Goal: Task Accomplishment & Management: Use online tool/utility

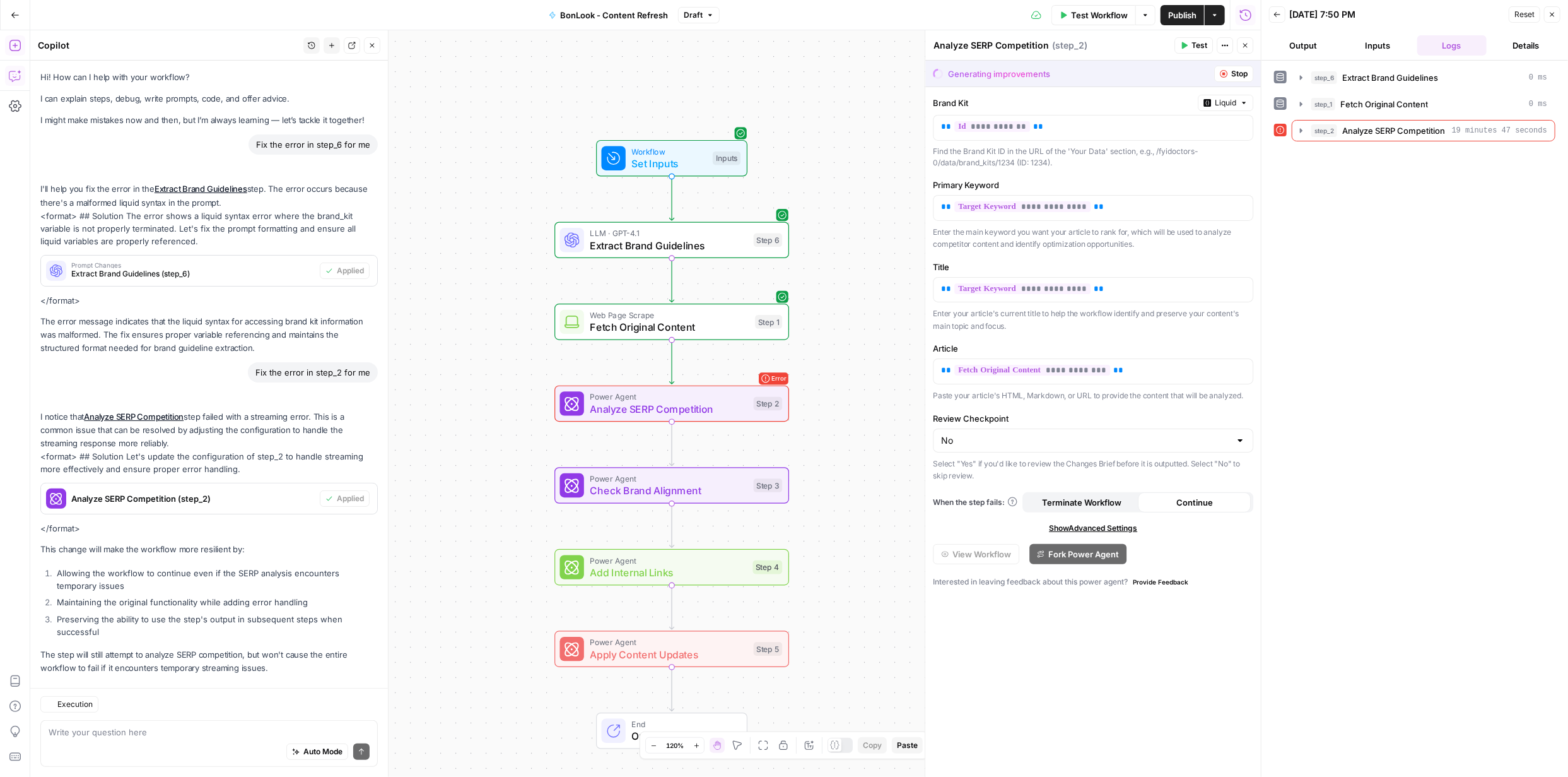
scroll to position [16, 0]
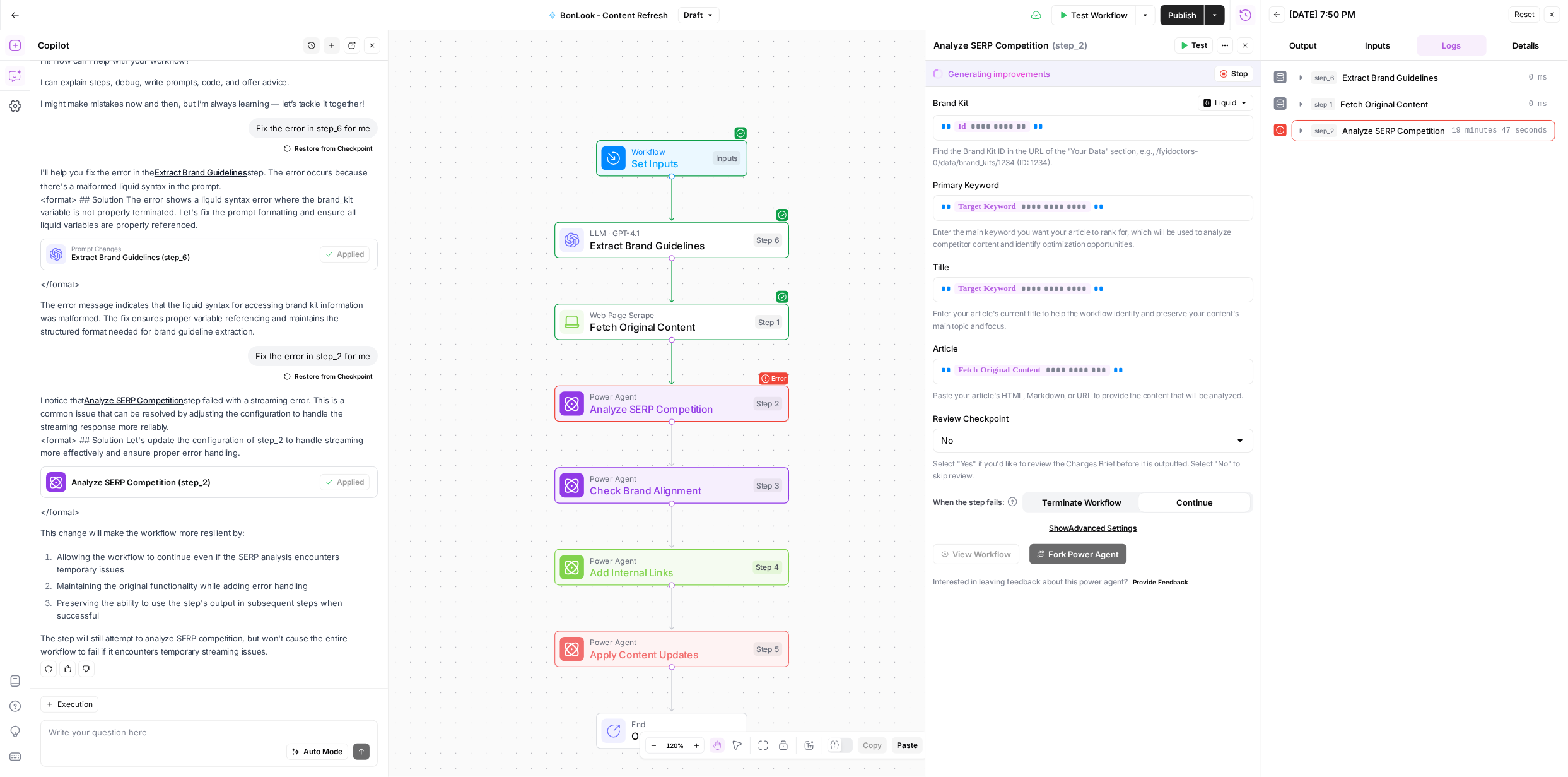
click at [1234, 83] on div "Generating improvements Stop" at bounding box center [1093, 74] width 336 height 26
click at [1239, 71] on span "Stop" at bounding box center [1239, 74] width 16 height 11
click at [1232, 72] on span "Stop" at bounding box center [1239, 74] width 16 height 11
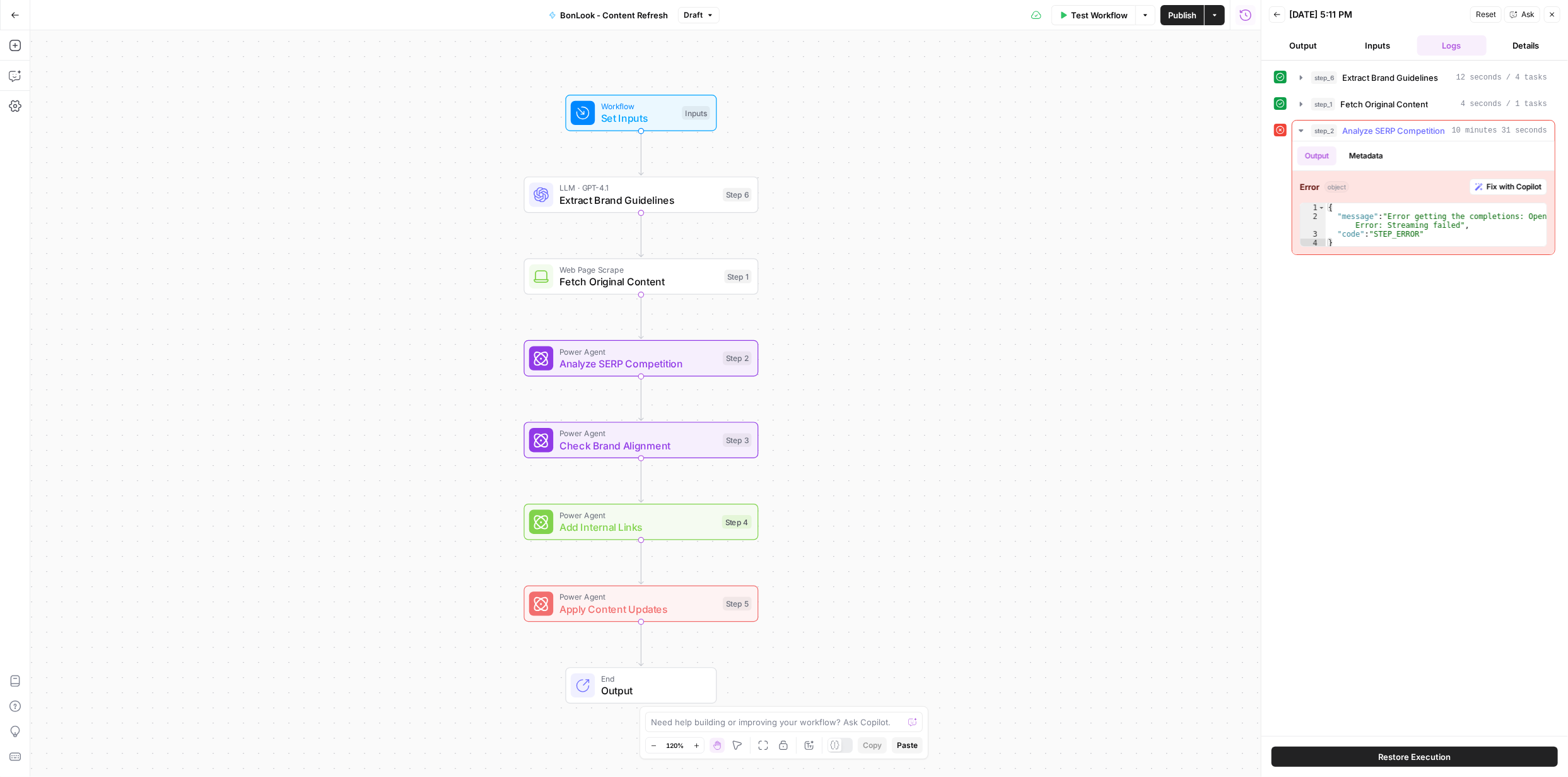
click at [1492, 194] on button "Fix with Copilot" at bounding box center [1509, 187] width 78 height 16
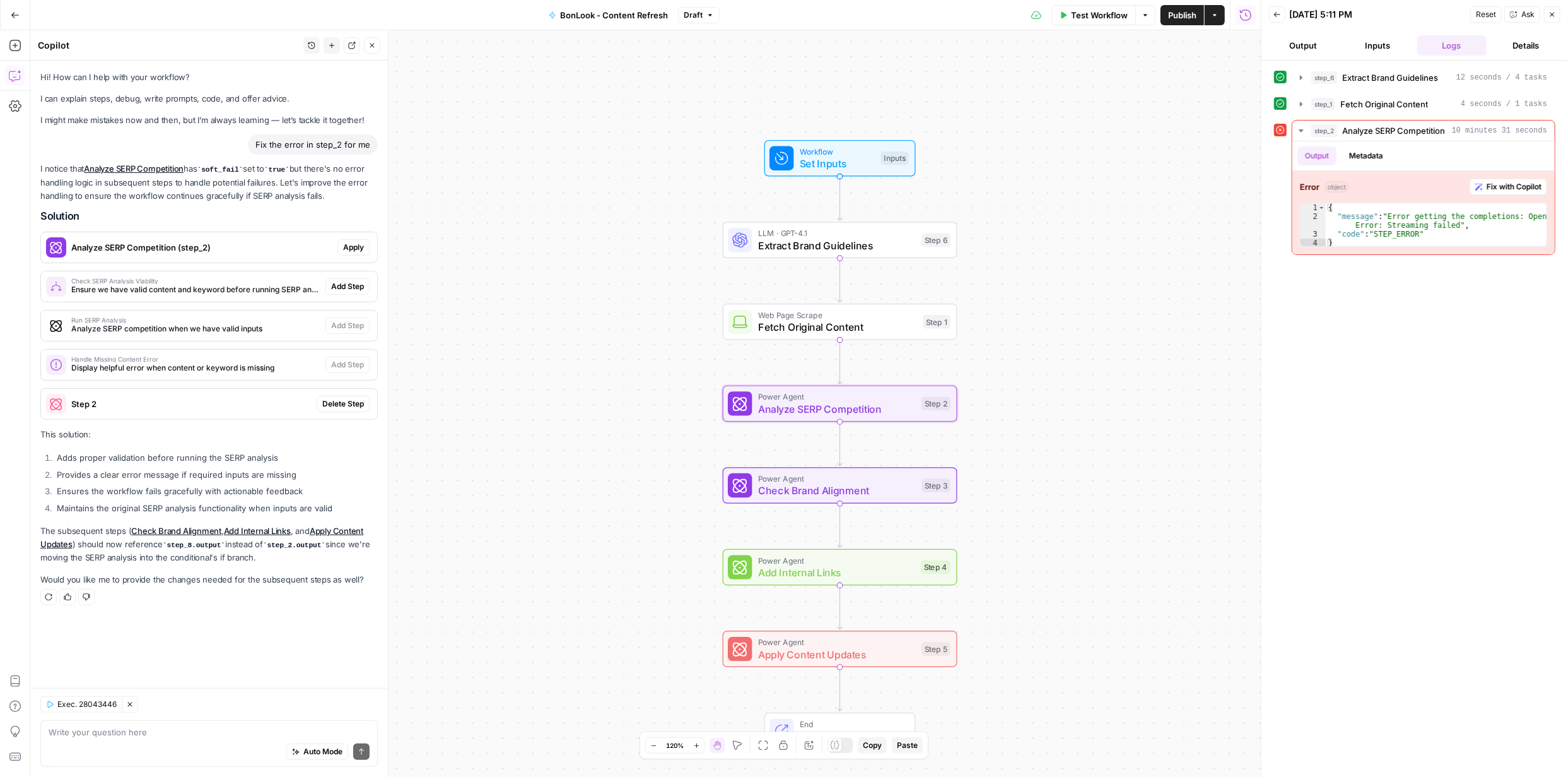
click at [358, 252] on button "Apply" at bounding box center [354, 247] width 33 height 16
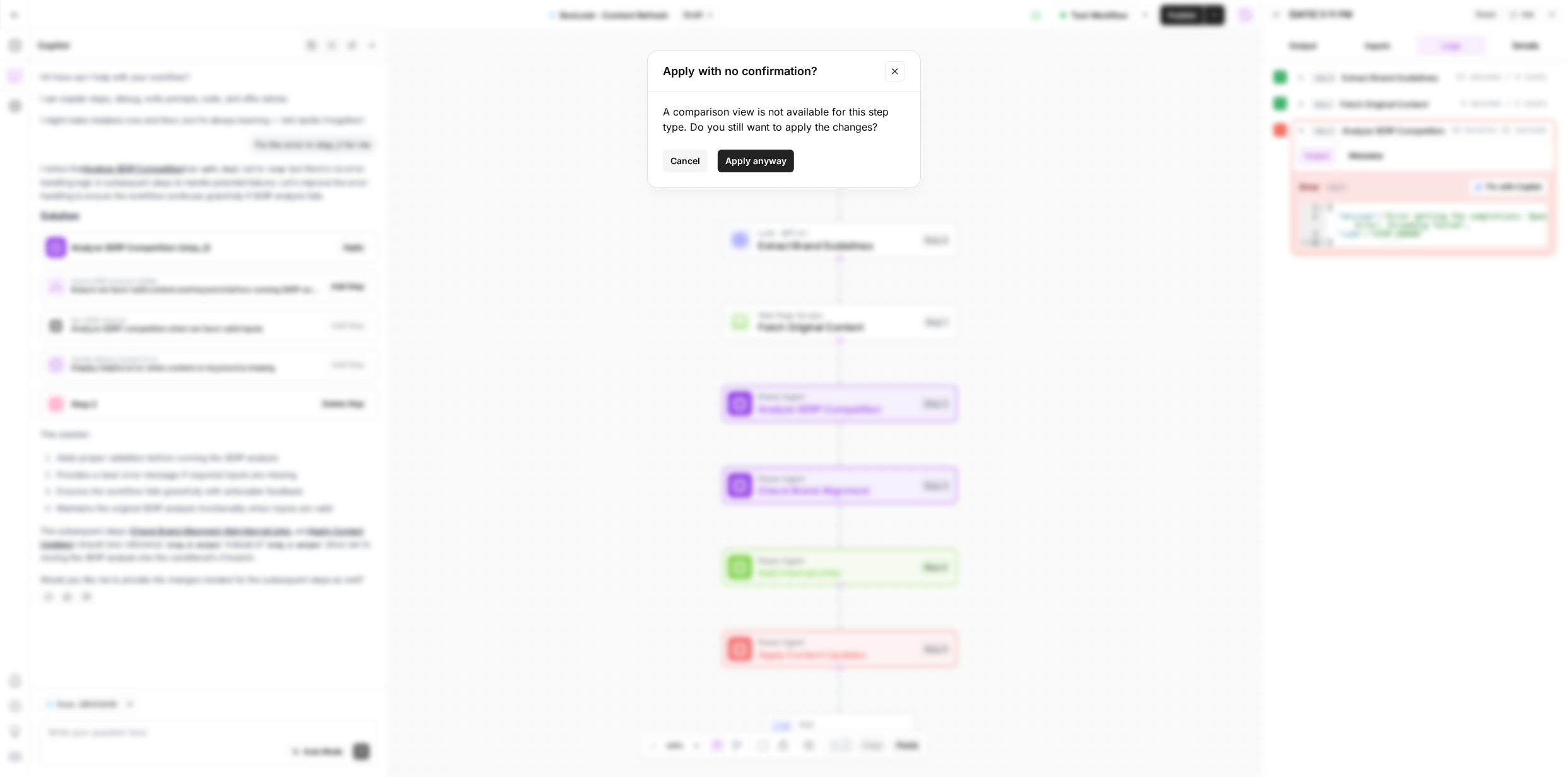
click at [744, 156] on span "Apply anyway" at bounding box center [756, 161] width 61 height 13
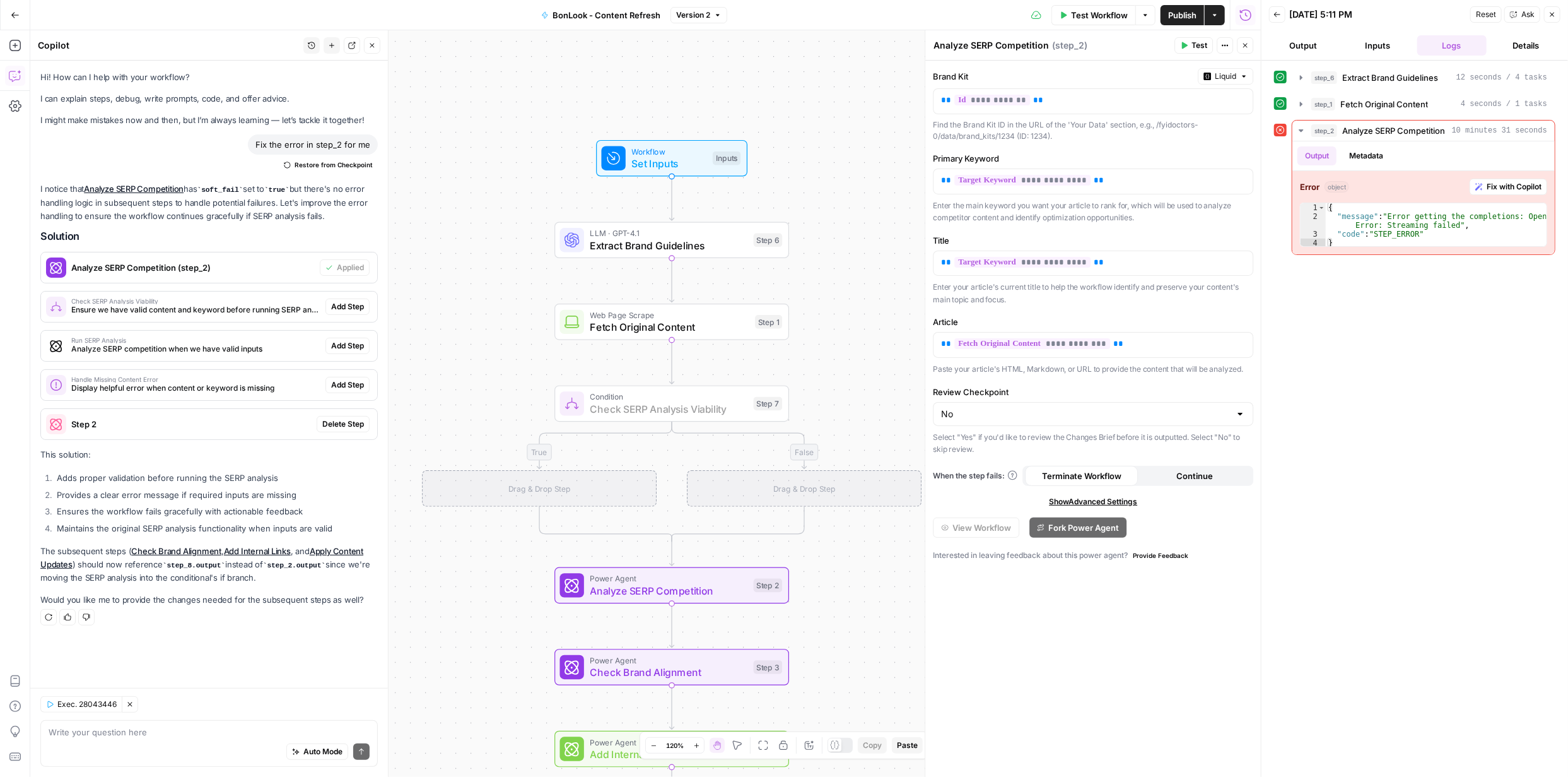
click at [345, 306] on span "Add Step" at bounding box center [348, 307] width 33 height 11
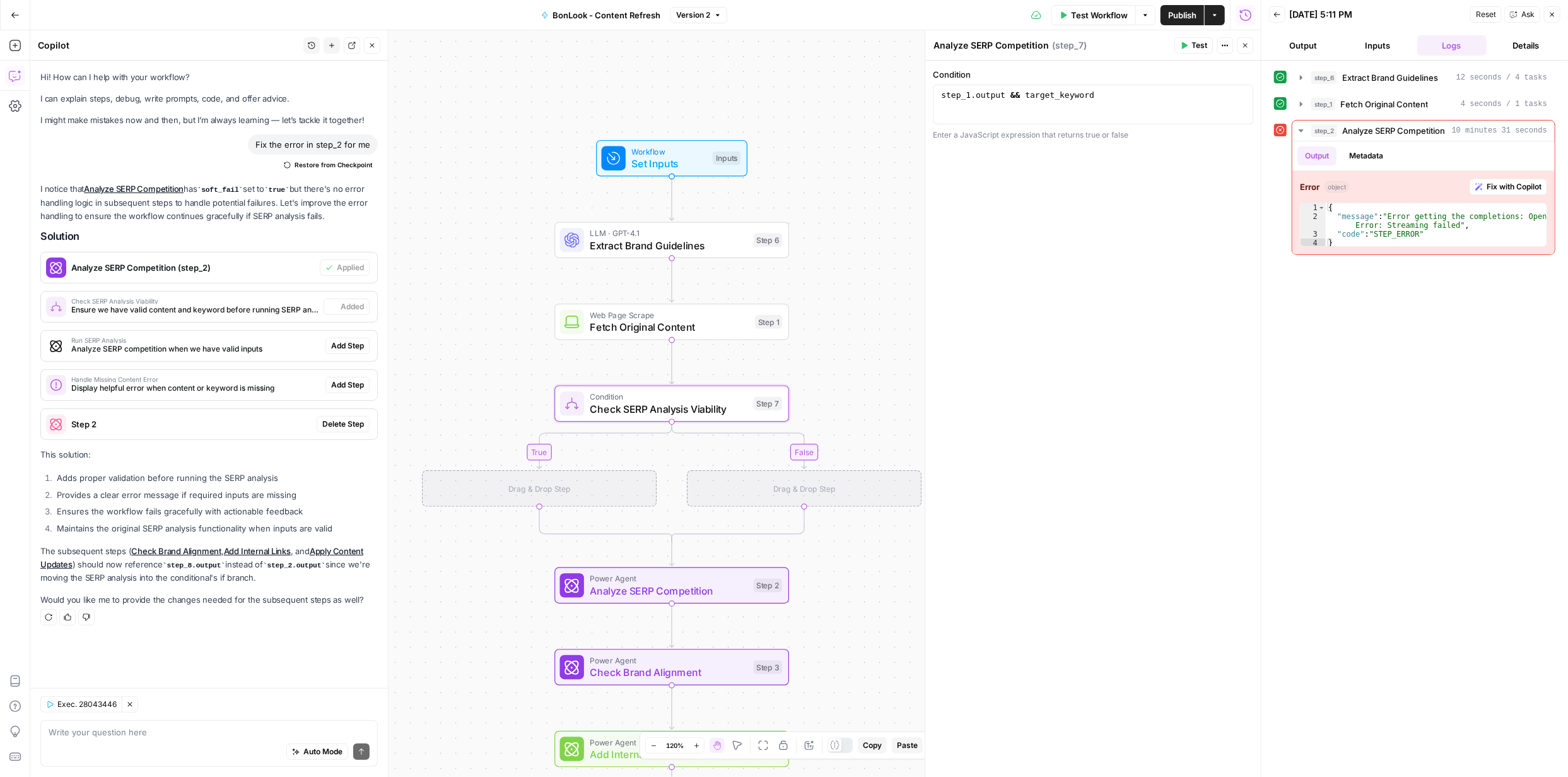
type textarea "Check SERP Analysis Viability"
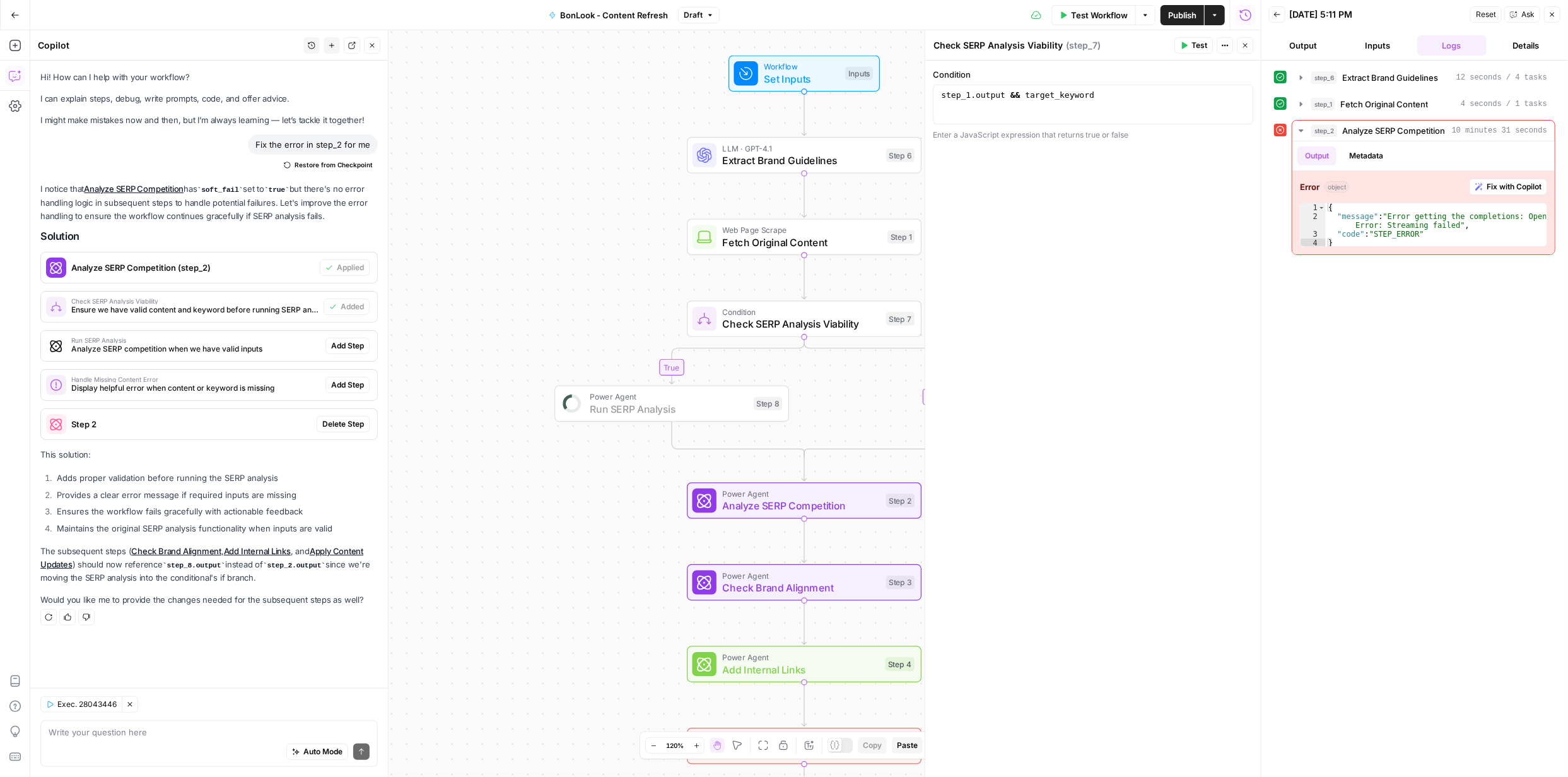
click at [358, 342] on span "Add Step" at bounding box center [348, 346] width 33 height 11
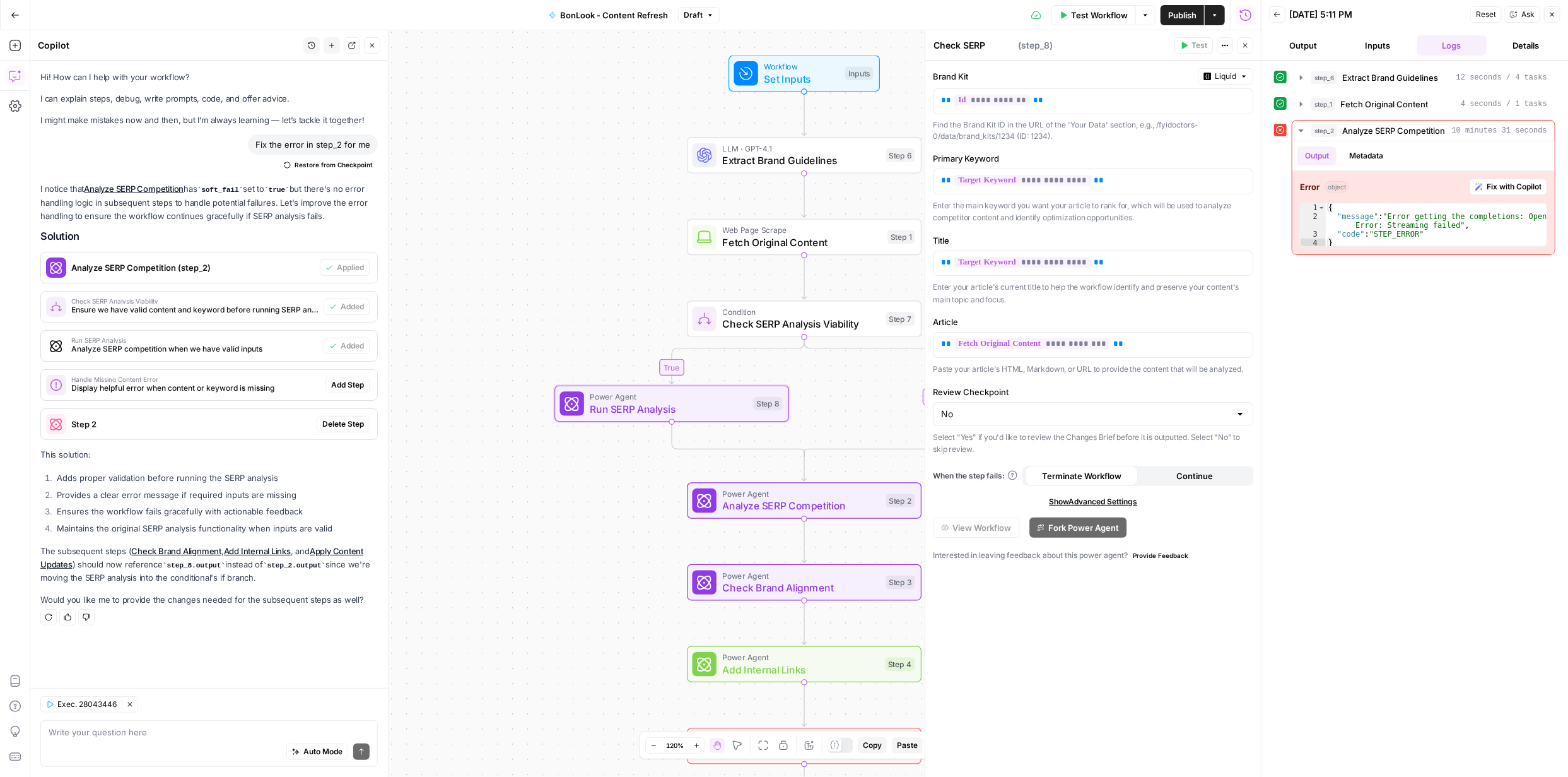
type textarea "Run SERP Analysis"
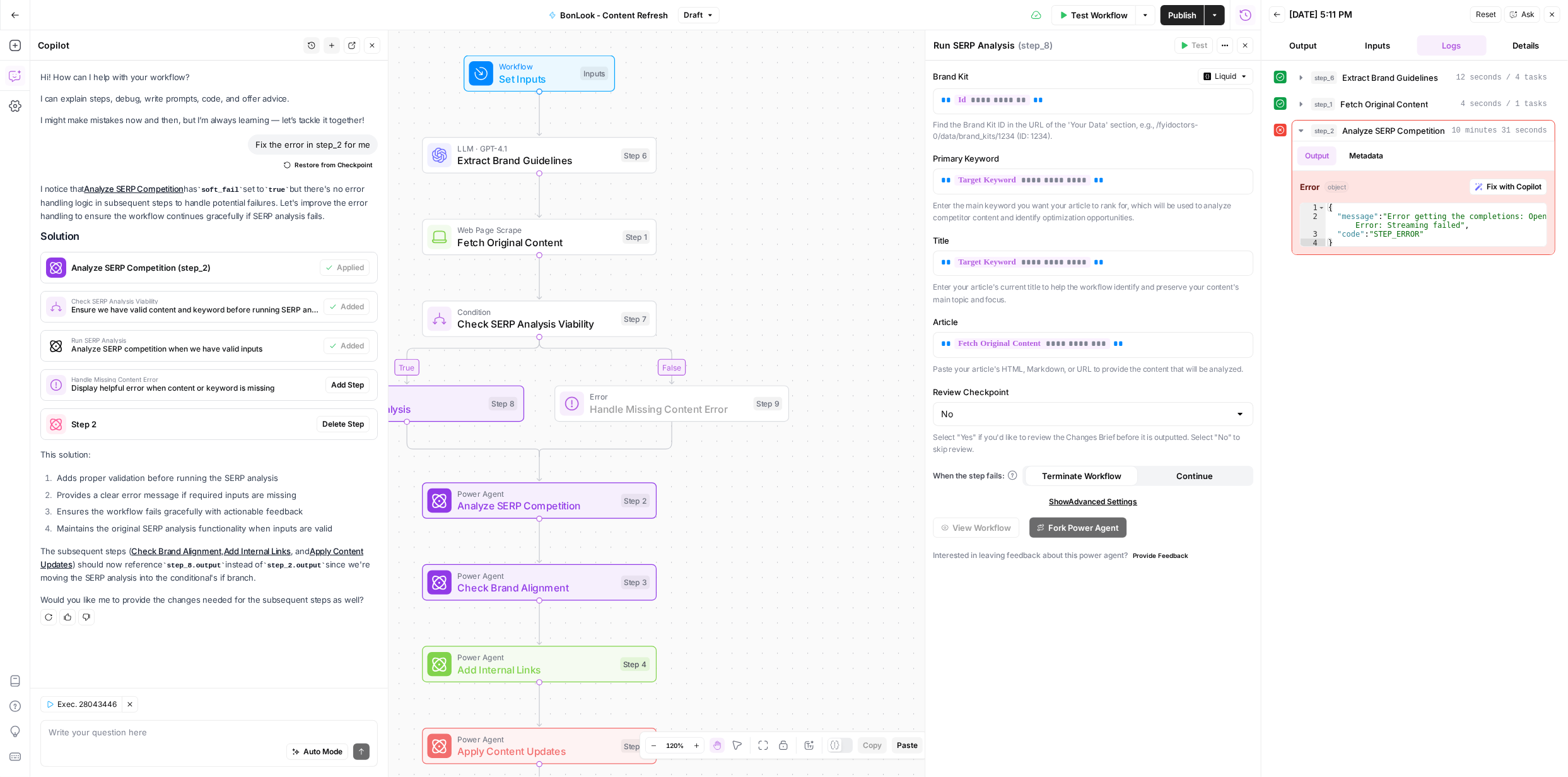
click at [350, 387] on span "Add Step" at bounding box center [348, 385] width 33 height 11
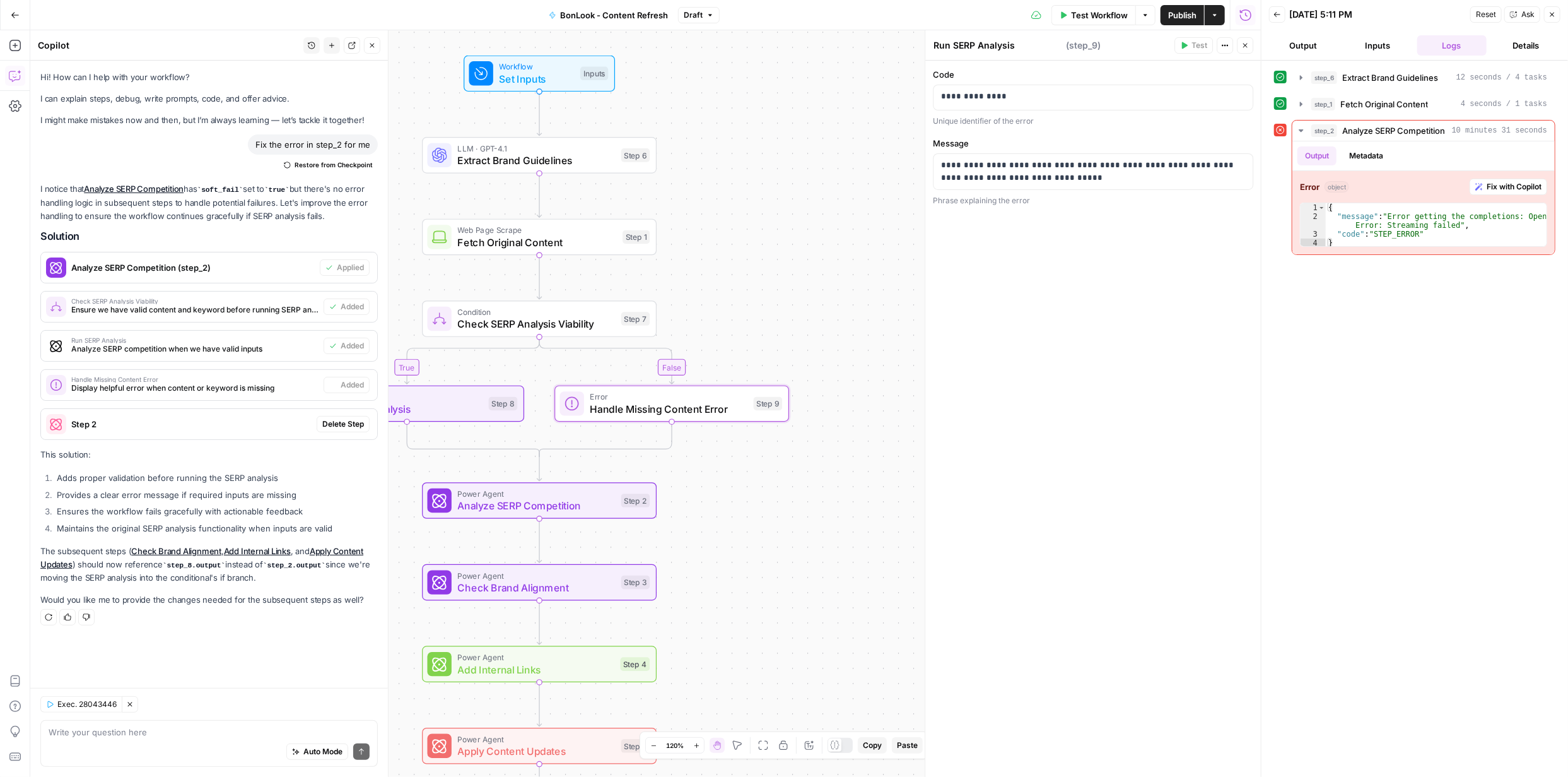
type textarea "Handle Missing Content Error"
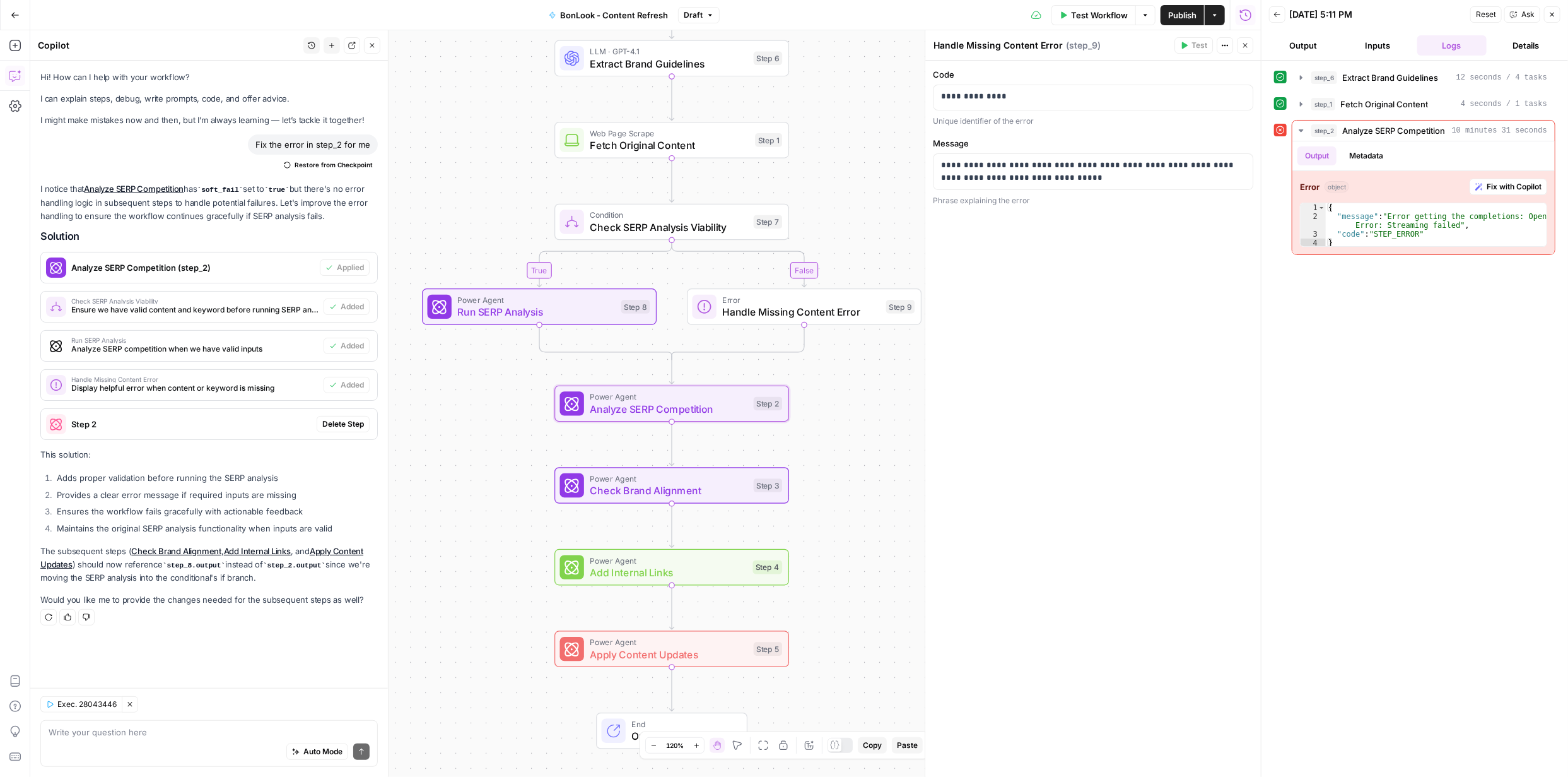
click at [351, 427] on span "Delete Step" at bounding box center [343, 424] width 42 height 11
click at [1191, 13] on span "Publish" at bounding box center [1182, 15] width 28 height 13
click at [1109, 13] on span "Test Workflow" at bounding box center [1100, 15] width 57 height 13
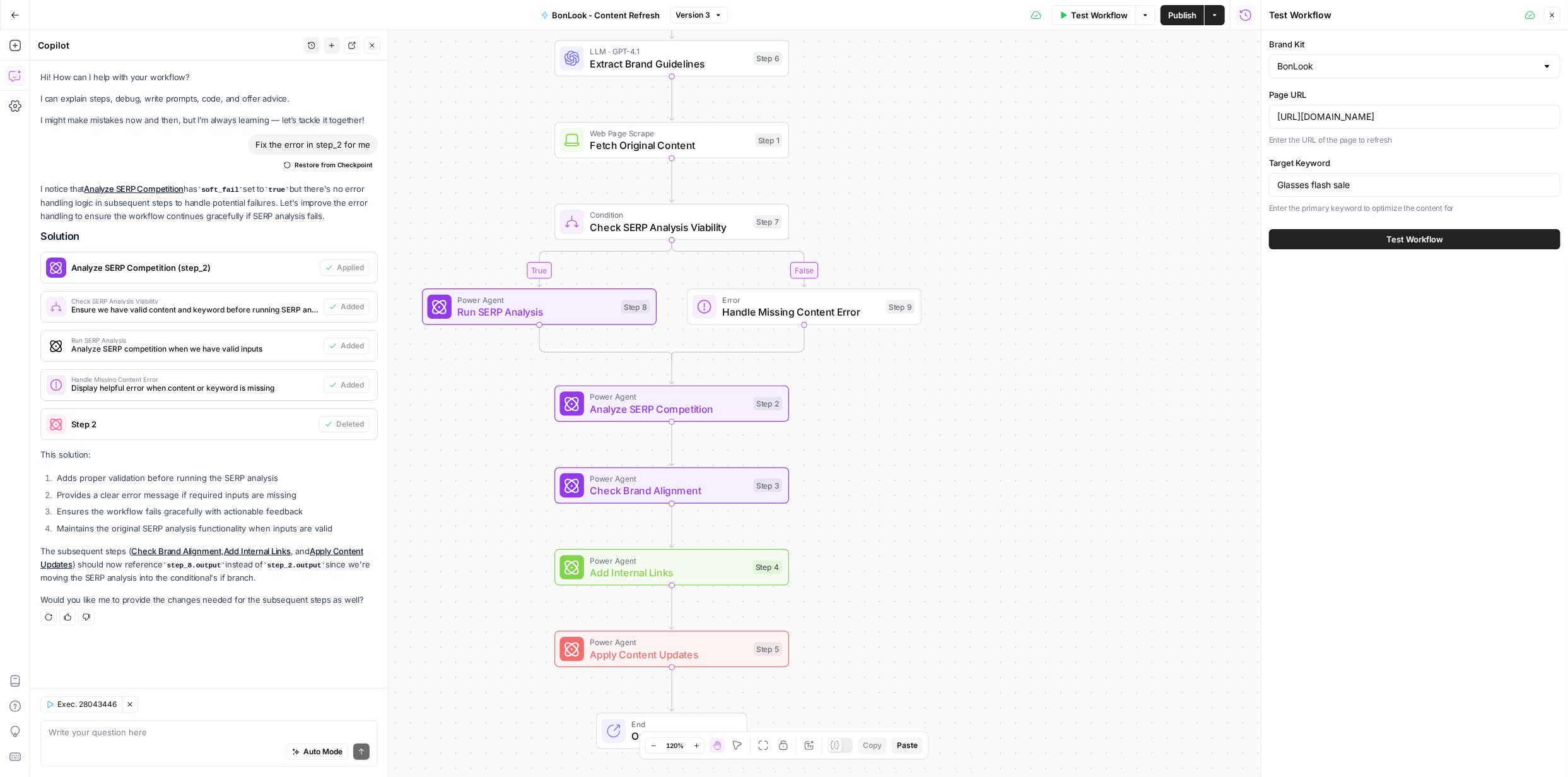
click at [1422, 241] on span "Test Workflow" at bounding box center [1415, 239] width 57 height 13
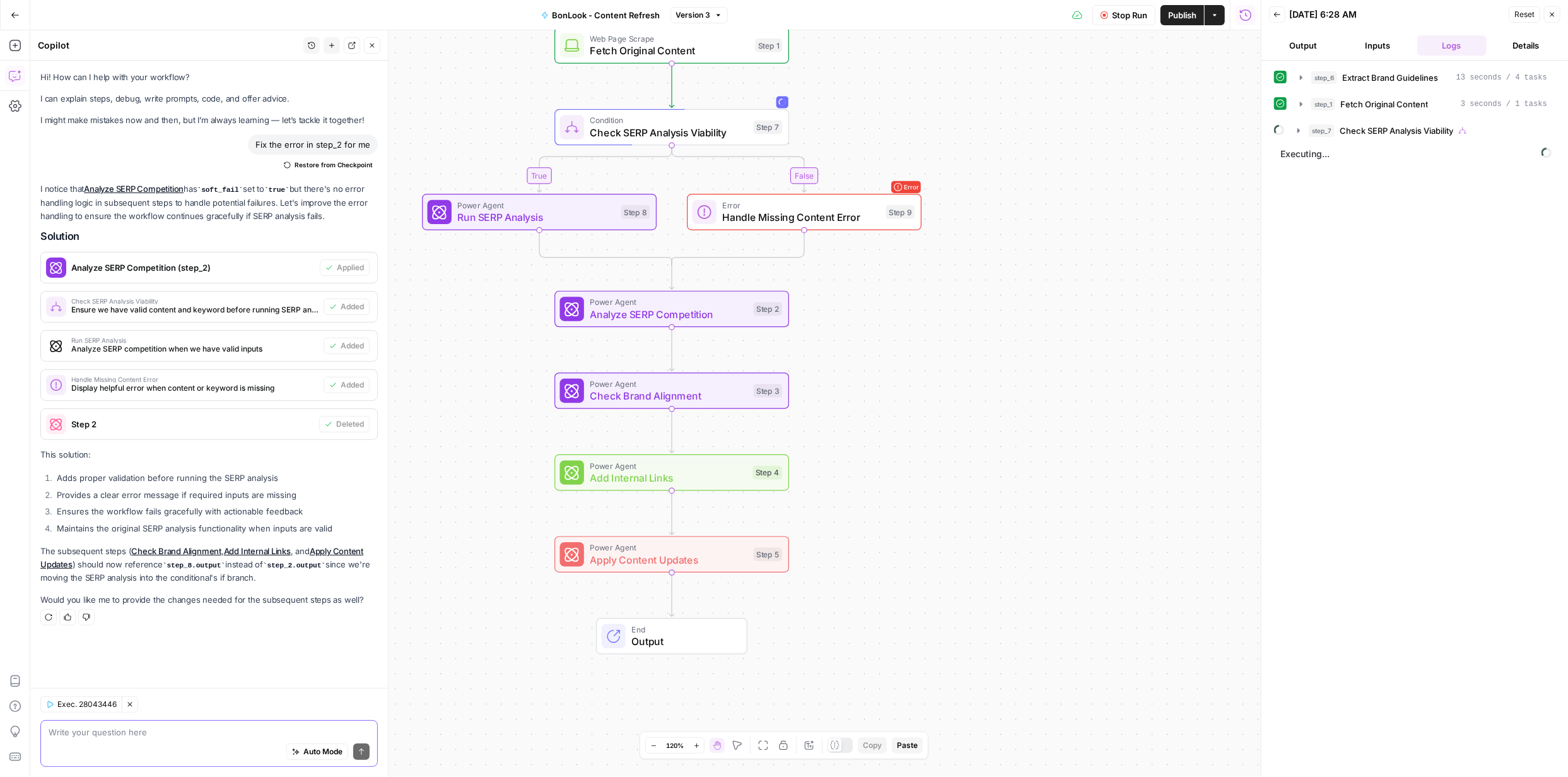
click at [199, 736] on textarea at bounding box center [209, 732] width 321 height 13
click at [1299, 136] on button "step_7 Check SERP Analysis Viability" at bounding box center [1422, 131] width 265 height 21
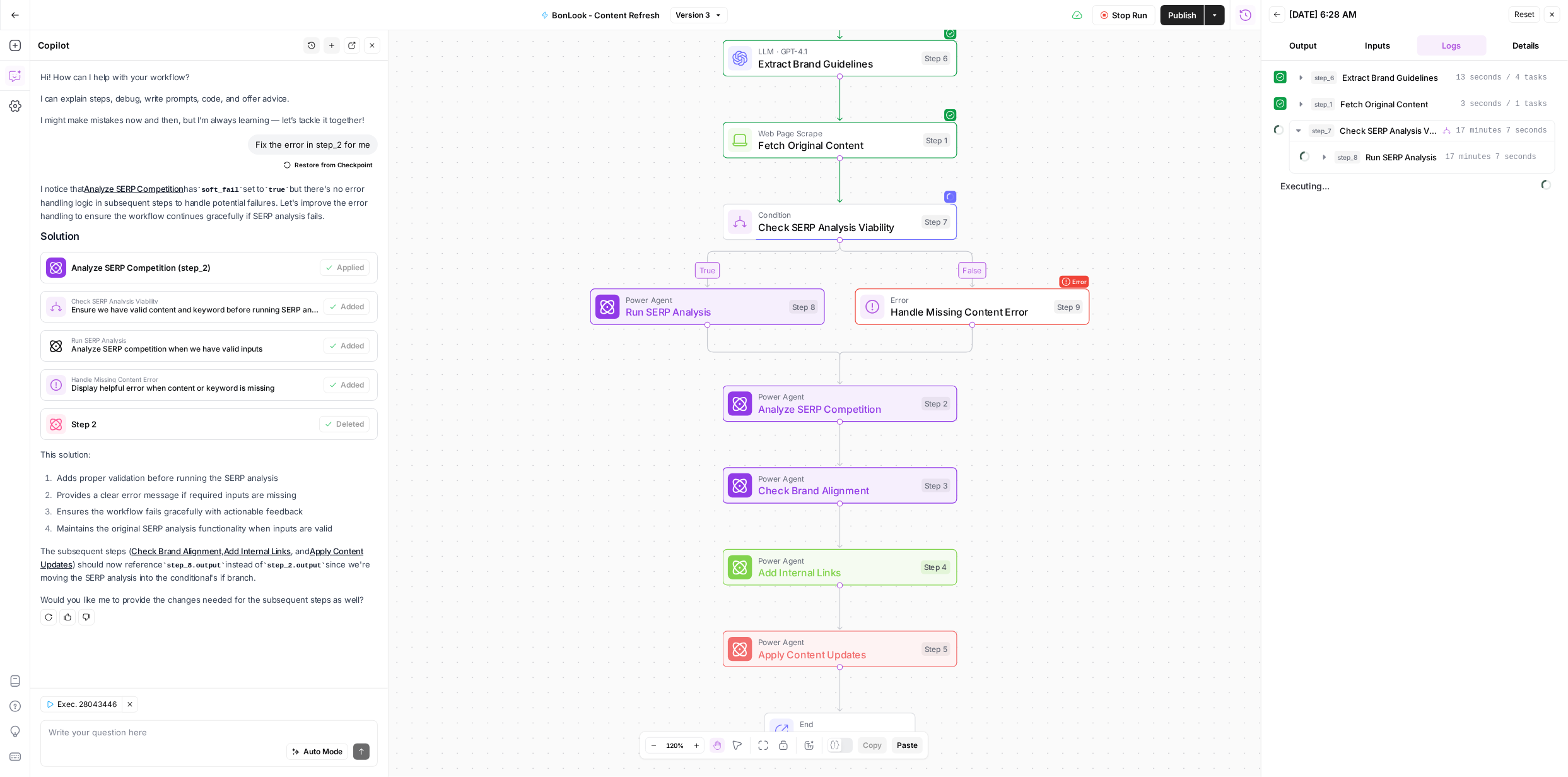
click at [1136, 14] on span "Stop Run" at bounding box center [1130, 15] width 35 height 13
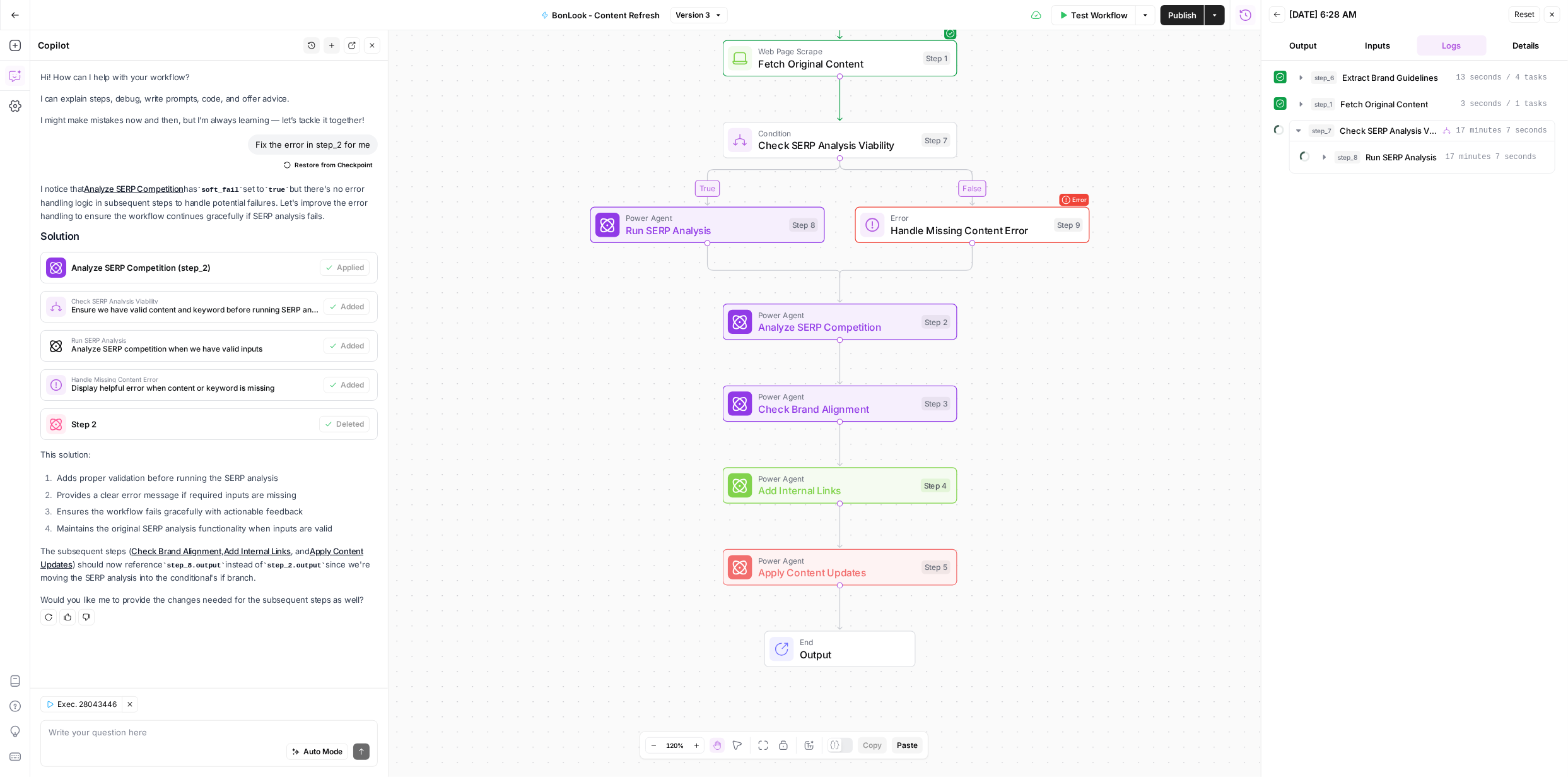
click at [213, 741] on div "Auto Mode Send" at bounding box center [209, 752] width 321 height 28
type textarea "steps 7 and 8 are not working. Can you fix them? If not fixable can you delete …"
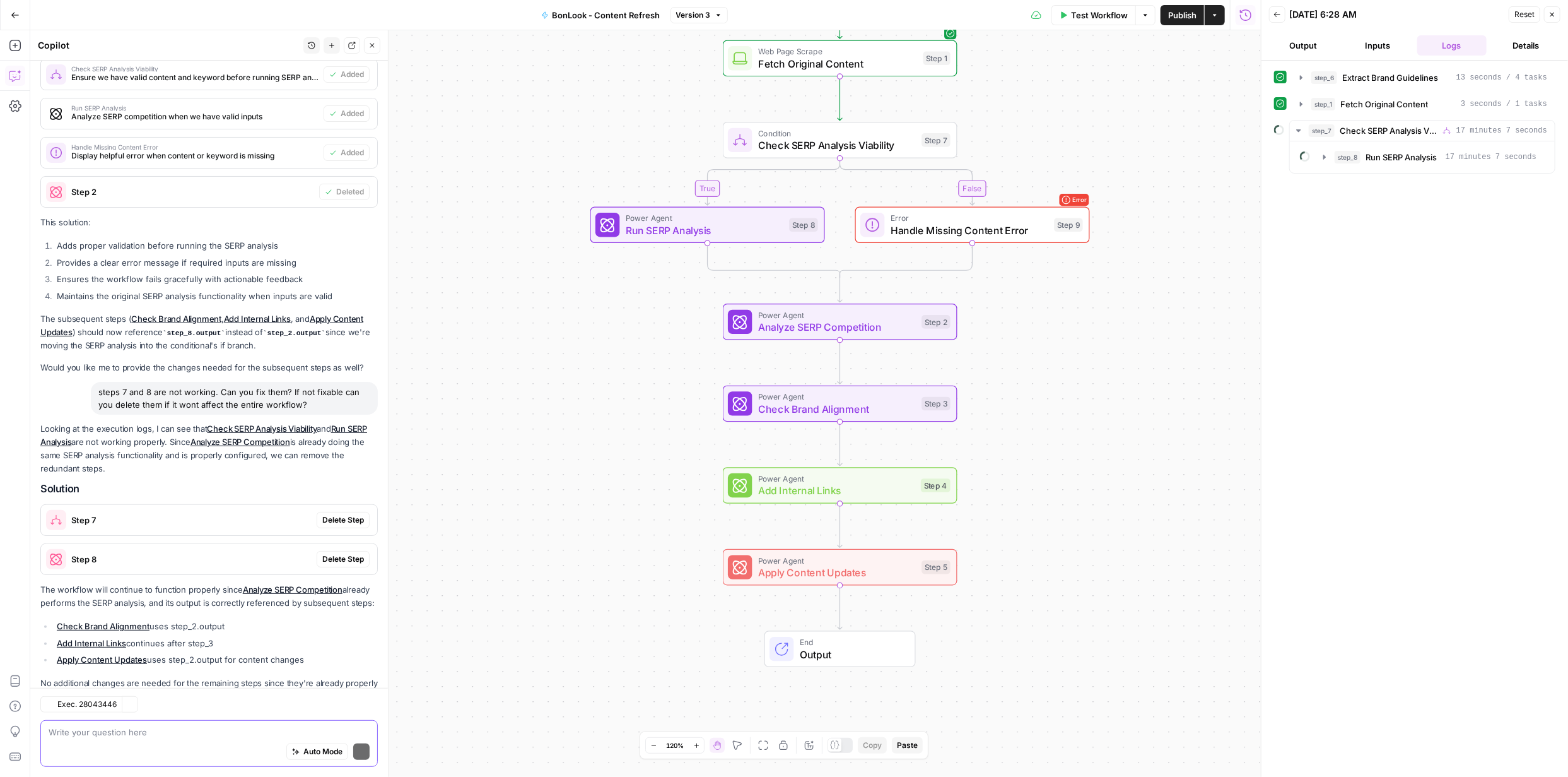
scroll to position [290, 0]
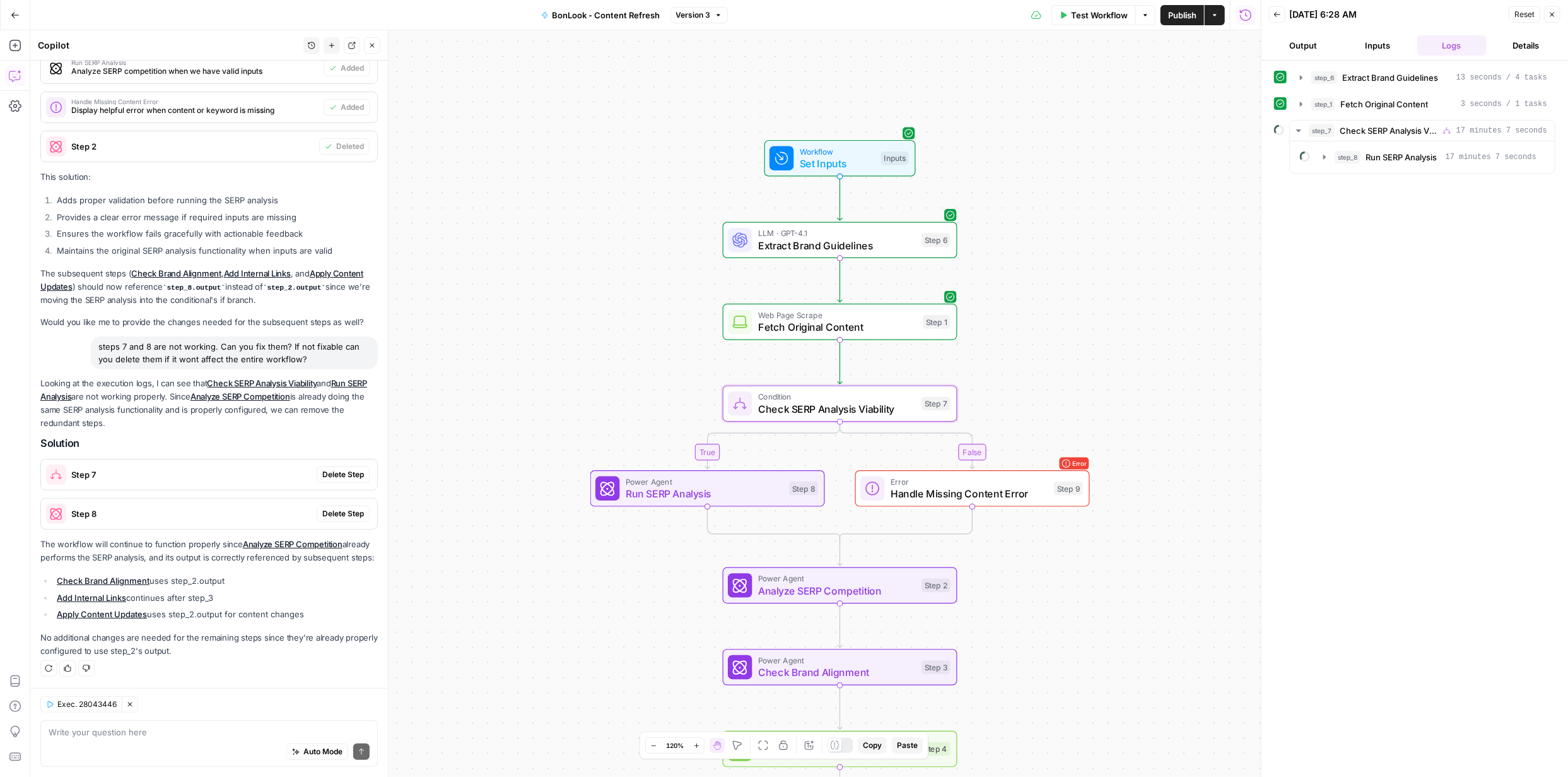
click at [325, 469] on span "Delete Step" at bounding box center [343, 474] width 42 height 11
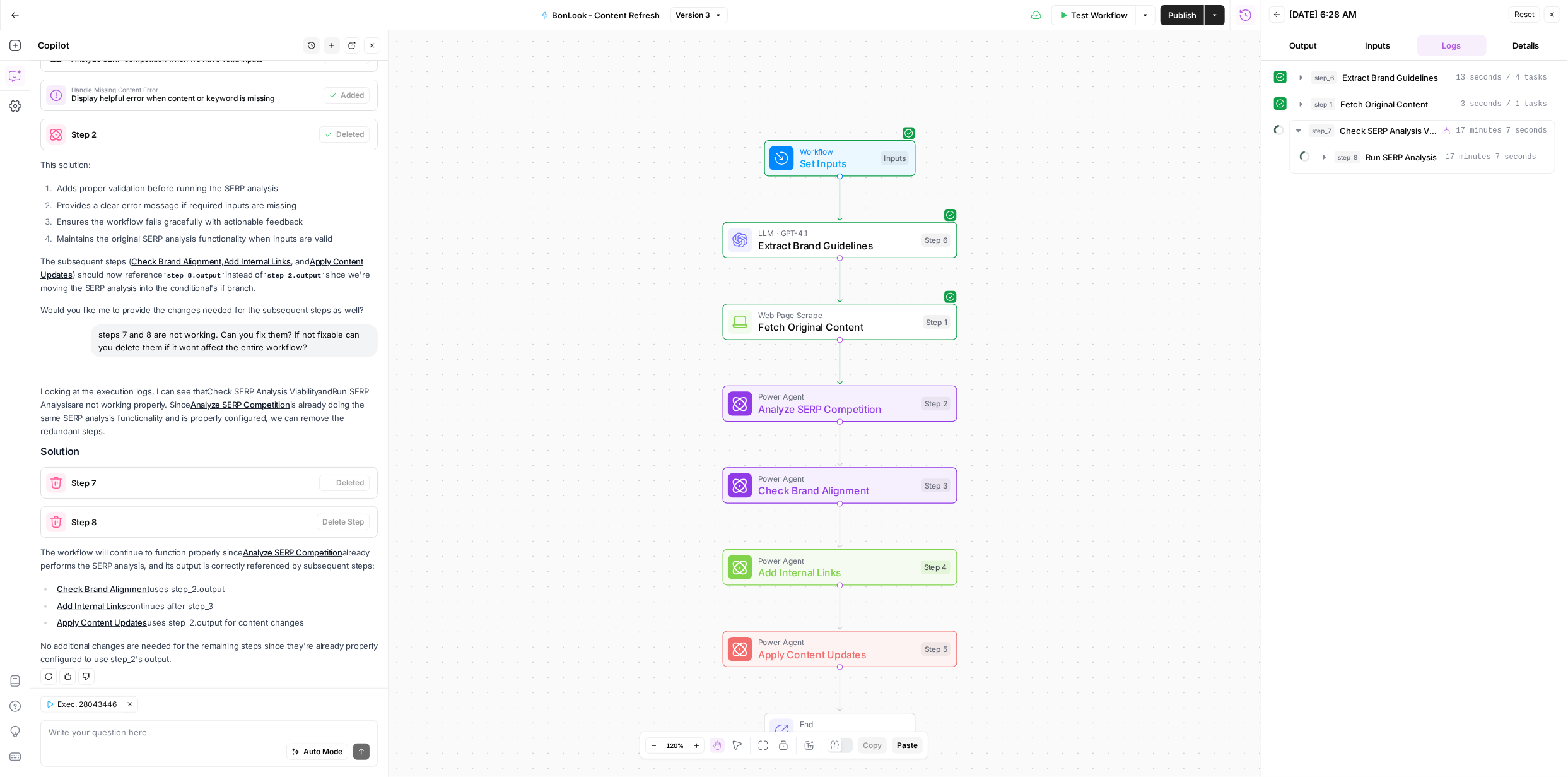
scroll to position [310, 0]
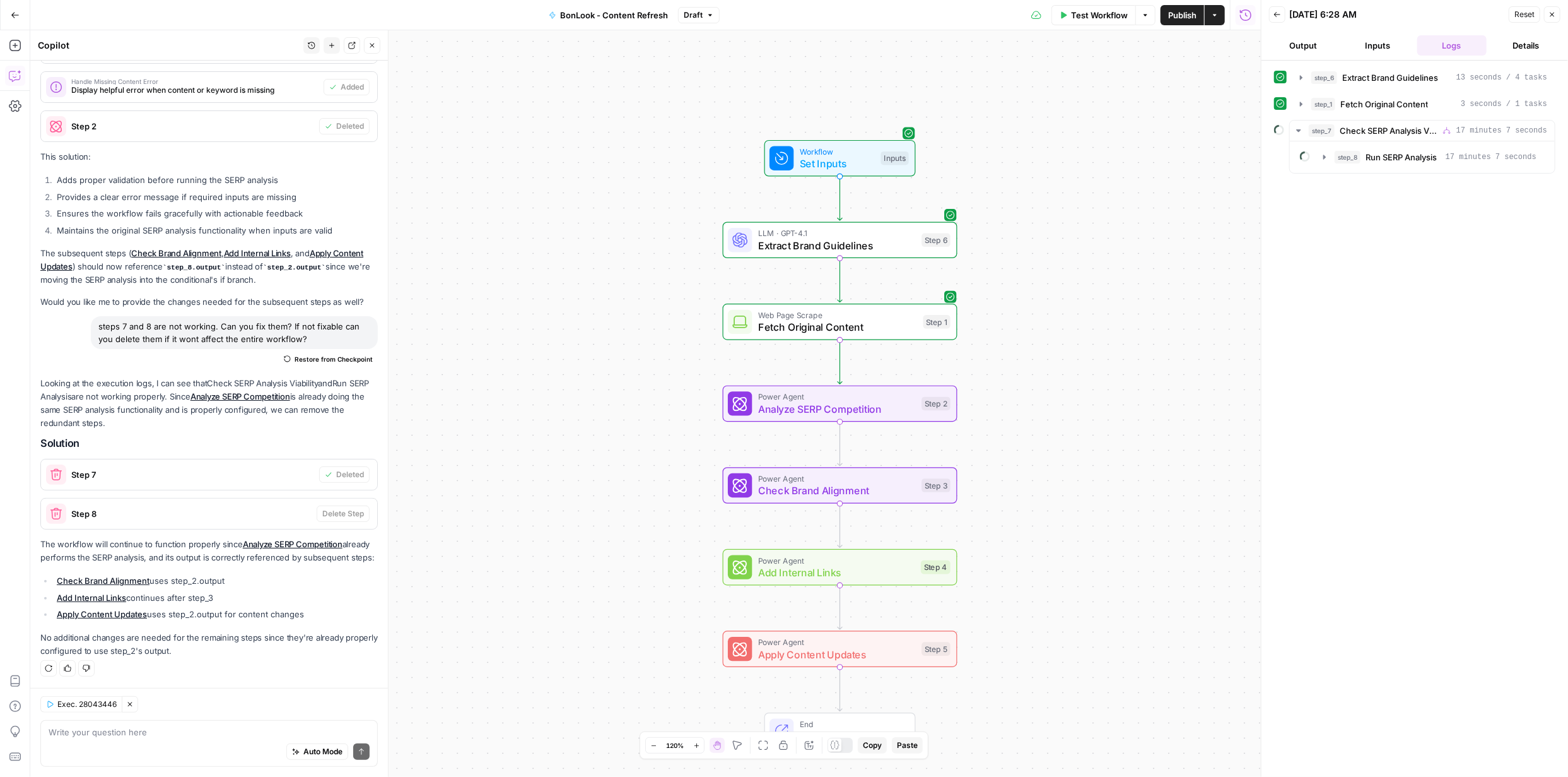
click at [61, 503] on icon at bounding box center [56, 513] width 20 height 21
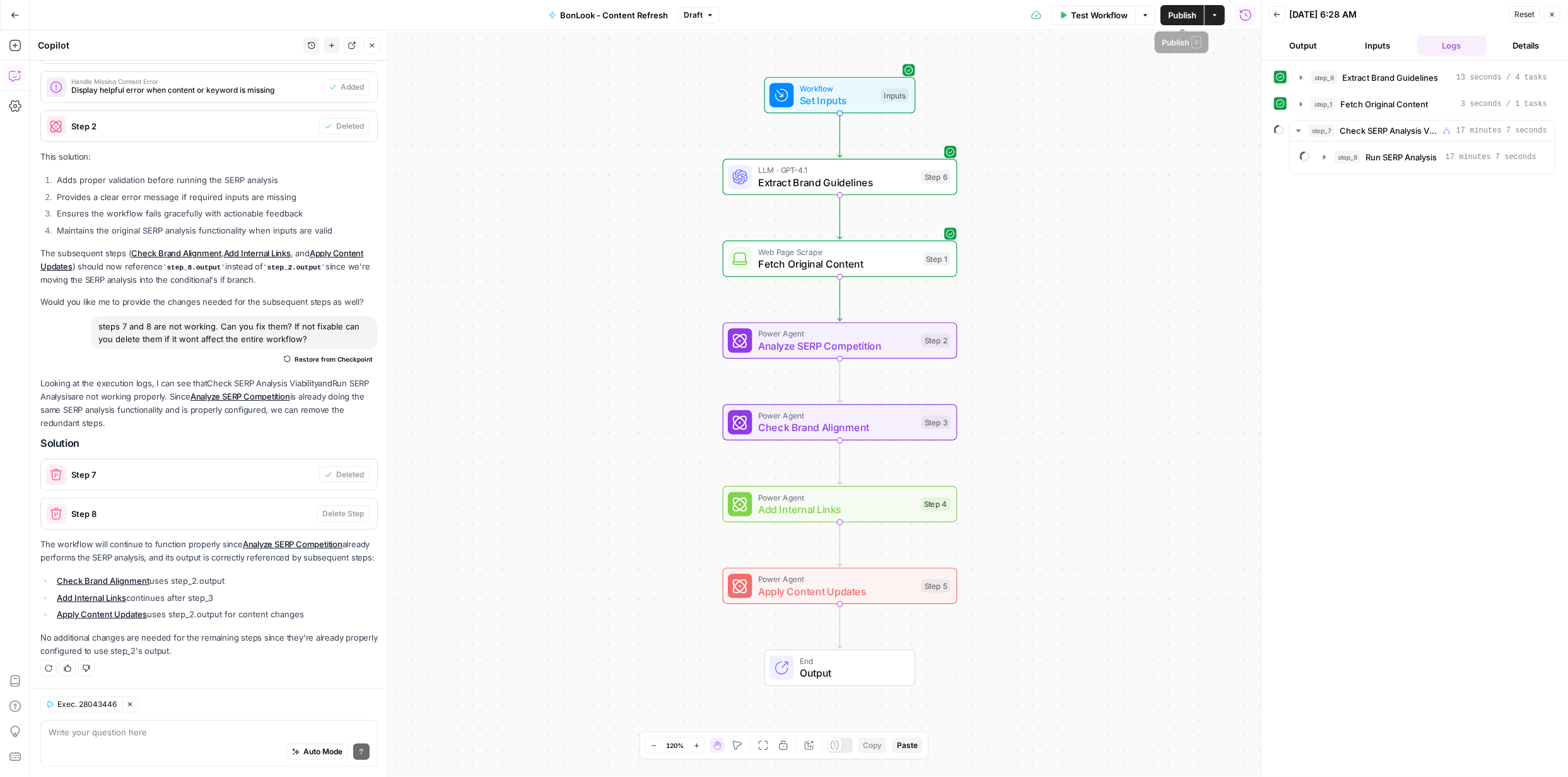
click at [1185, 15] on span "Publish" at bounding box center [1182, 15] width 28 height 13
click at [1184, 15] on span "Publish" at bounding box center [1182, 15] width 28 height 13
click at [1104, 20] on span "Test Workflow" at bounding box center [1100, 15] width 57 height 13
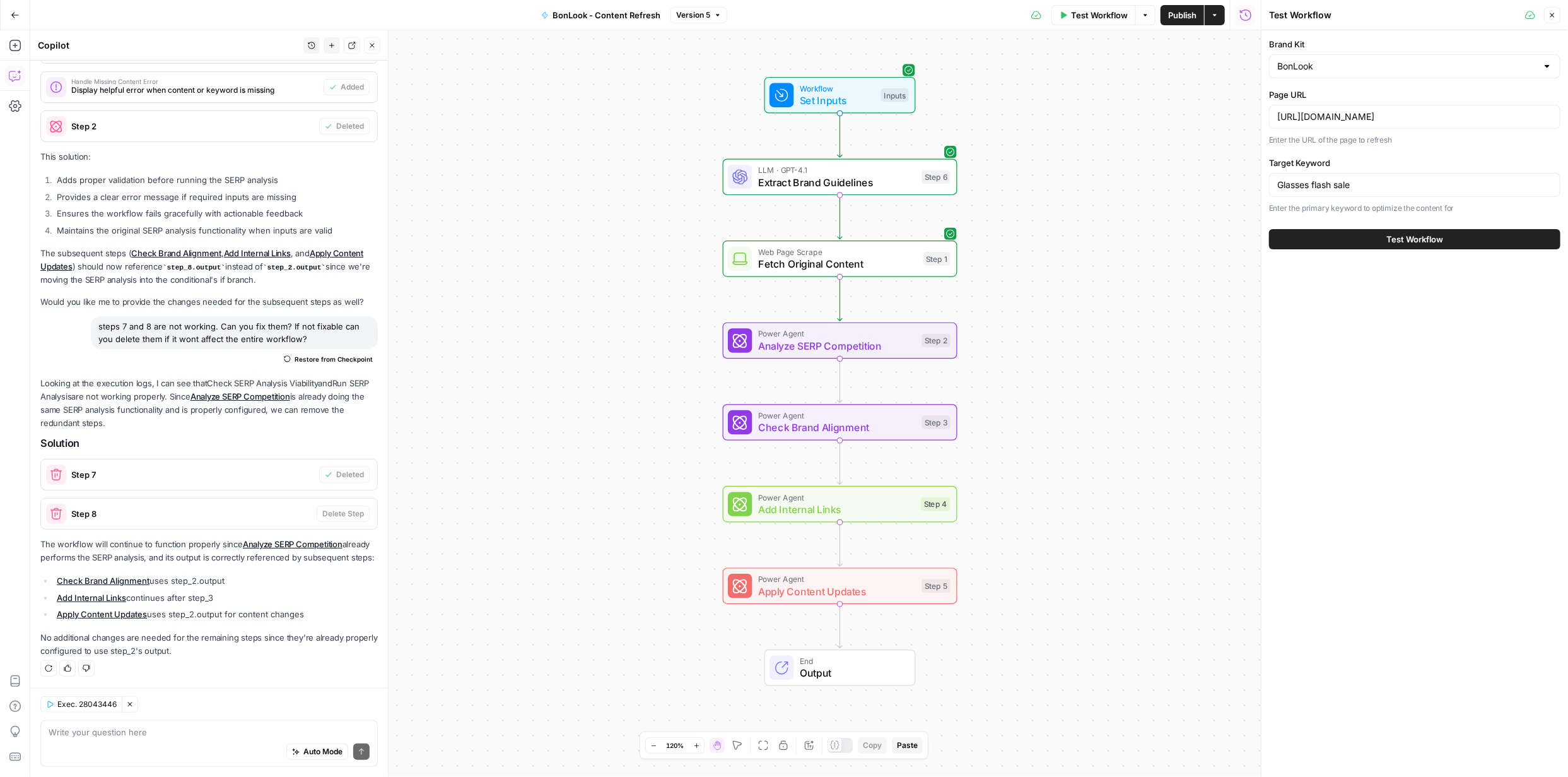
click at [1449, 235] on button "Test Workflow" at bounding box center [1415, 239] width 291 height 21
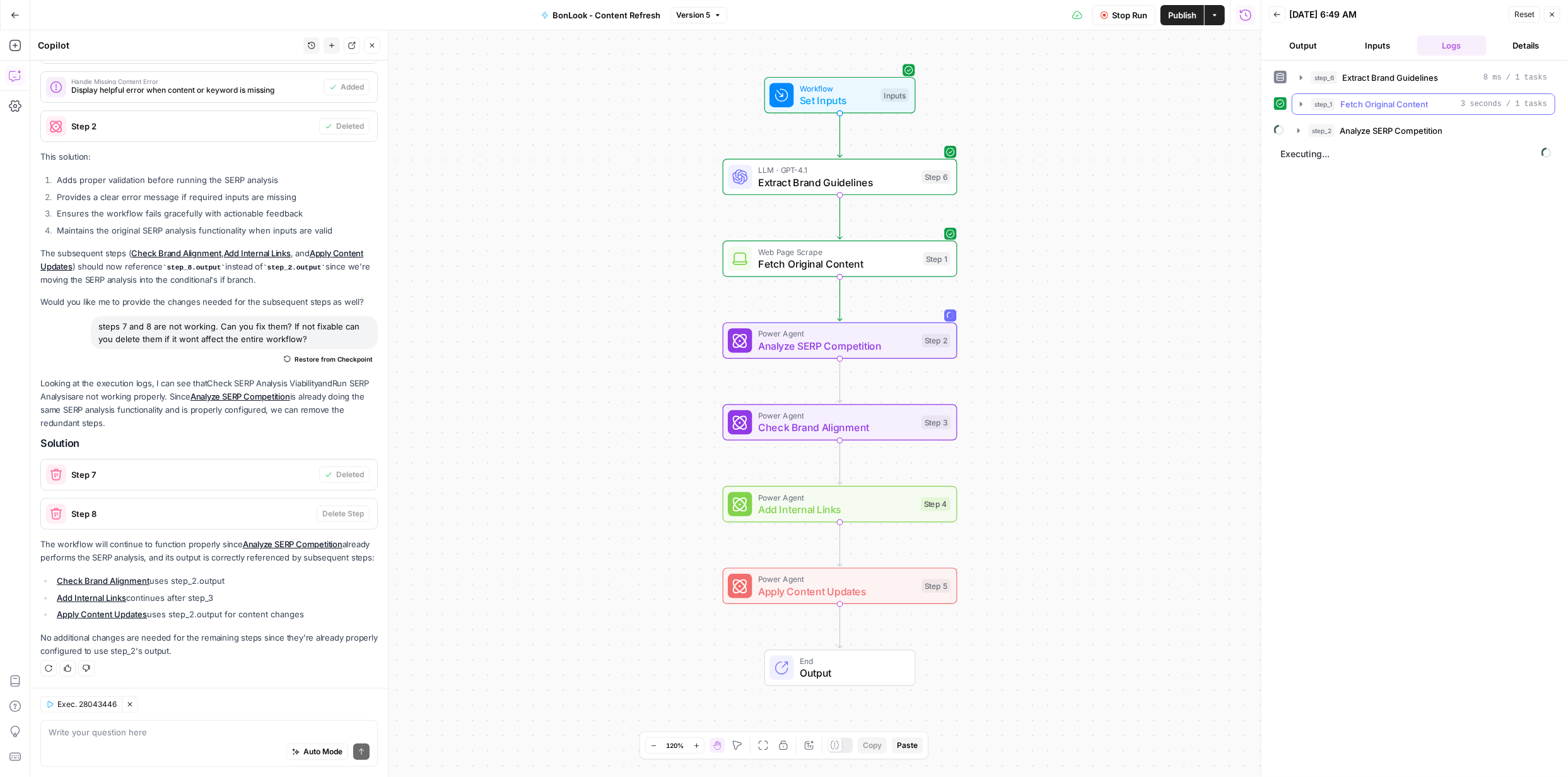
click at [1302, 105] on icon "button" at bounding box center [1302, 104] width 10 height 10
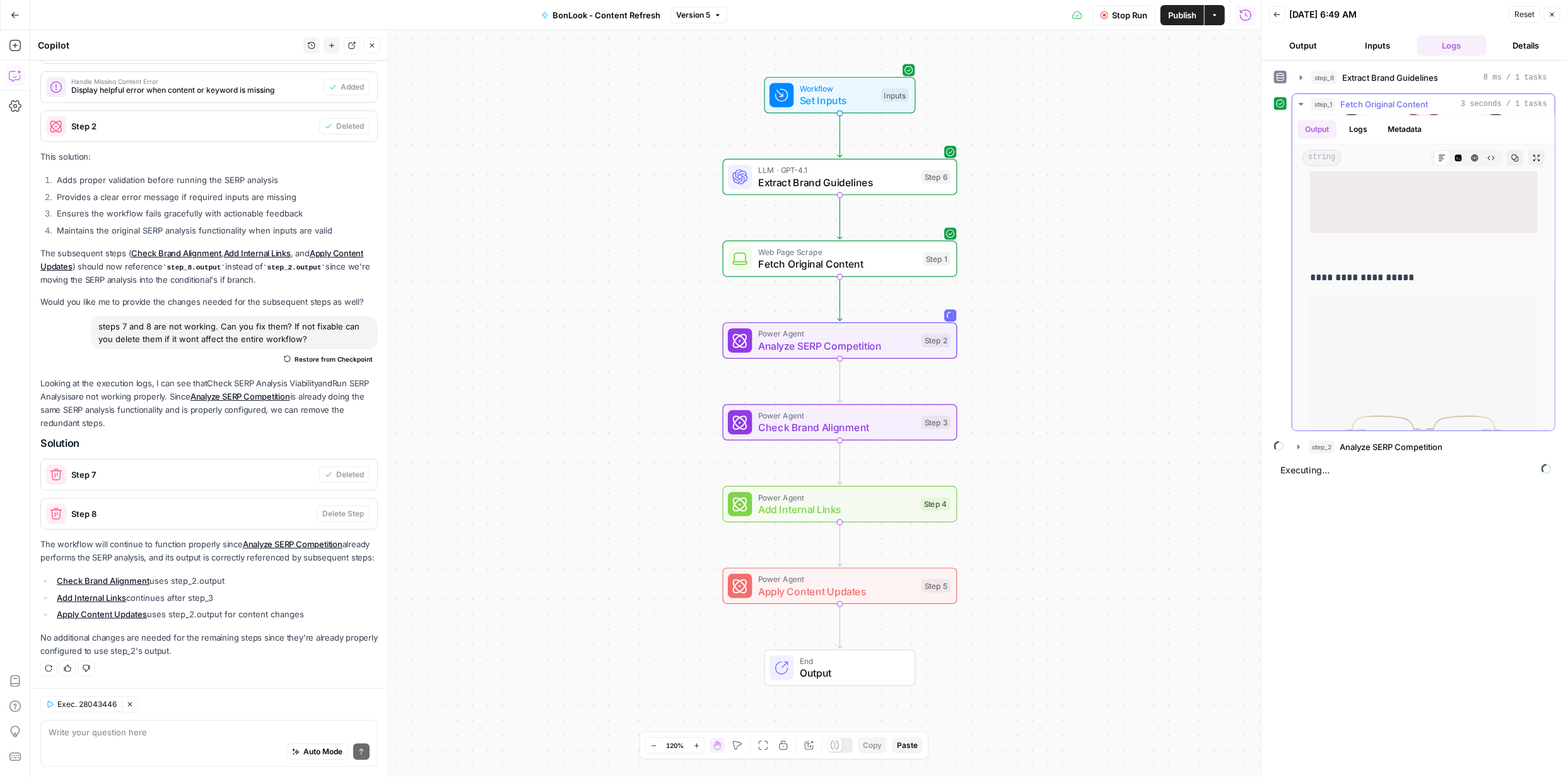
scroll to position [2967, 0]
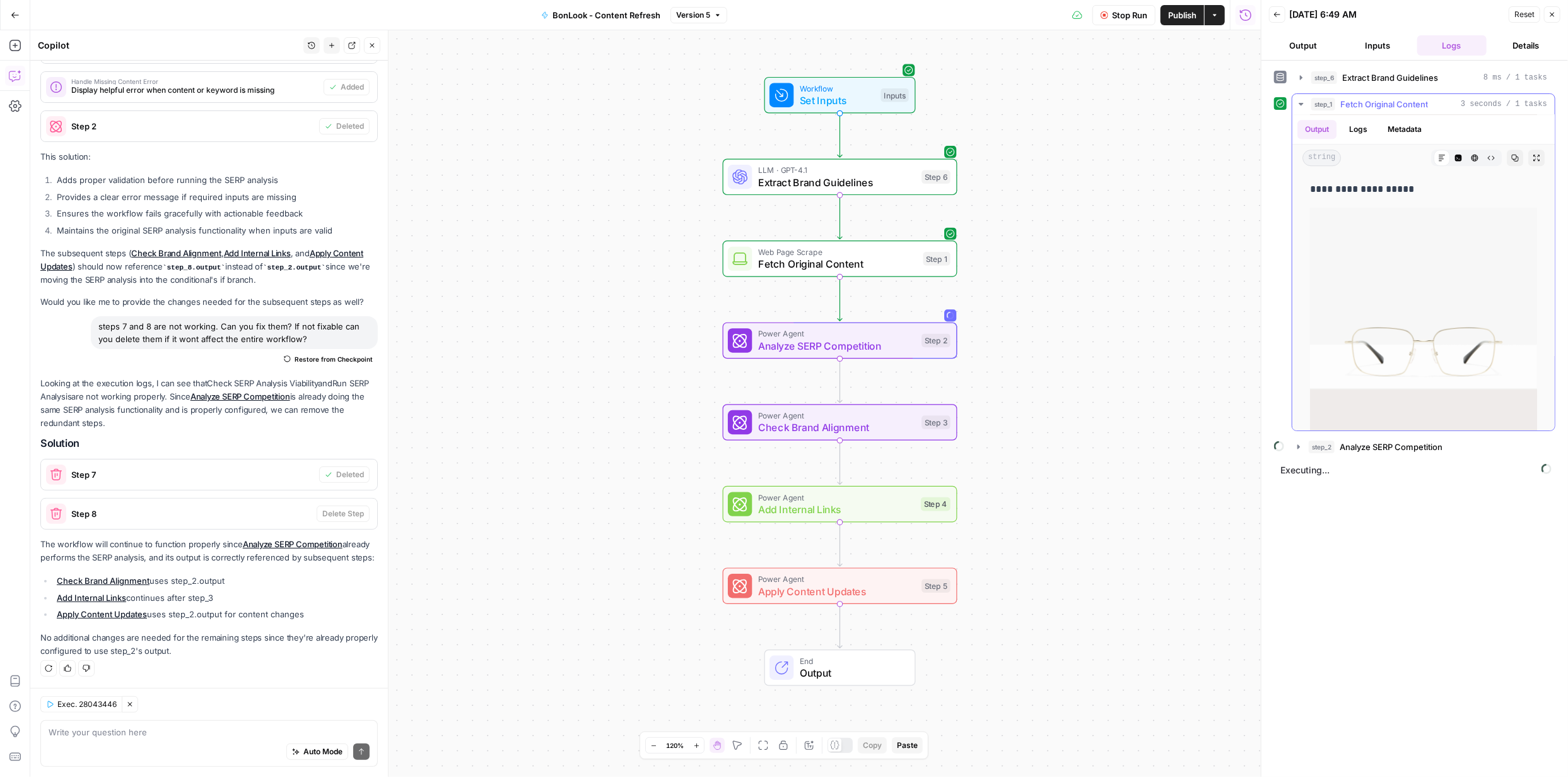
click at [1302, 105] on icon "button" at bounding box center [1302, 104] width 10 height 10
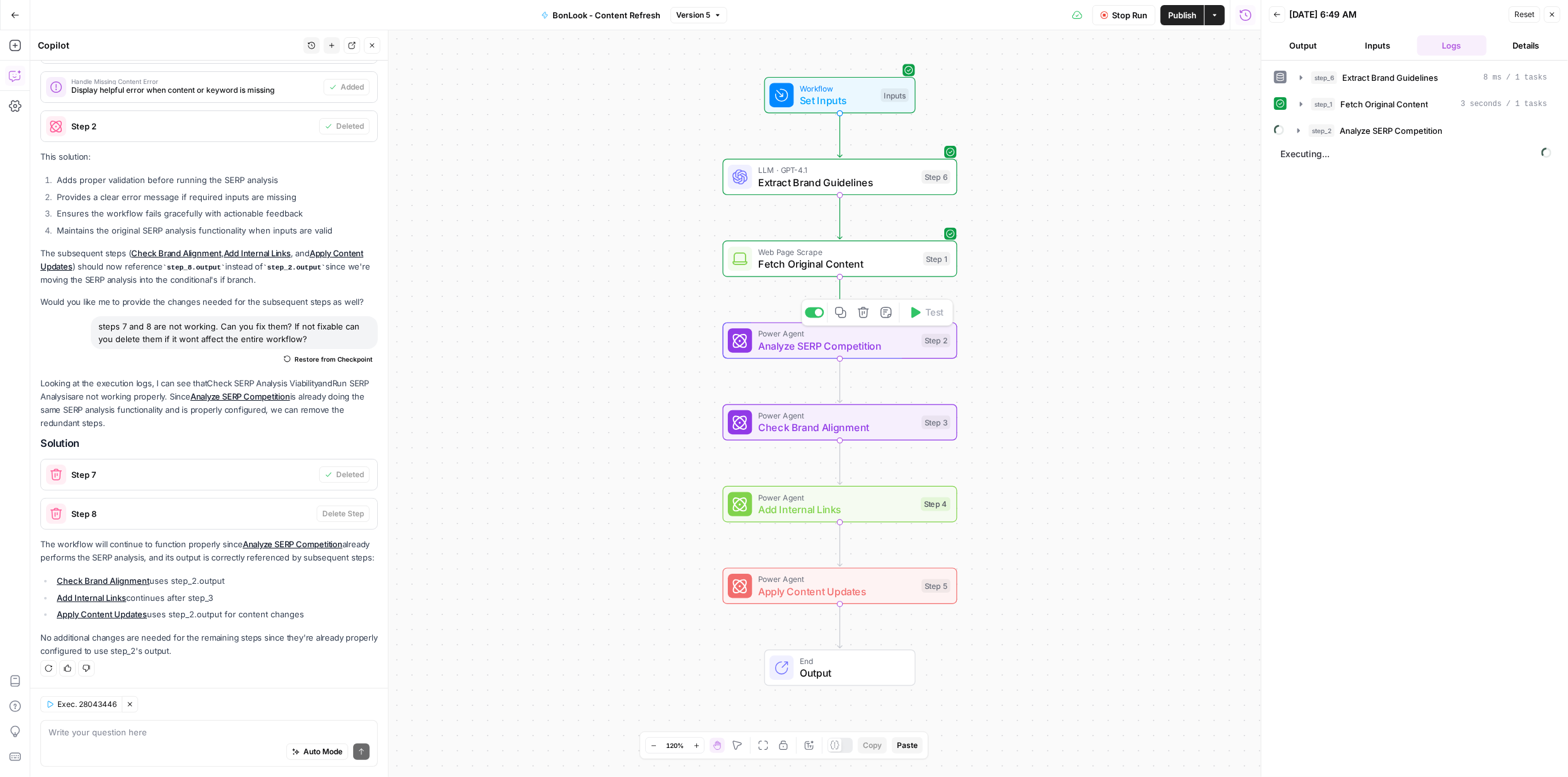
click at [824, 351] on span "Analyze SERP Competition" at bounding box center [837, 346] width 158 height 15
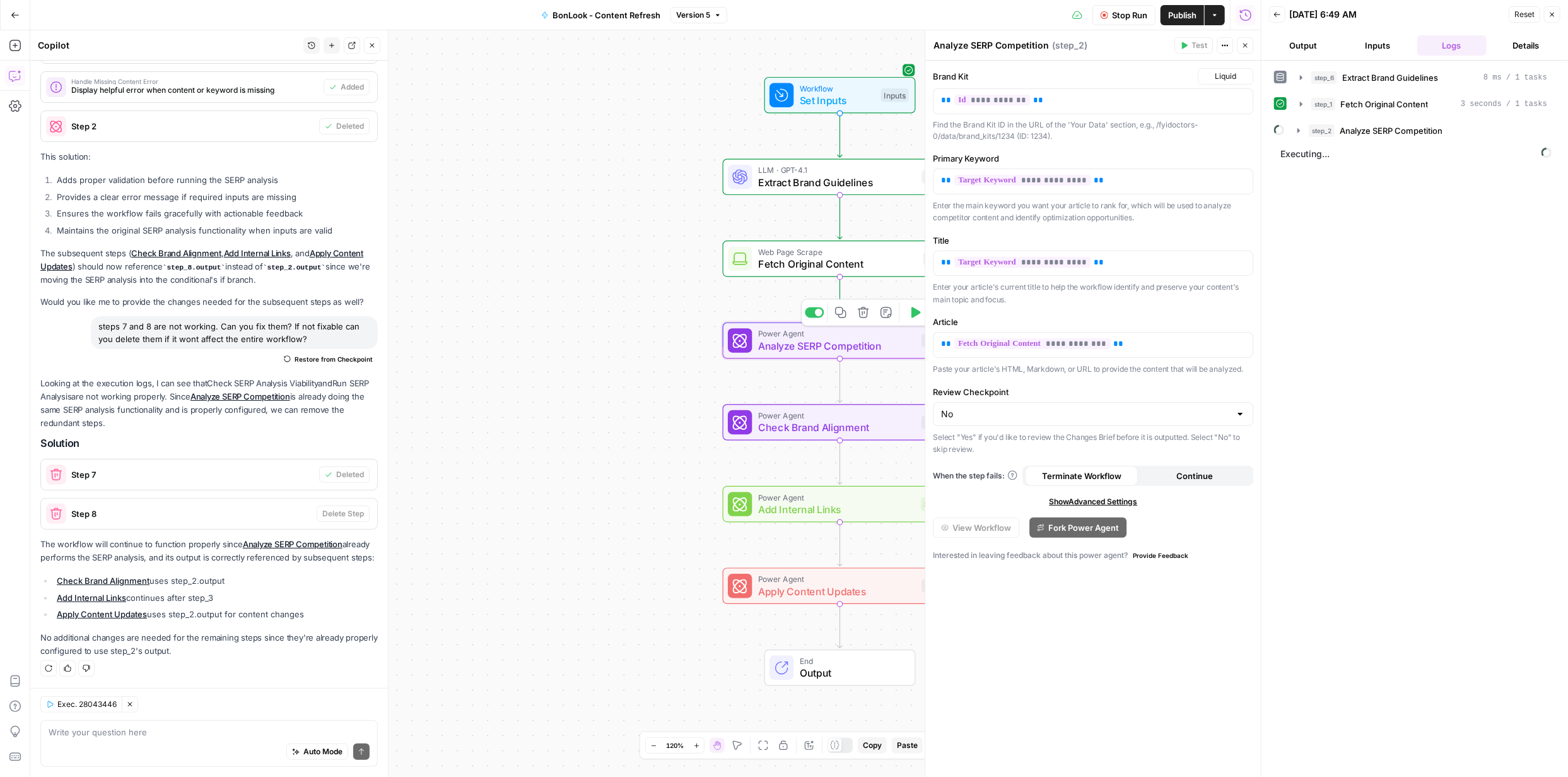
scroll to position [310, 0]
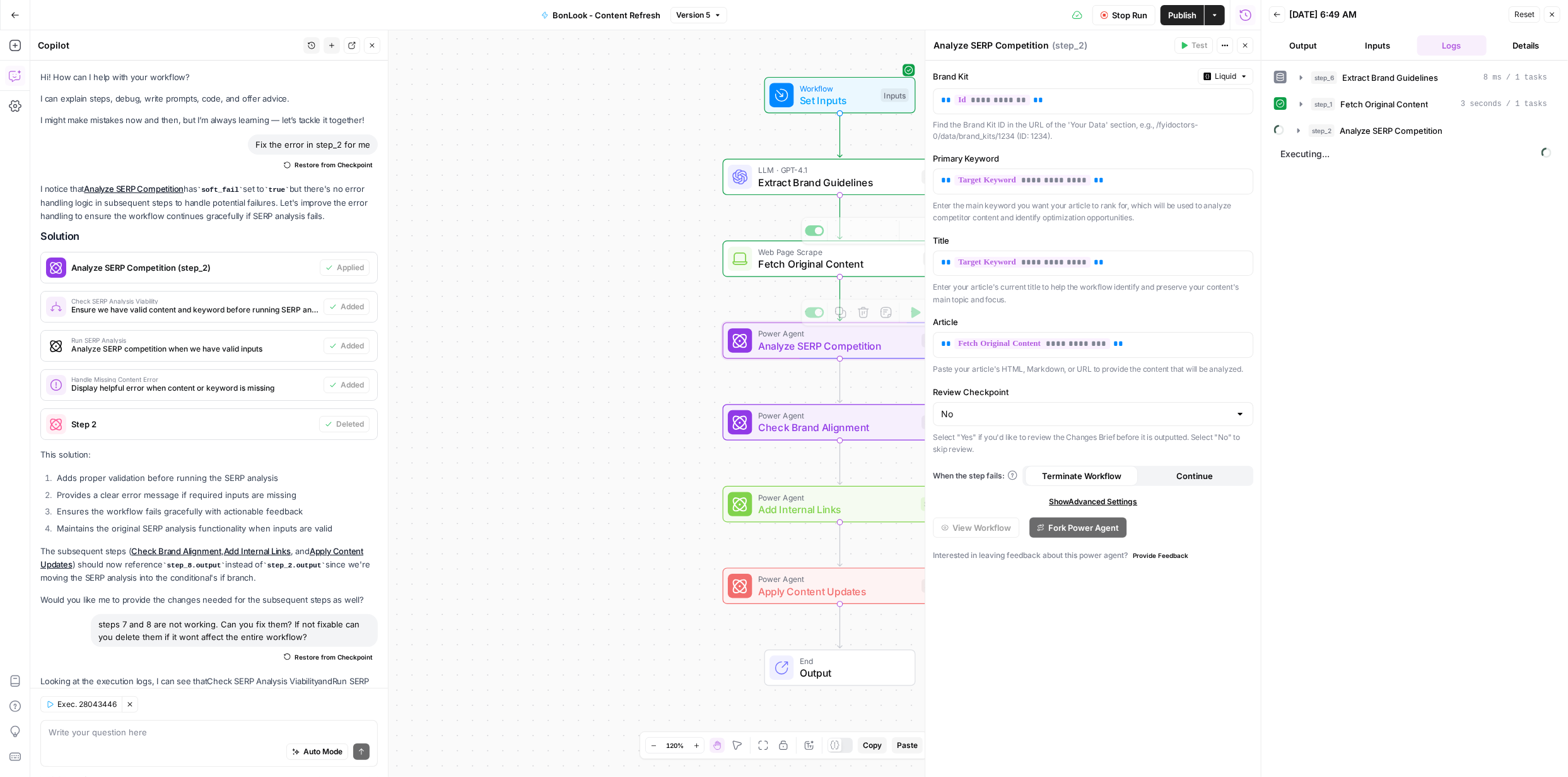
scroll to position [310, 0]
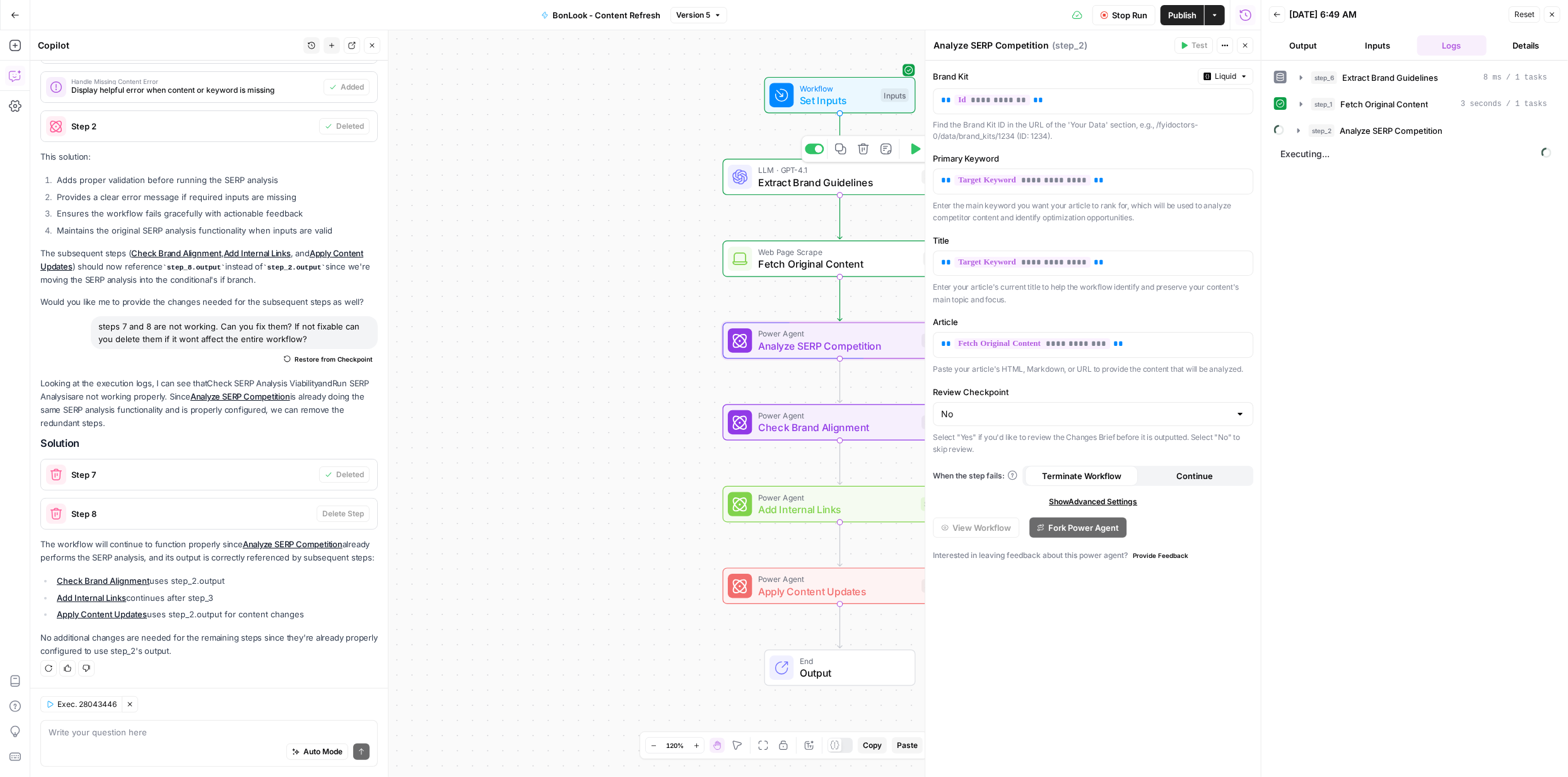
click at [830, 182] on span "Extract Brand Guidelines" at bounding box center [837, 182] width 158 height 15
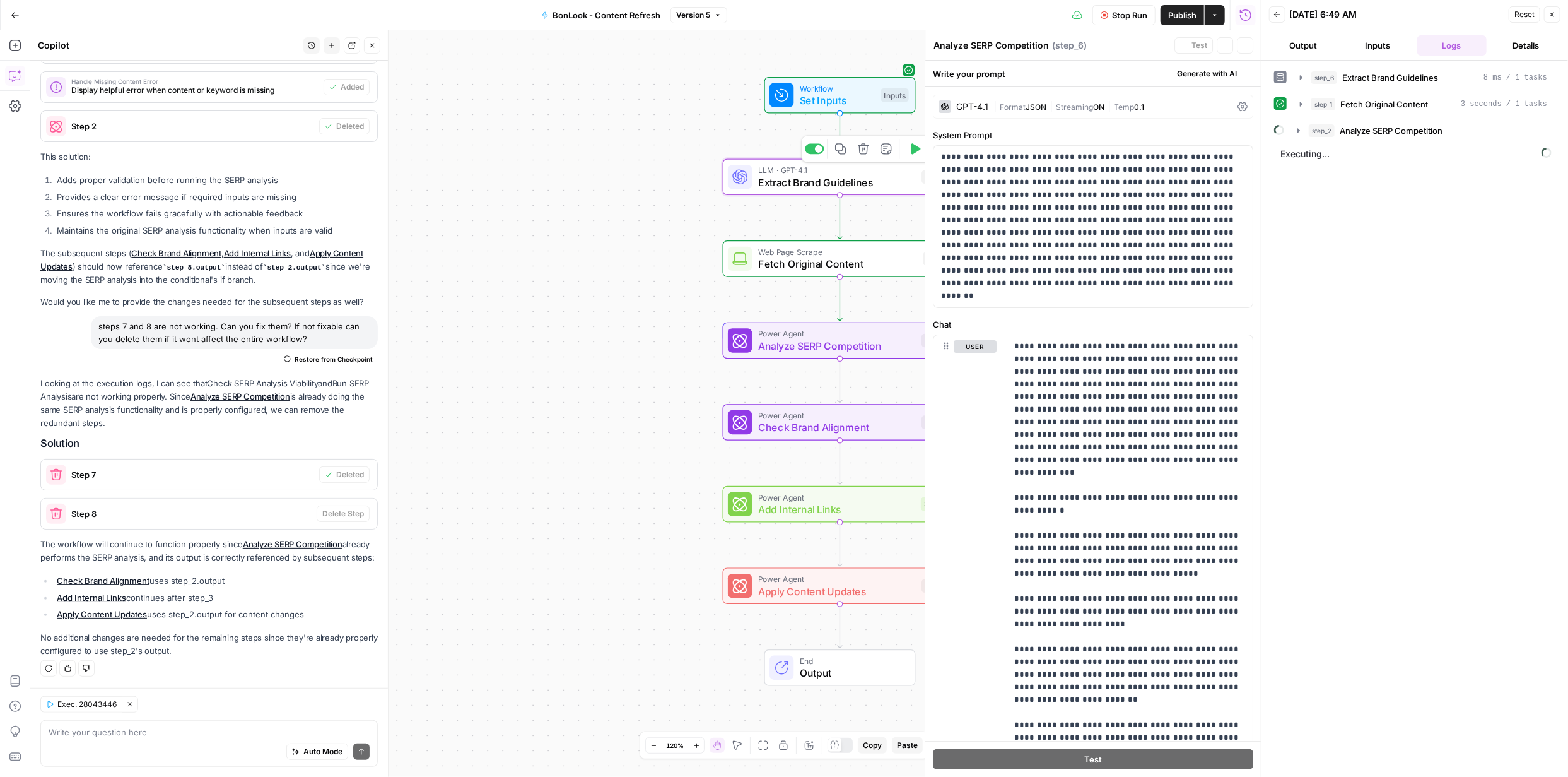
type textarea "Extract Brand Guidelines"
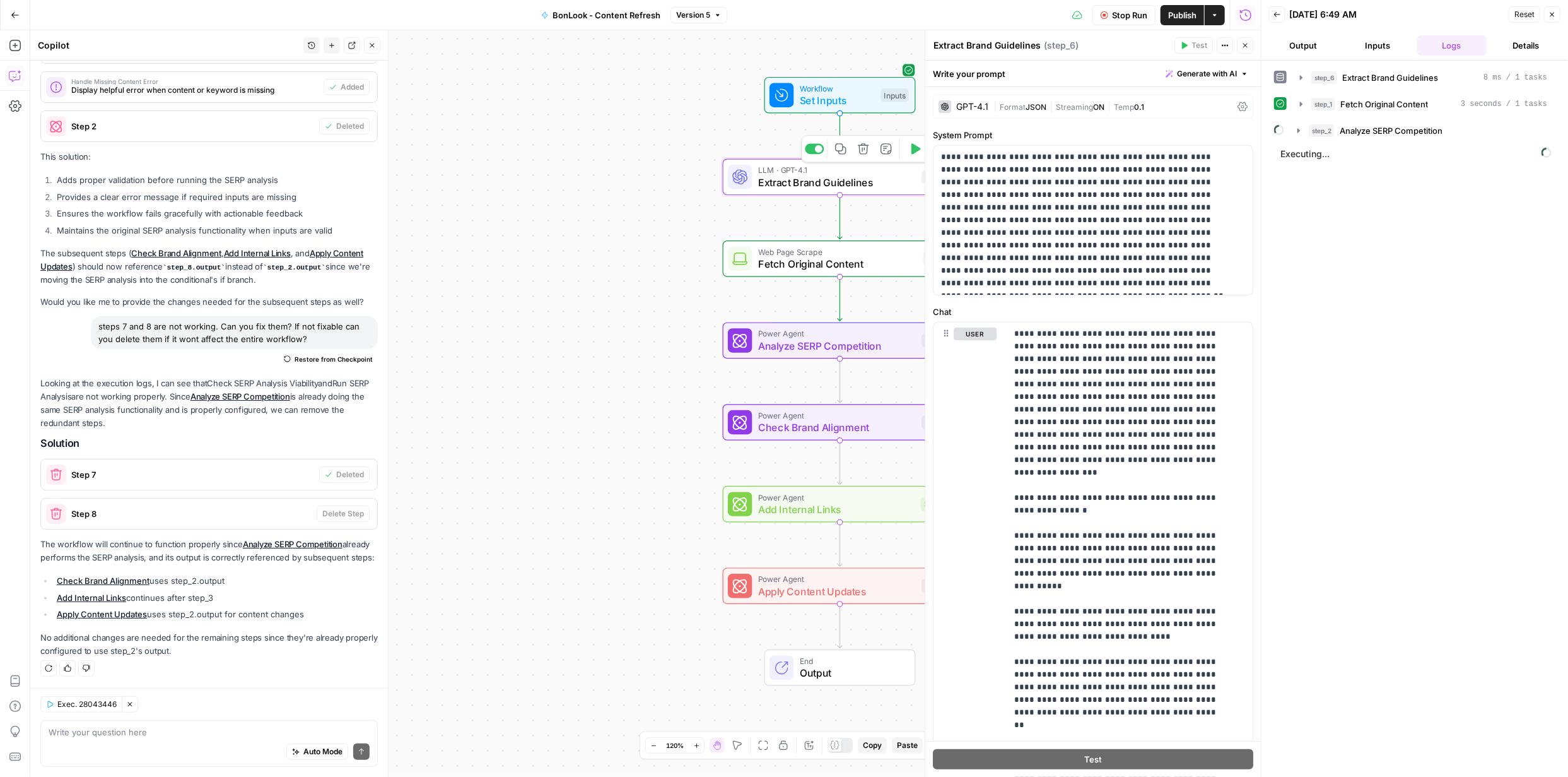
click at [830, 182] on span "Extract Brand Guidelines" at bounding box center [837, 182] width 158 height 15
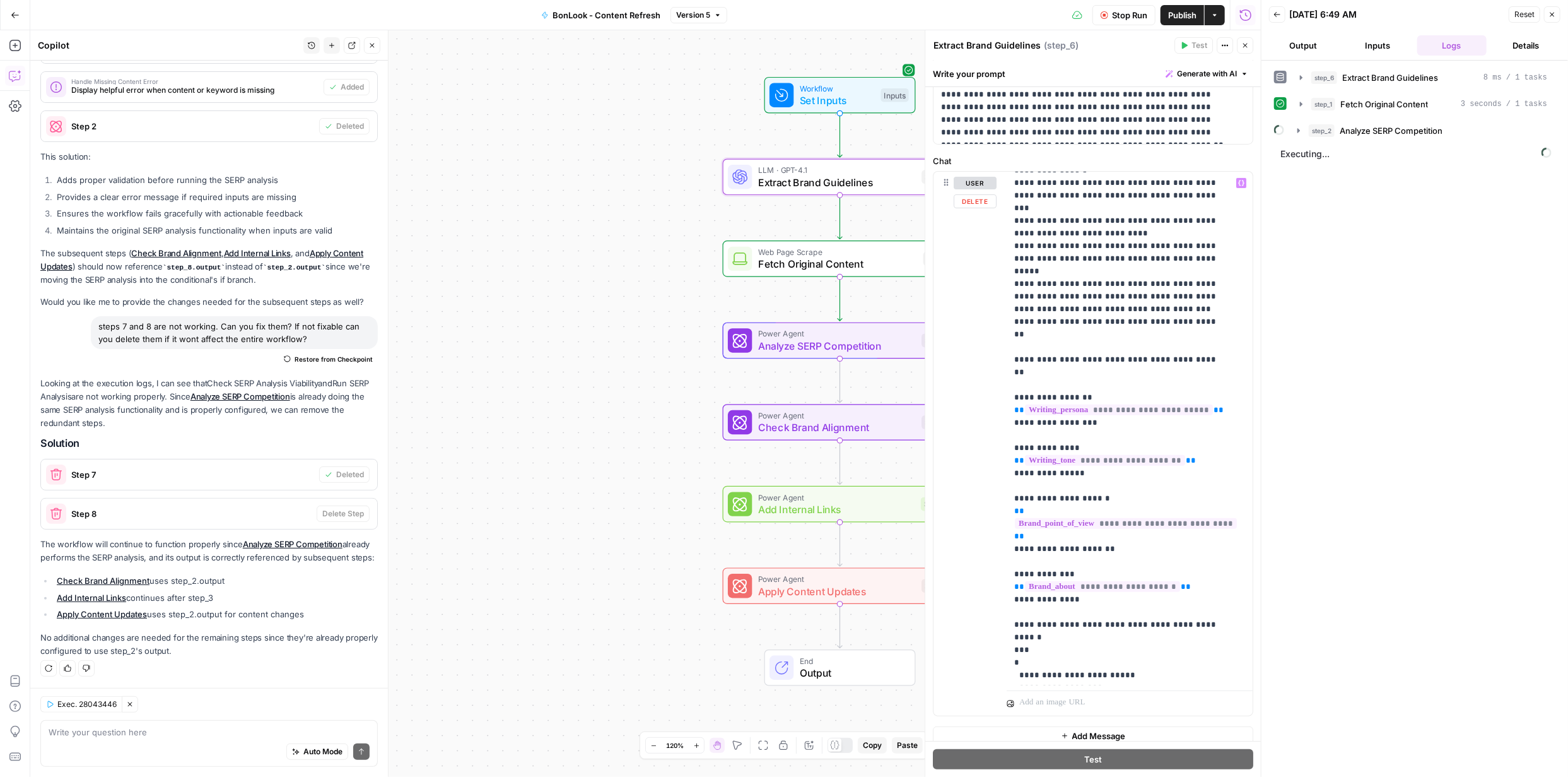
scroll to position [162, 0]
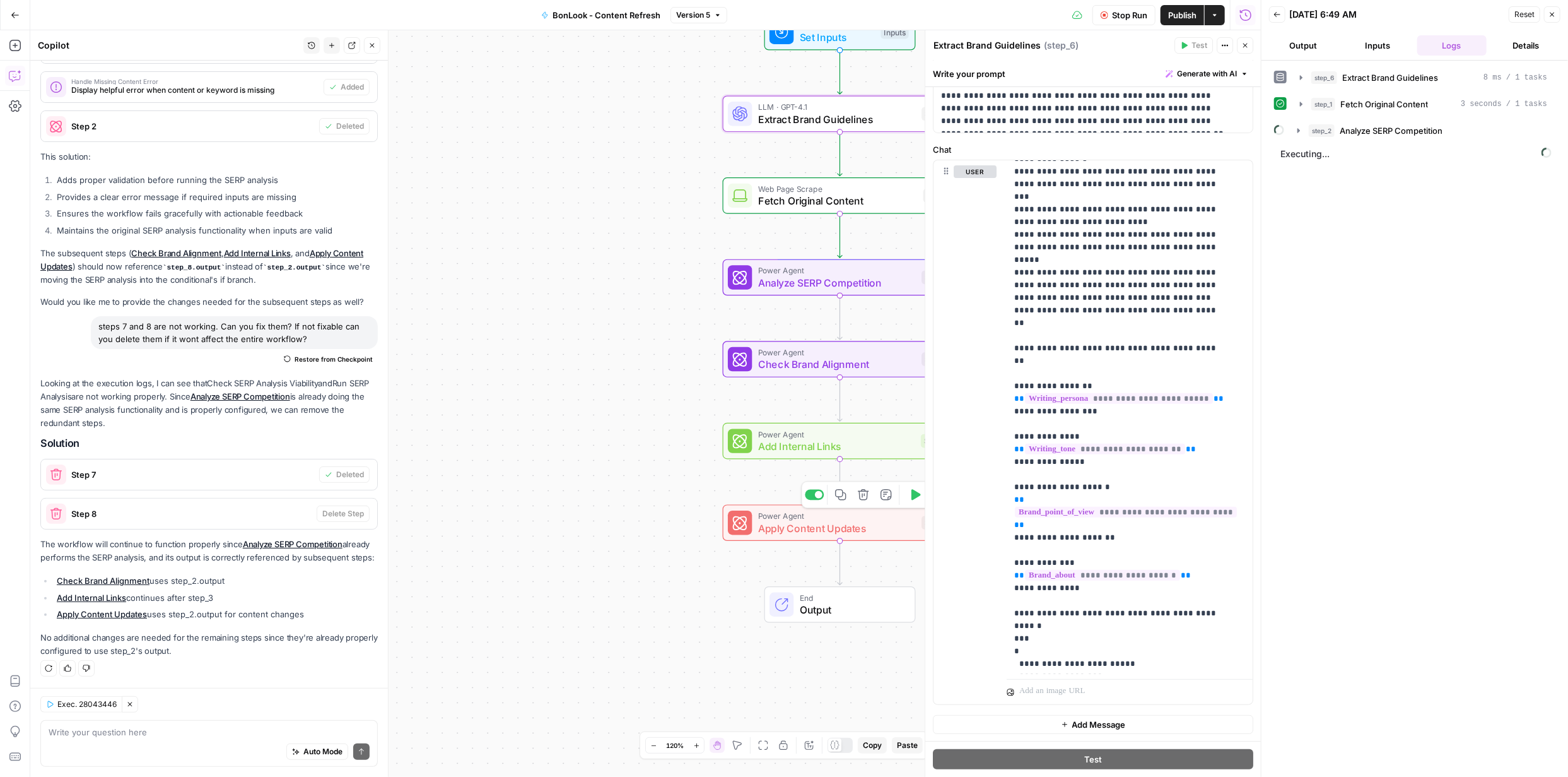
click at [803, 524] on span "Apply Content Updates" at bounding box center [837, 528] width 158 height 15
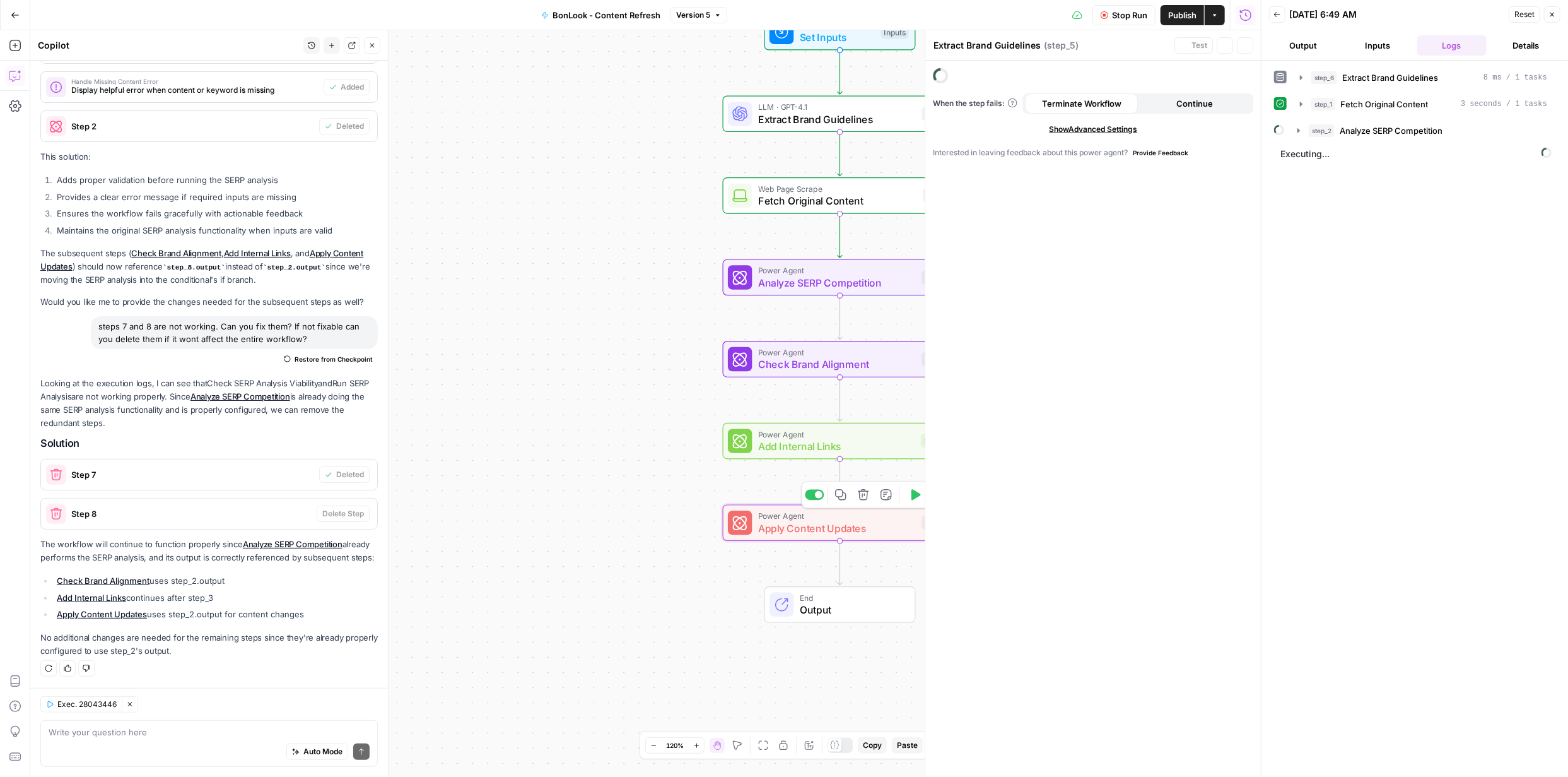
click at [803, 523] on span "Apply Content Updates" at bounding box center [837, 528] width 158 height 15
type textarea "Apply Content Updates"
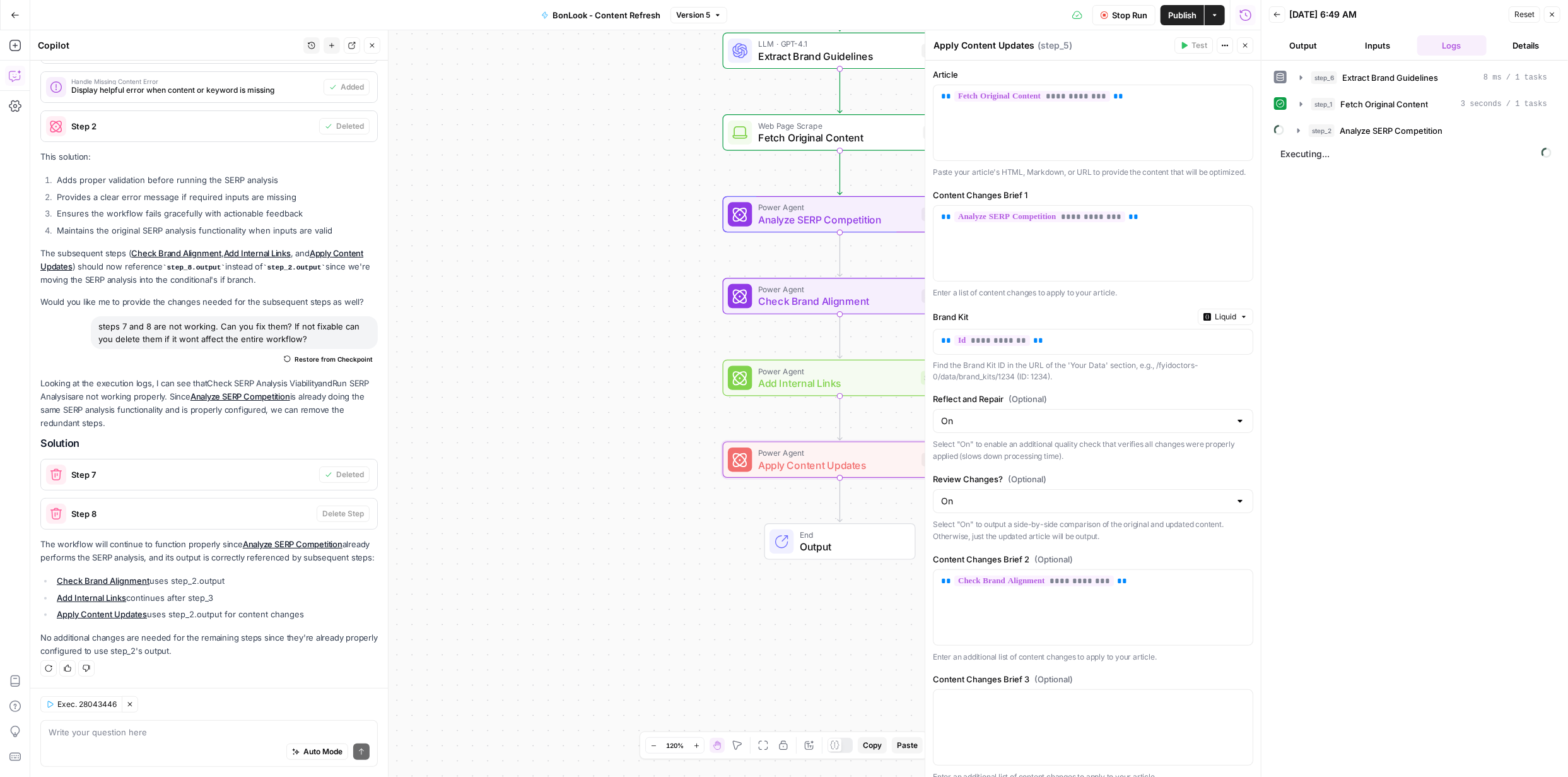
click at [836, 549] on span "Output" at bounding box center [851, 546] width 103 height 15
click at [1247, 45] on icon "button" at bounding box center [1245, 45] width 8 height 8
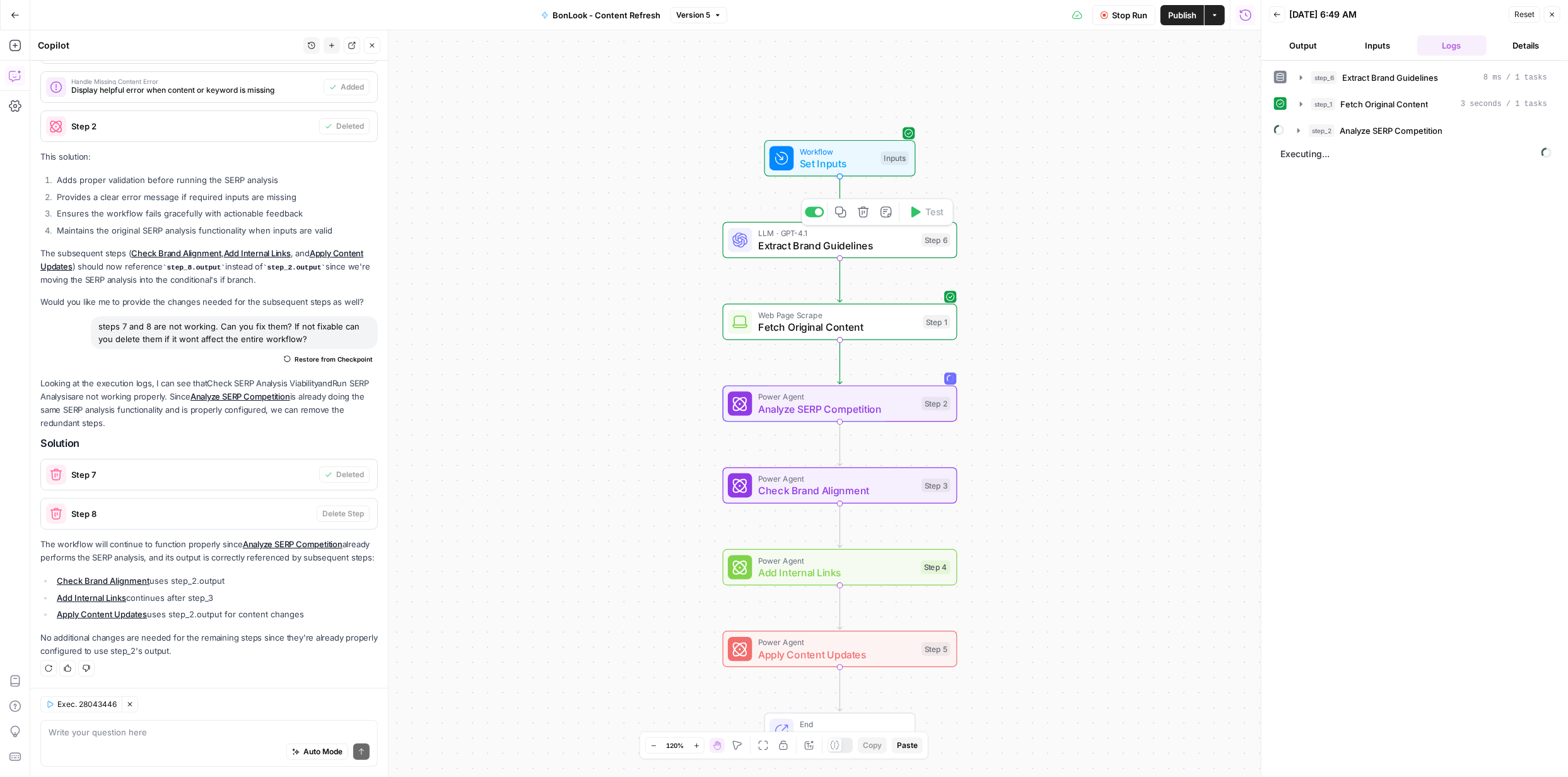
click at [863, 241] on span "Extract Brand Guidelines" at bounding box center [837, 245] width 158 height 15
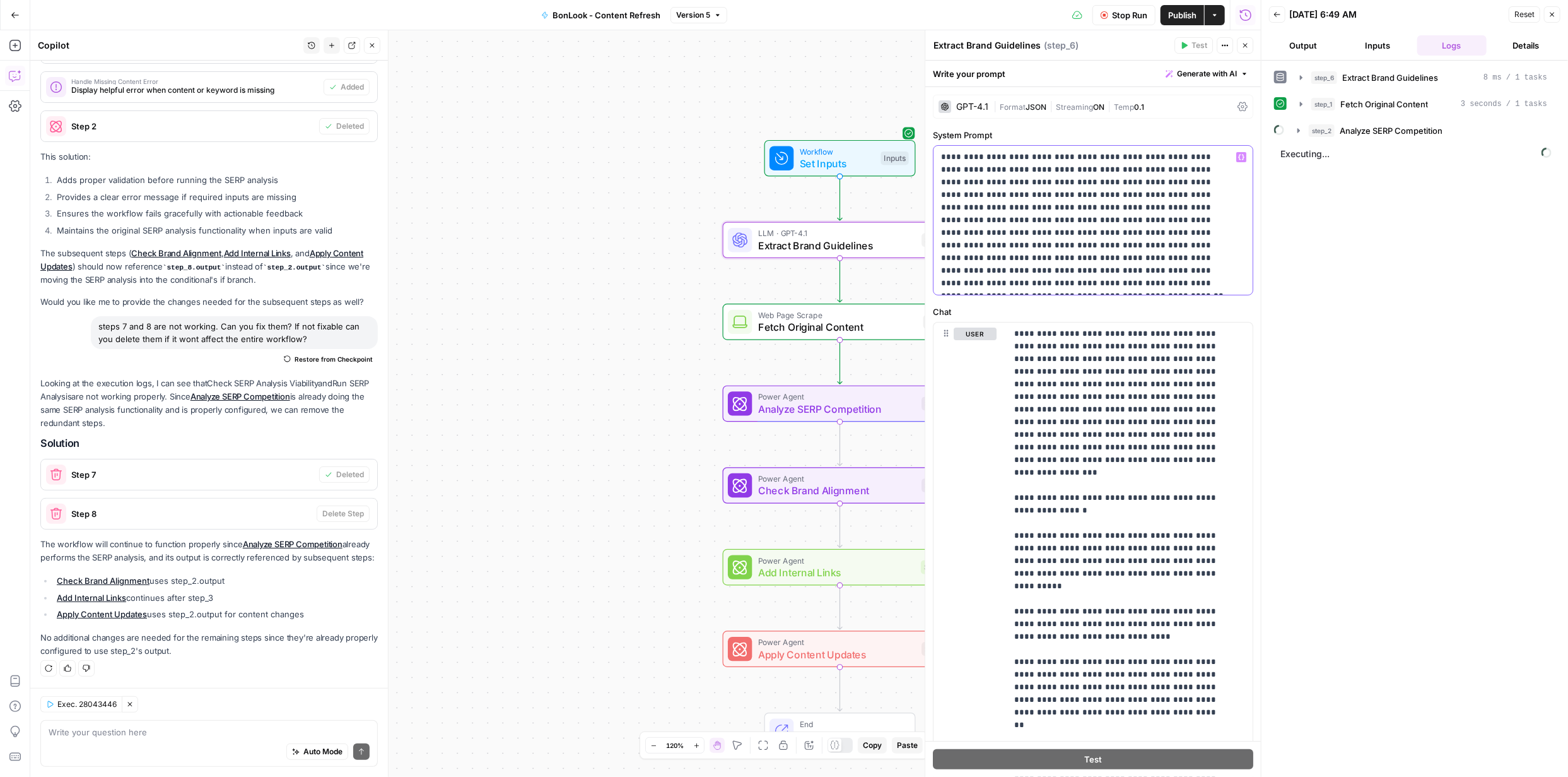
drag, startPoint x: 940, startPoint y: 162, endPoint x: 998, endPoint y: 290, distance: 140.5
click at [991, 284] on div "**********" at bounding box center [1093, 220] width 319 height 149
copy p "**********"
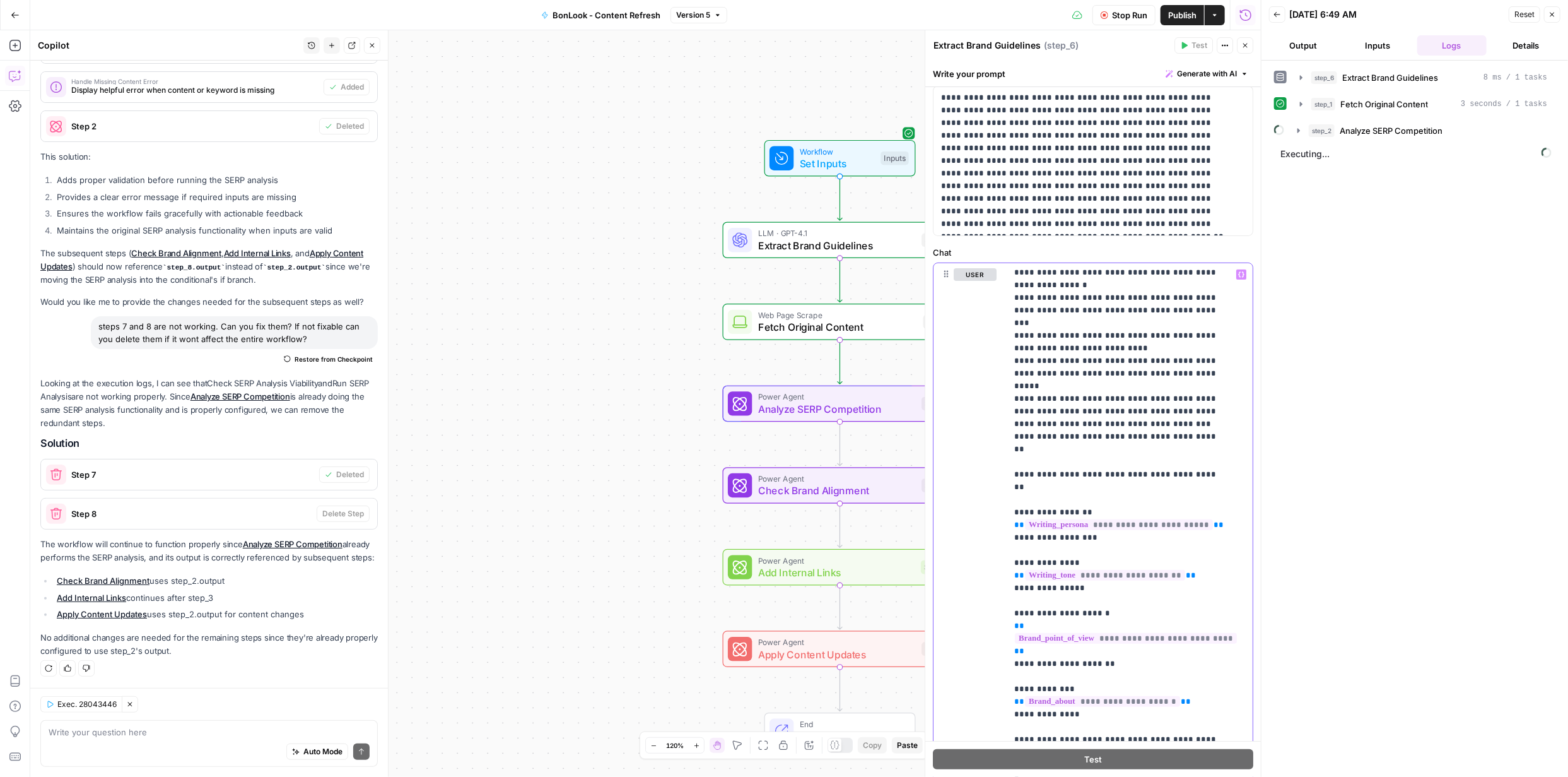
scroll to position [163, 0]
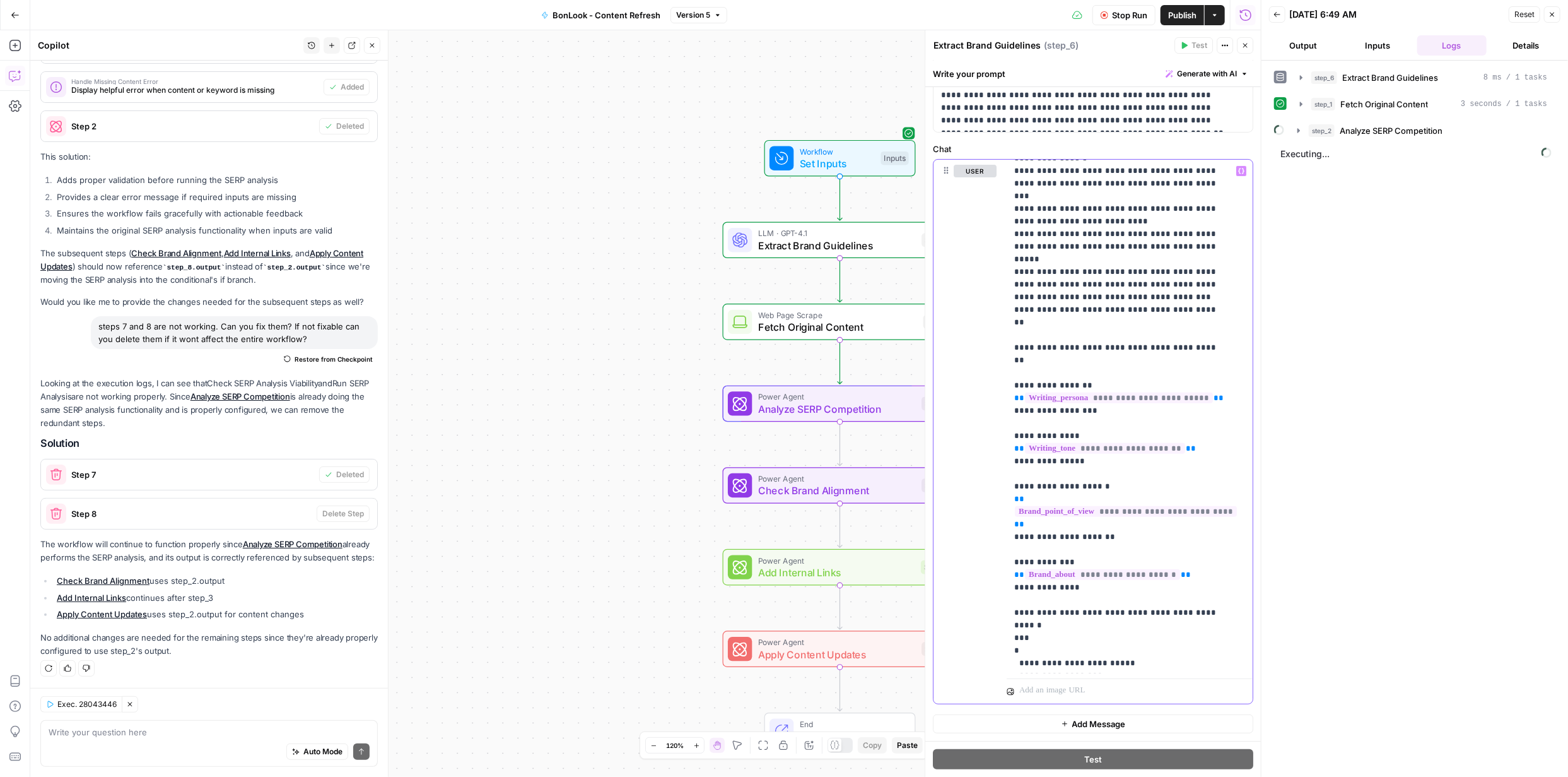
drag, startPoint x: 1014, startPoint y: 327, endPoint x: 1151, endPoint y: 804, distance: 496.3
click at [1151, 776] on html "FYidoctors New Home Browse Your Data Usage Settings Recent Grids BonLook - Cont…" at bounding box center [784, 388] width 1568 height 777
copy p "**********"
click at [599, 194] on div "Workflow Set Inputs Inputs LLM · GPT-4.1 Extract Brand Guidelines Step 6 Web Pa…" at bounding box center [646, 404] width 1231 height 747
click at [609, 368] on div "Workflow Set Inputs Inputs LLM · GPT-4.1 Extract Brand Guidelines Step 6 Web Pa…" at bounding box center [646, 404] width 1231 height 747
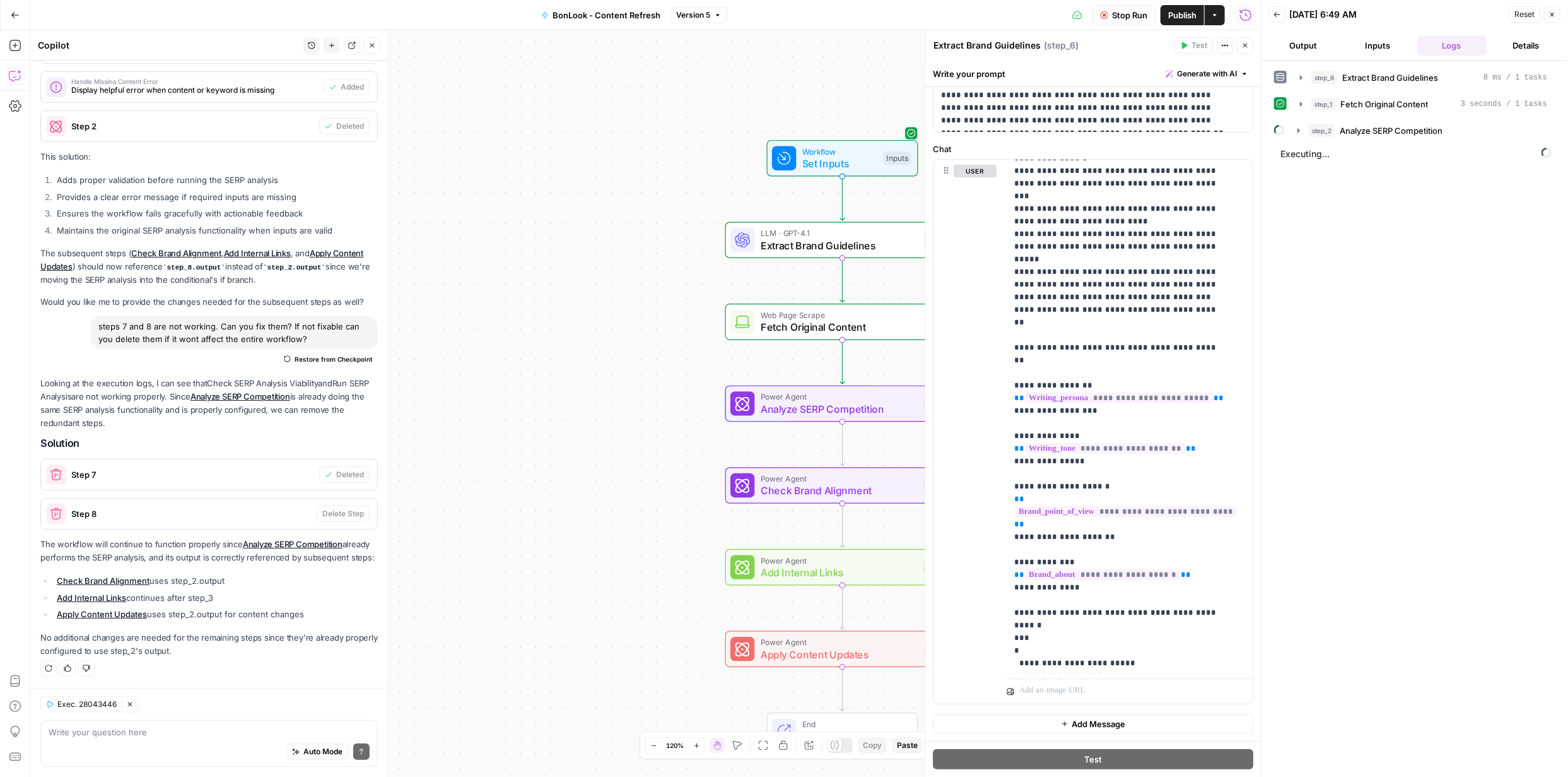
click at [1242, 45] on icon "button" at bounding box center [1245, 45] width 8 height 8
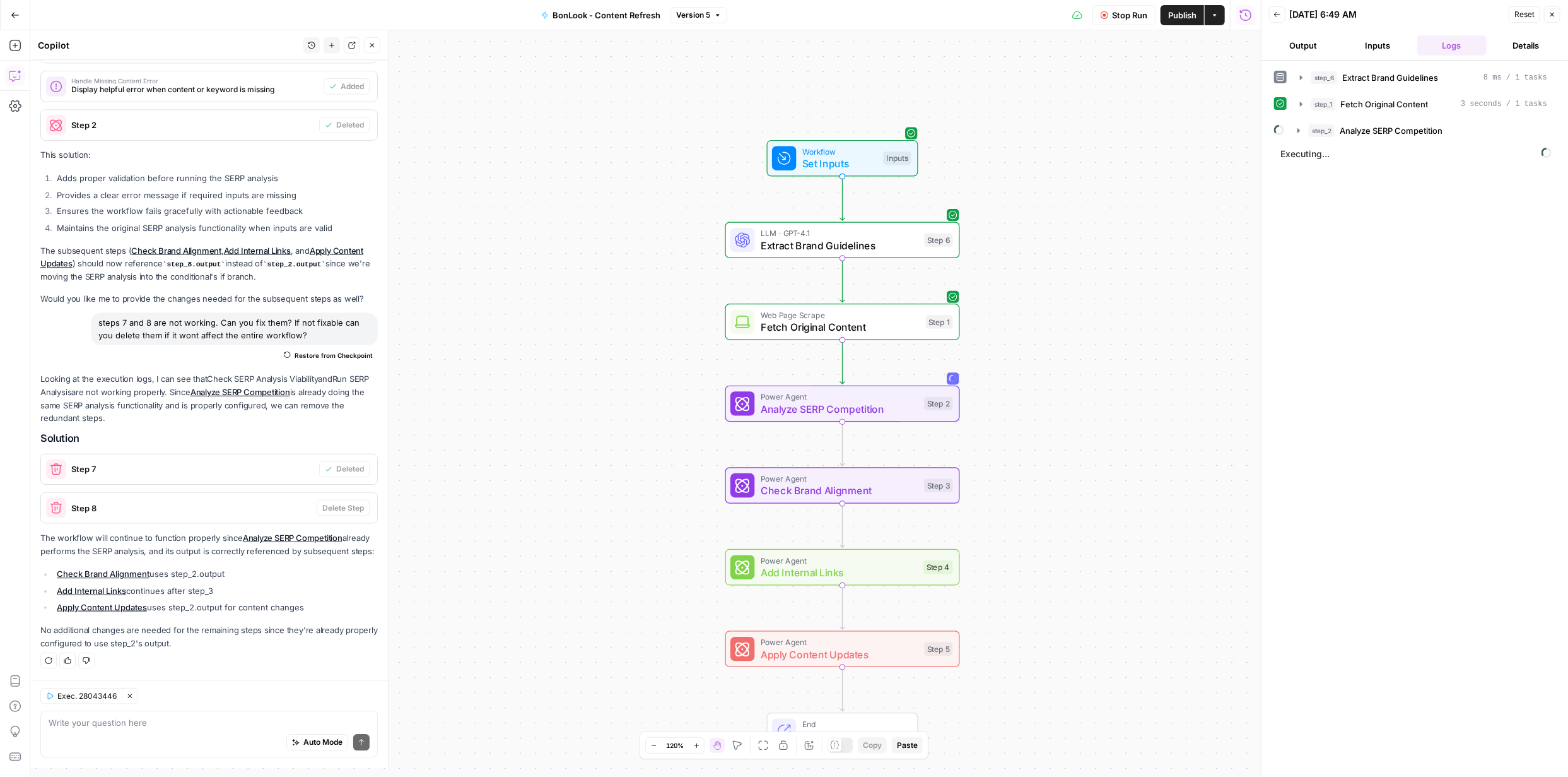
scroll to position [310, 0]
click at [866, 374] on icon "button" at bounding box center [866, 375] width 11 height 11
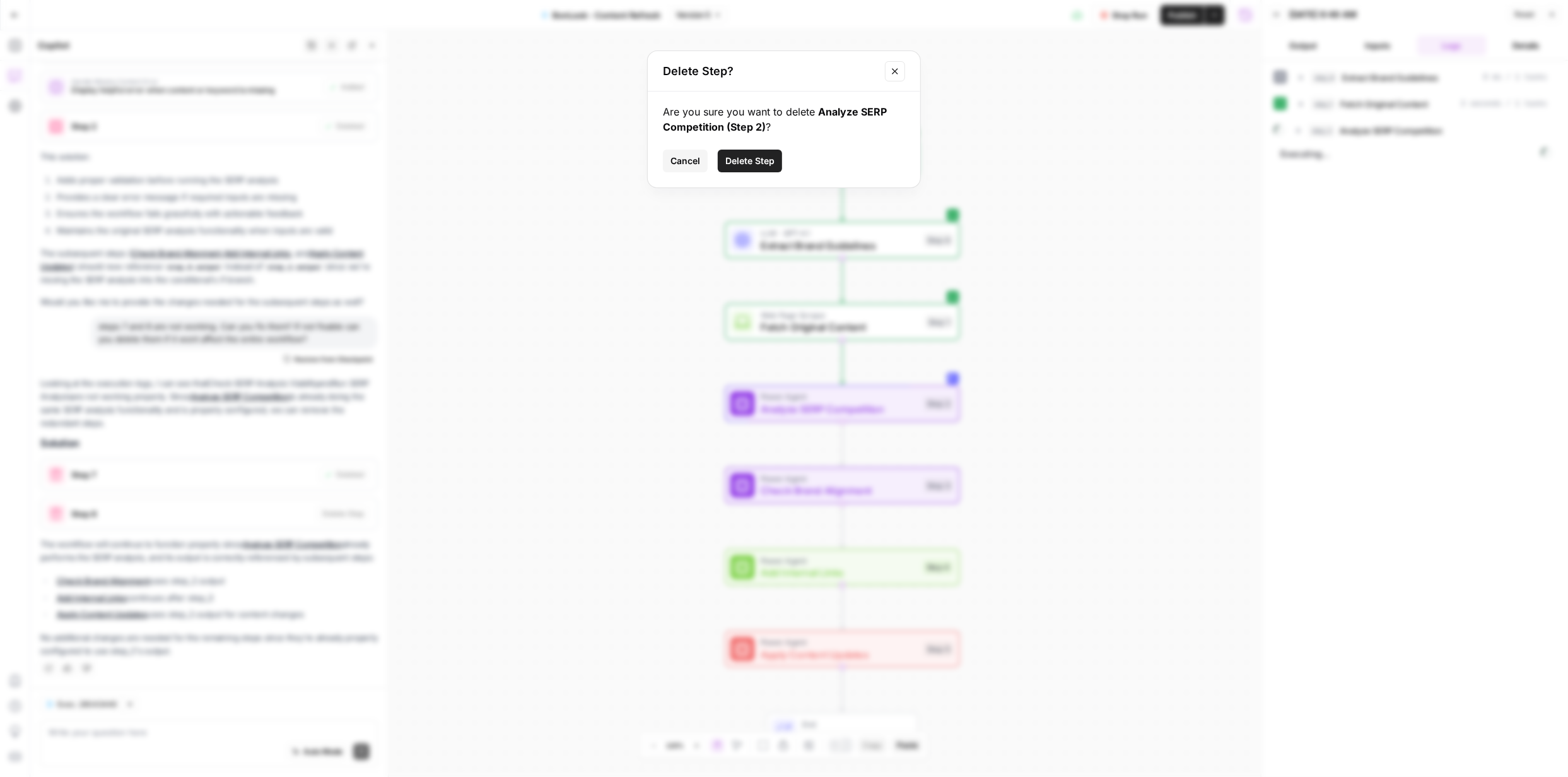
click at [753, 168] on button "Delete Step" at bounding box center [750, 161] width 64 height 23
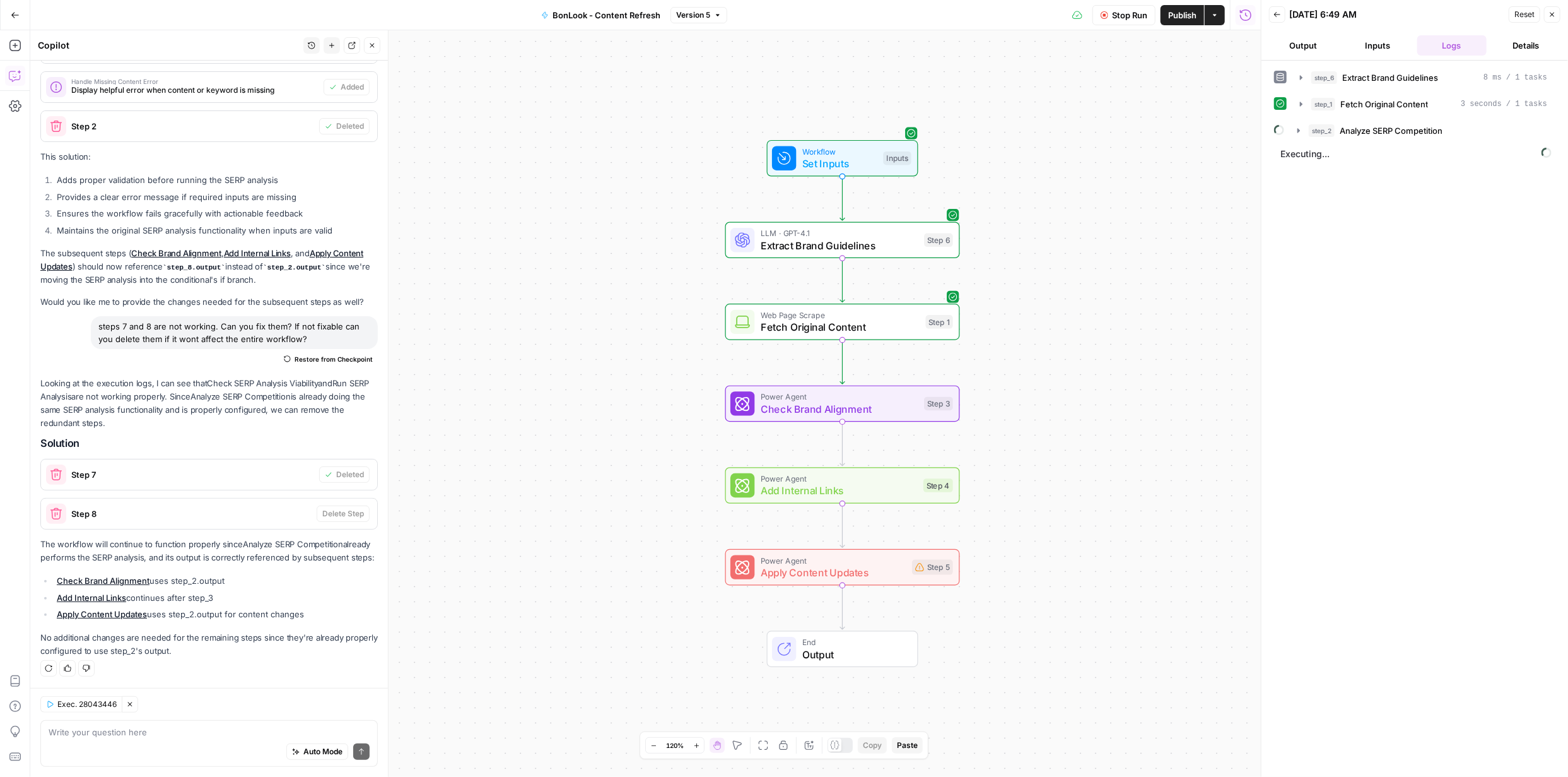
scroll to position [302, 0]
click at [1136, 16] on span "Stop Run" at bounding box center [1130, 15] width 35 height 13
click at [1179, 13] on span "Publish" at bounding box center [1182, 15] width 28 height 13
click at [1186, 21] on button "Publish" at bounding box center [1183, 15] width 44 height 21
click at [1100, 16] on span "Test Workflow" at bounding box center [1100, 15] width 57 height 13
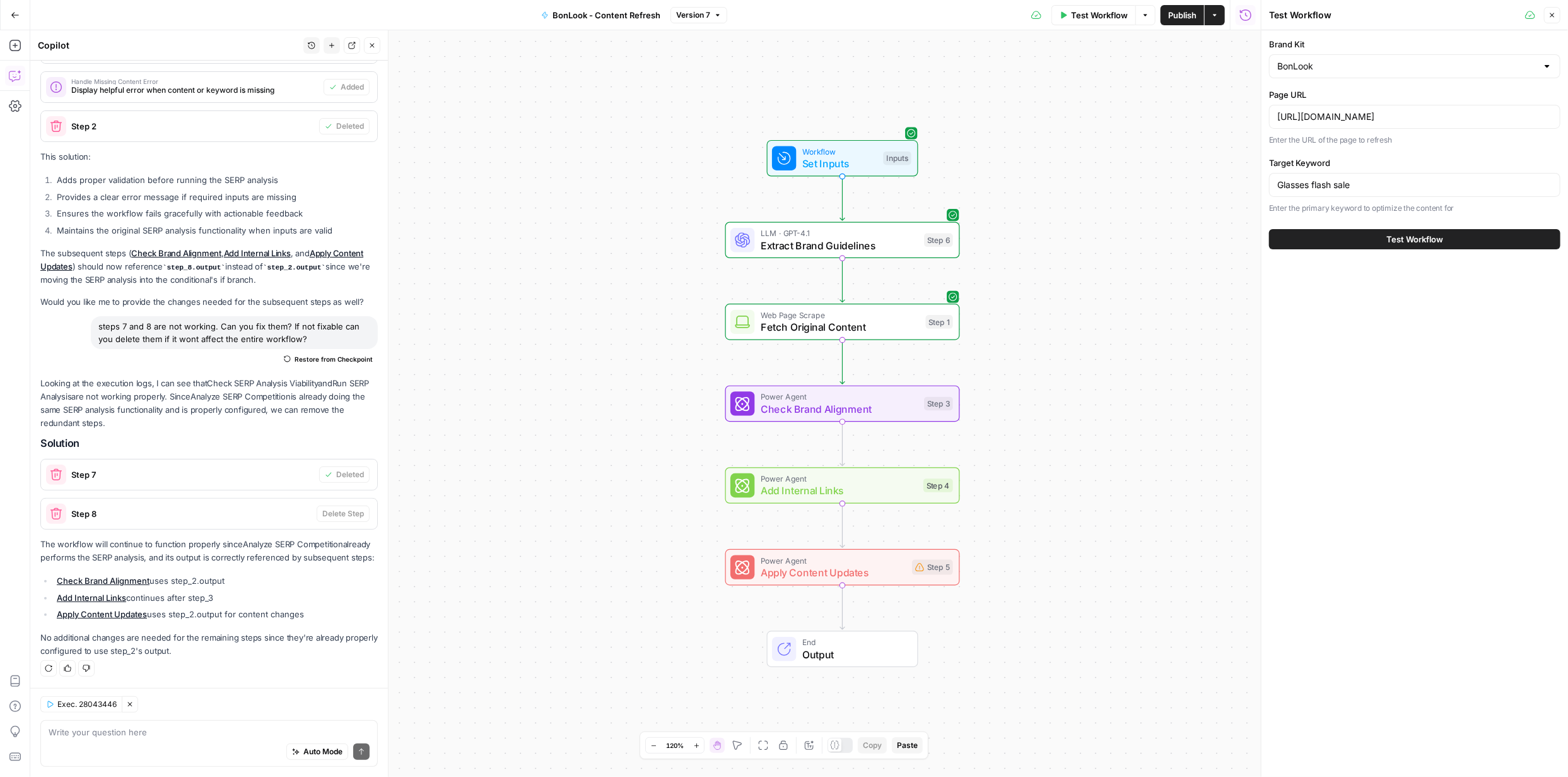
click at [1418, 243] on span "Test Workflow" at bounding box center [1415, 239] width 57 height 13
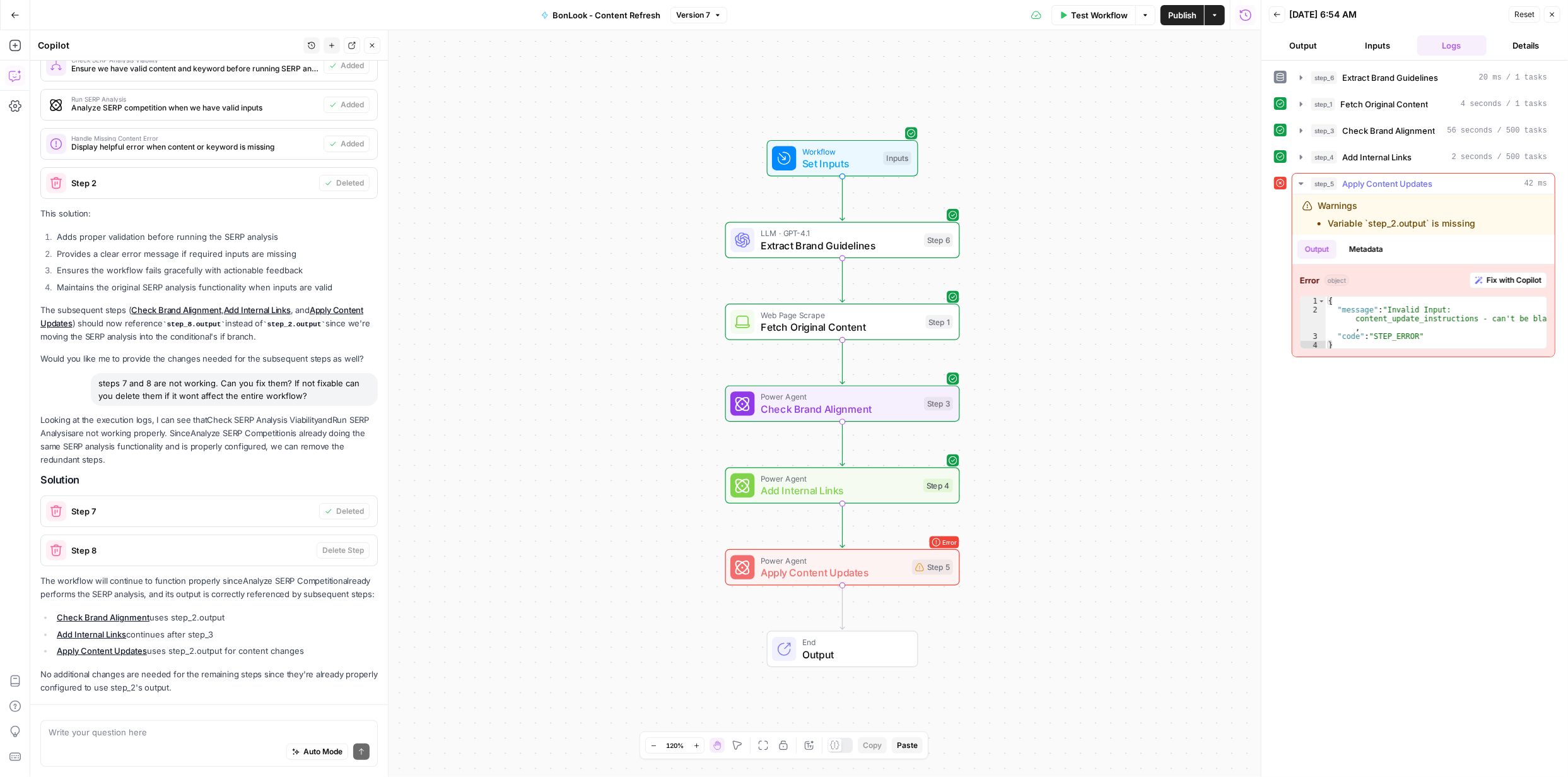
scroll to position [302, 0]
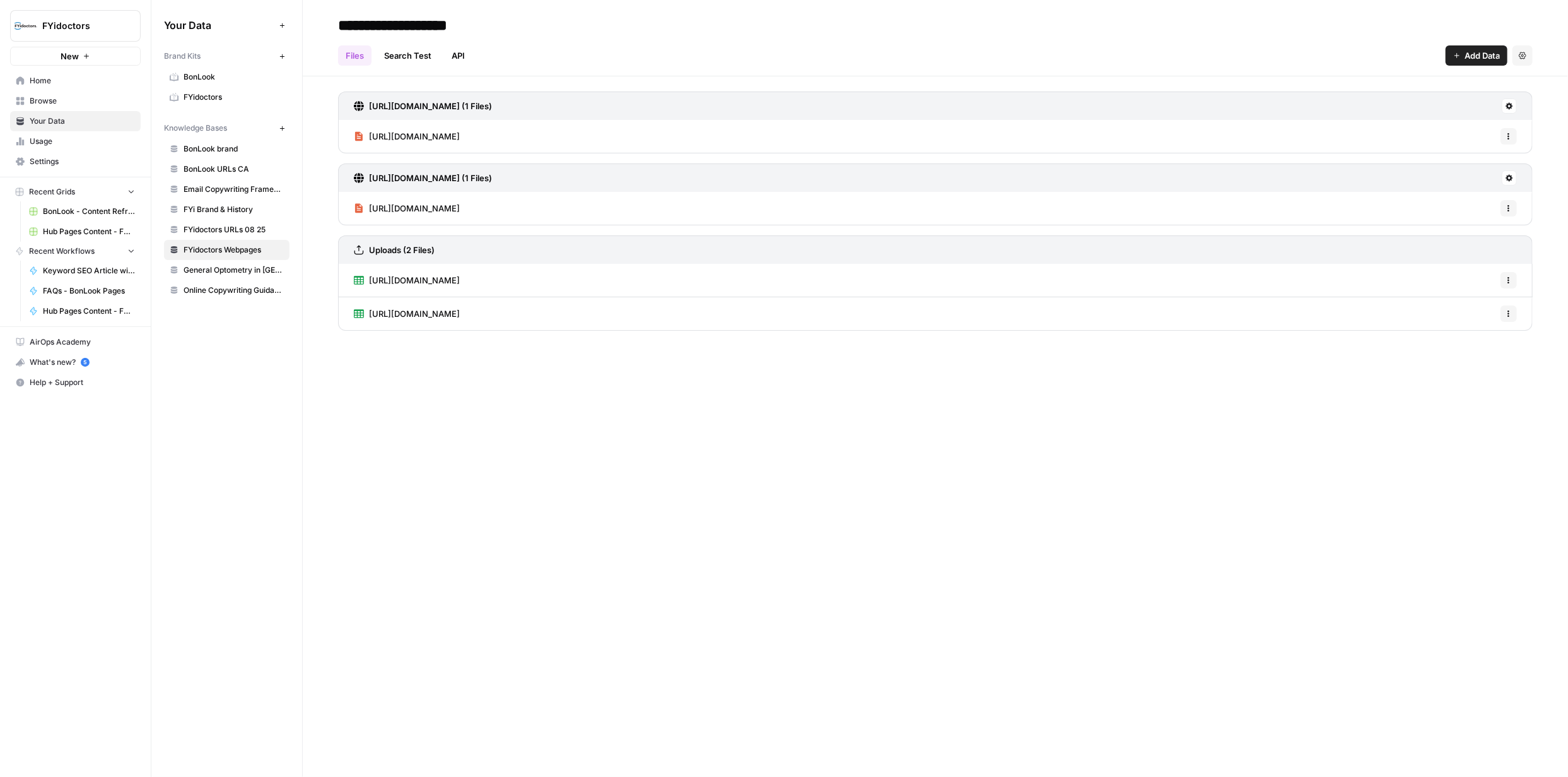
click at [54, 103] on span "Browse" at bounding box center [82, 101] width 105 height 11
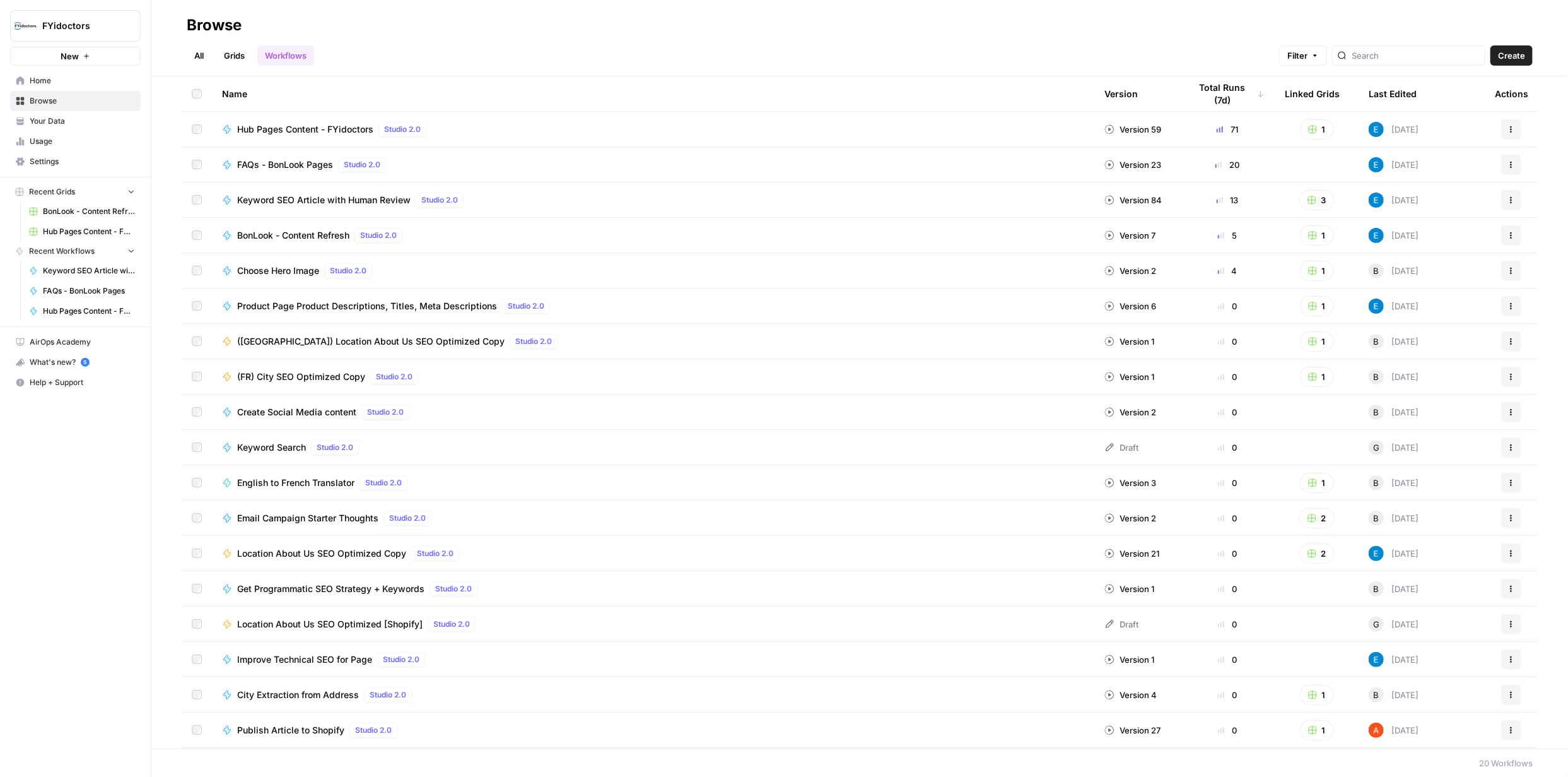
click at [242, 54] on link "Grids" at bounding box center [234, 55] width 36 height 21
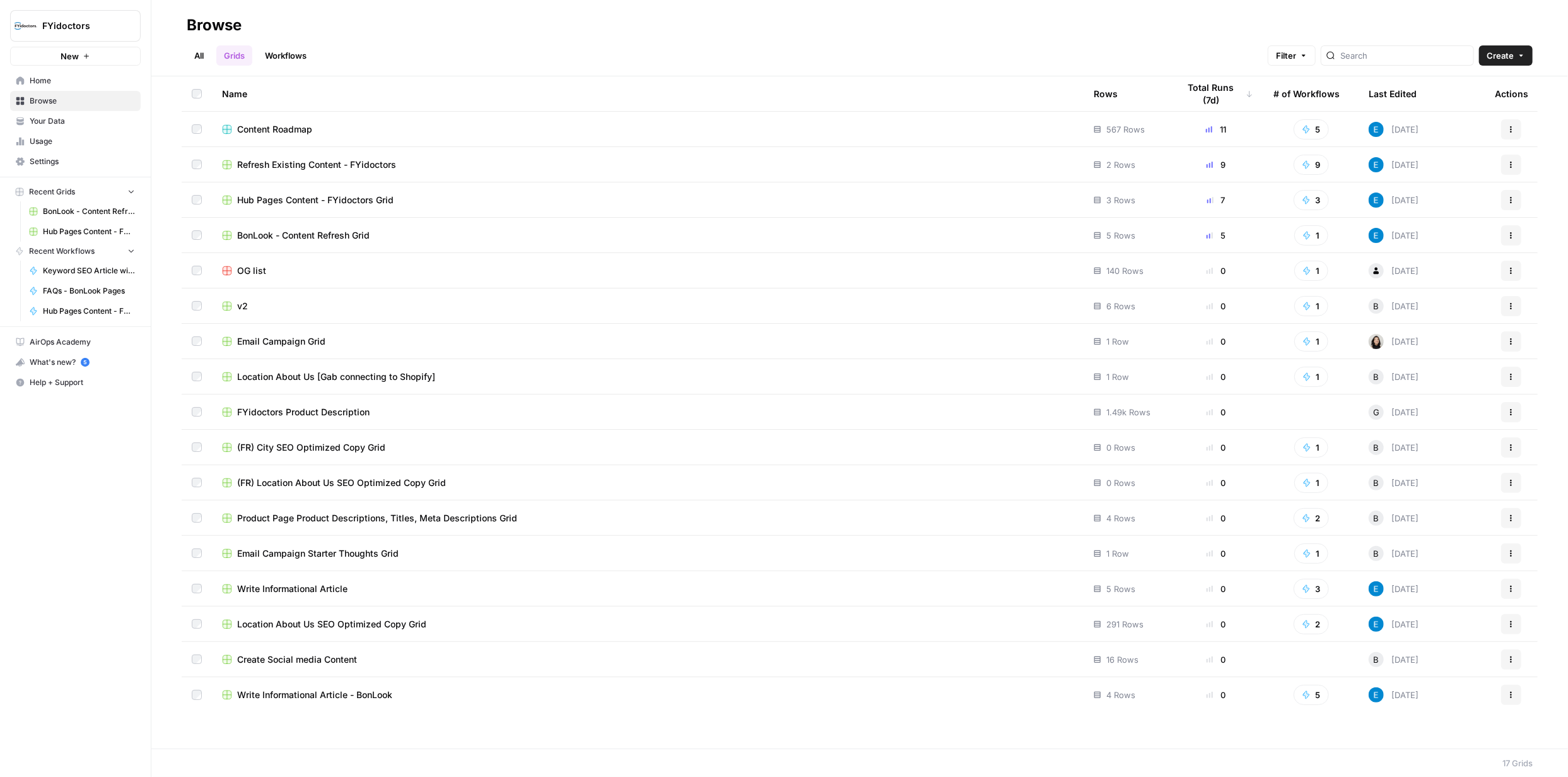
click at [1314, 233] on button "1" at bounding box center [1311, 235] width 34 height 21
click at [1344, 281] on span "BonLook - Content Refresh" at bounding box center [1369, 281] width 101 height 13
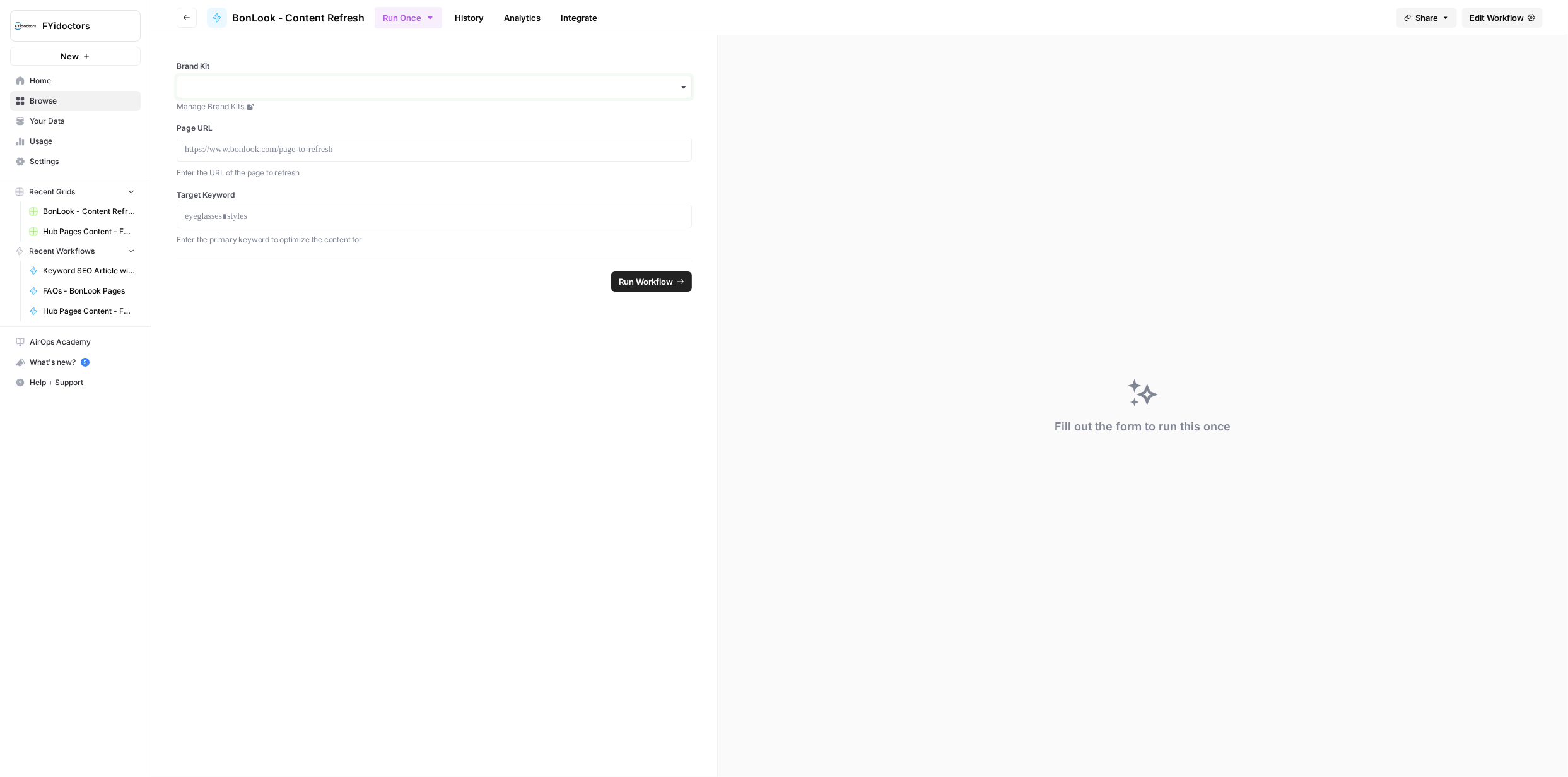
click at [491, 88] on input "Brand Kit" at bounding box center [435, 87] width 499 height 13
click at [272, 140] on div "BonLook" at bounding box center [435, 145] width 514 height 24
click at [362, 86] on input "Brand Kit" at bounding box center [435, 87] width 499 height 13
drag, startPoint x: 854, startPoint y: 117, endPoint x: 862, endPoint y: 121, distance: 8.9
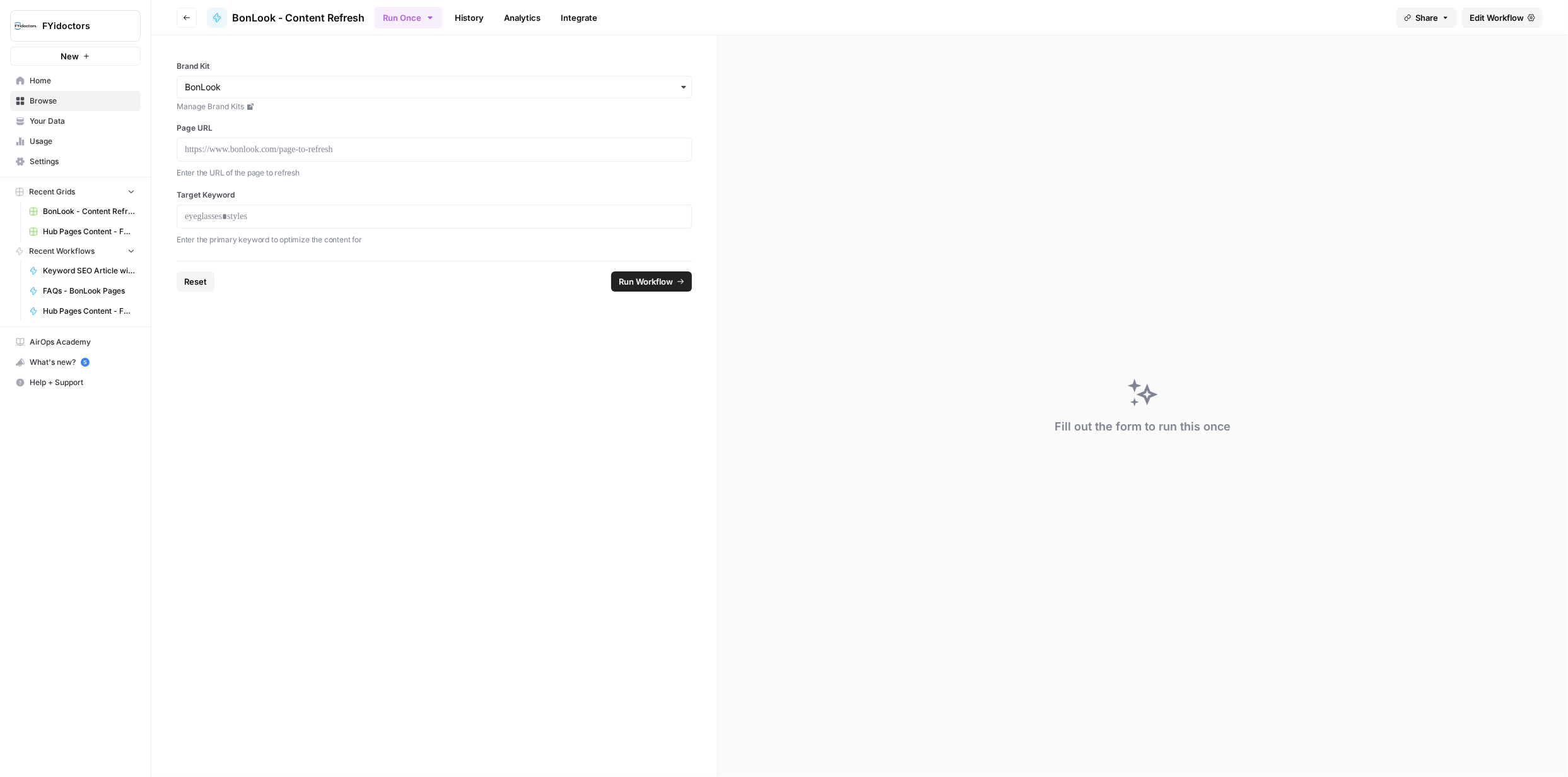
click at [857, 117] on div "Fill out the form to run this once" at bounding box center [1143, 406] width 850 height 742
click at [497, 155] on p at bounding box center [435, 150] width 499 height 13
click at [350, 220] on p at bounding box center [435, 216] width 499 height 13
click at [661, 278] on span "Run Workflow" at bounding box center [646, 281] width 54 height 13
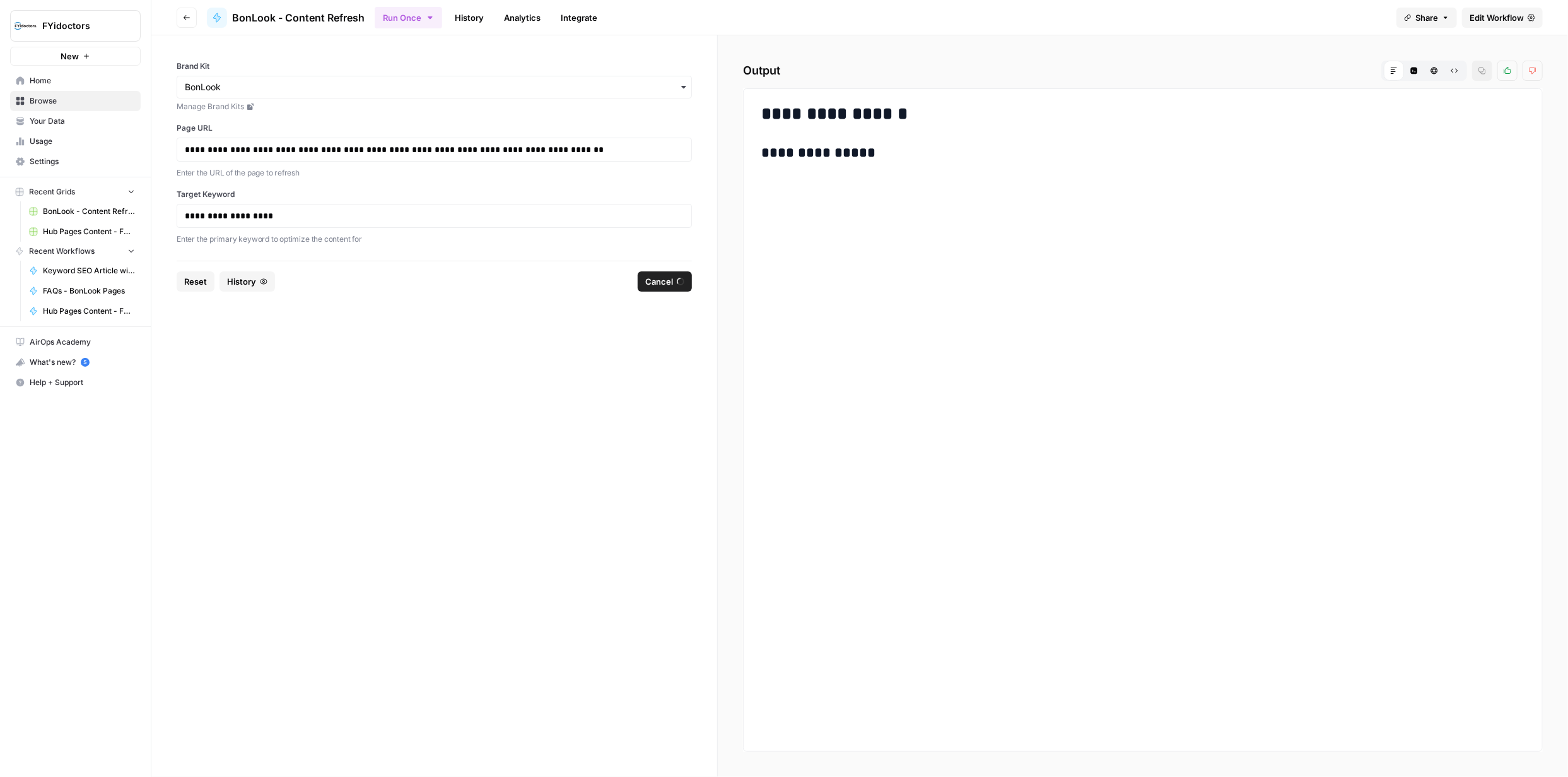
click at [1541, 455] on div "**********" at bounding box center [1143, 420] width 800 height 663
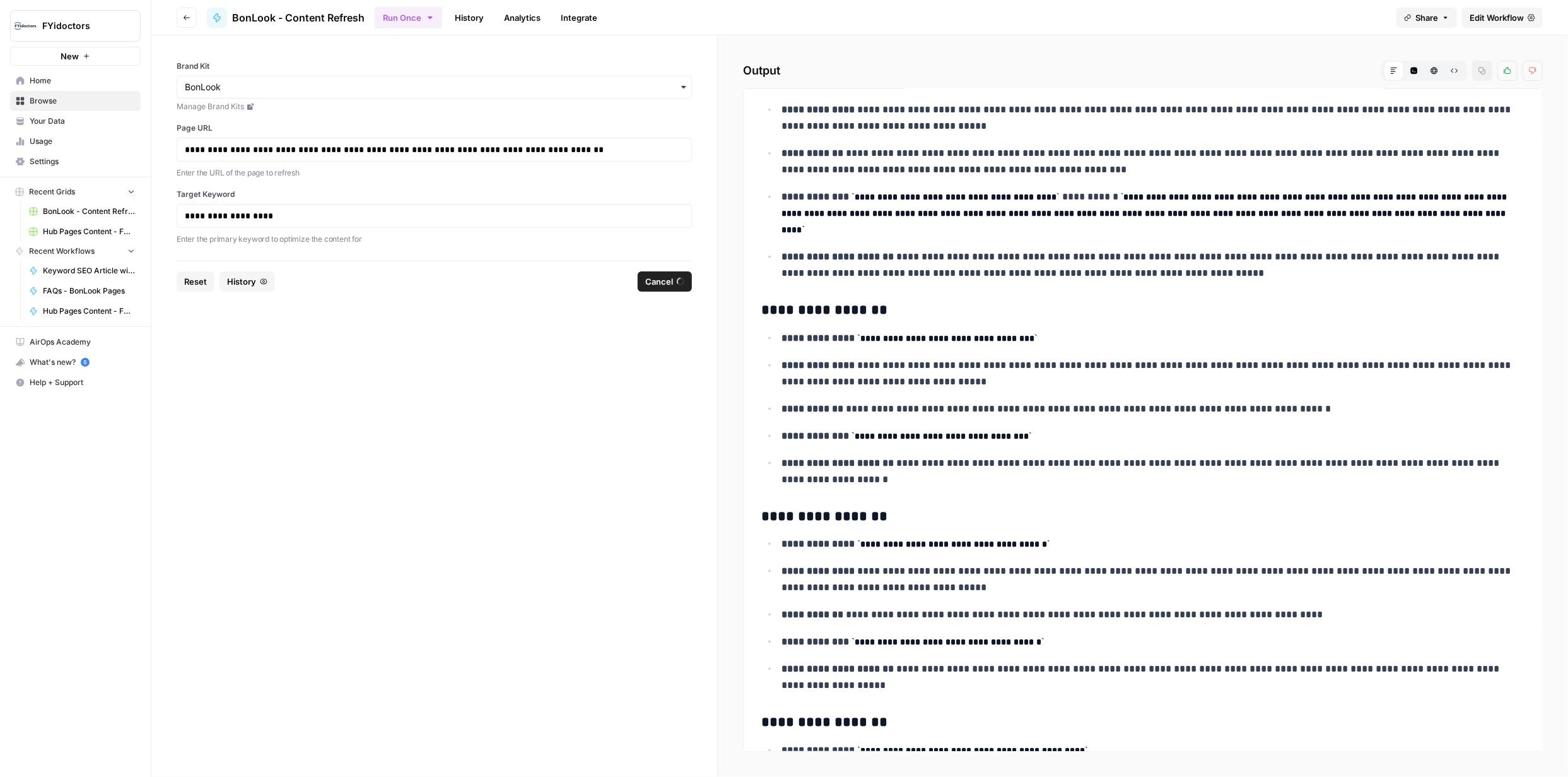
scroll to position [1231, 0]
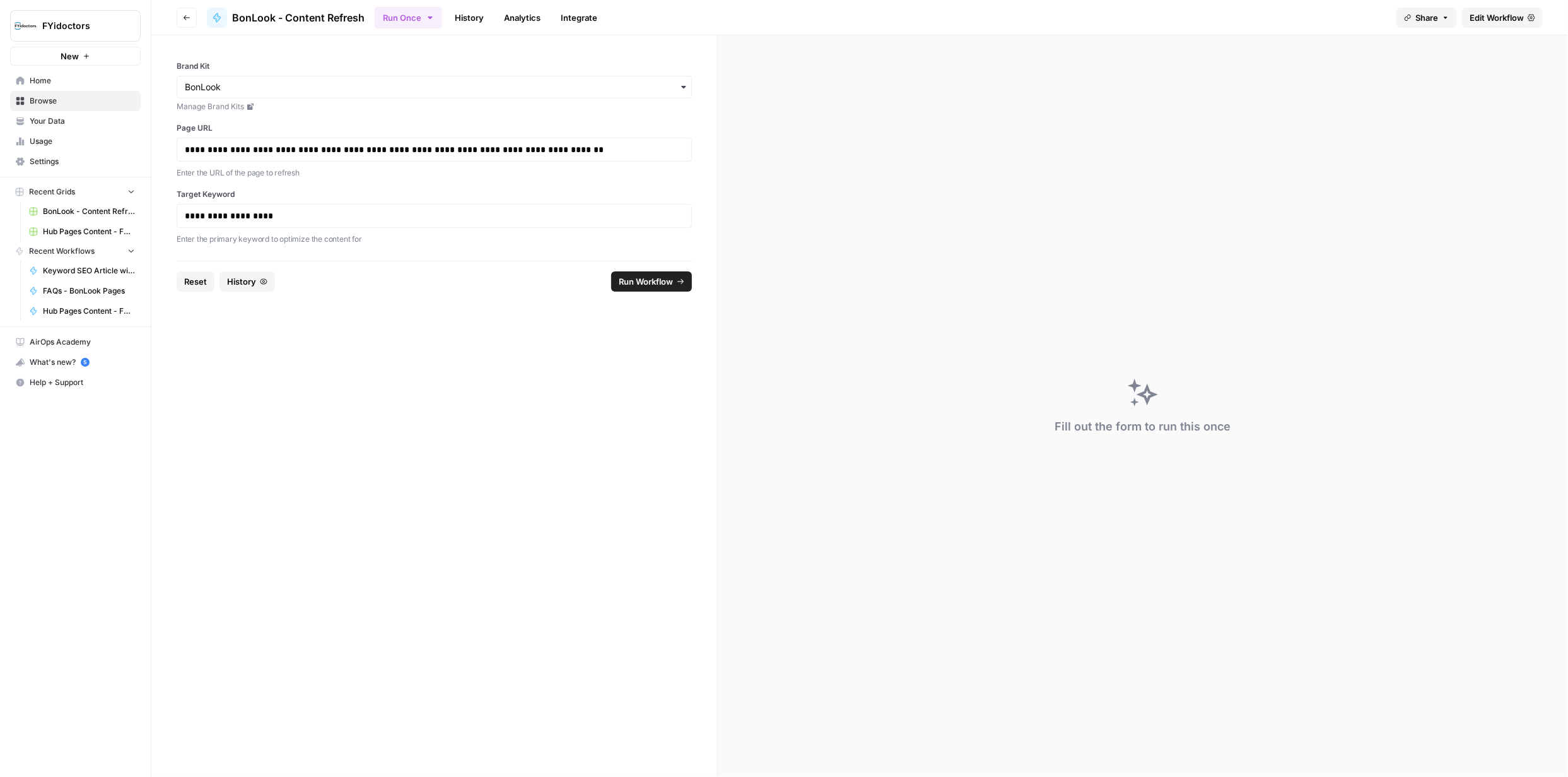
click at [1486, 21] on span "Edit Workflow" at bounding box center [1497, 18] width 54 height 13
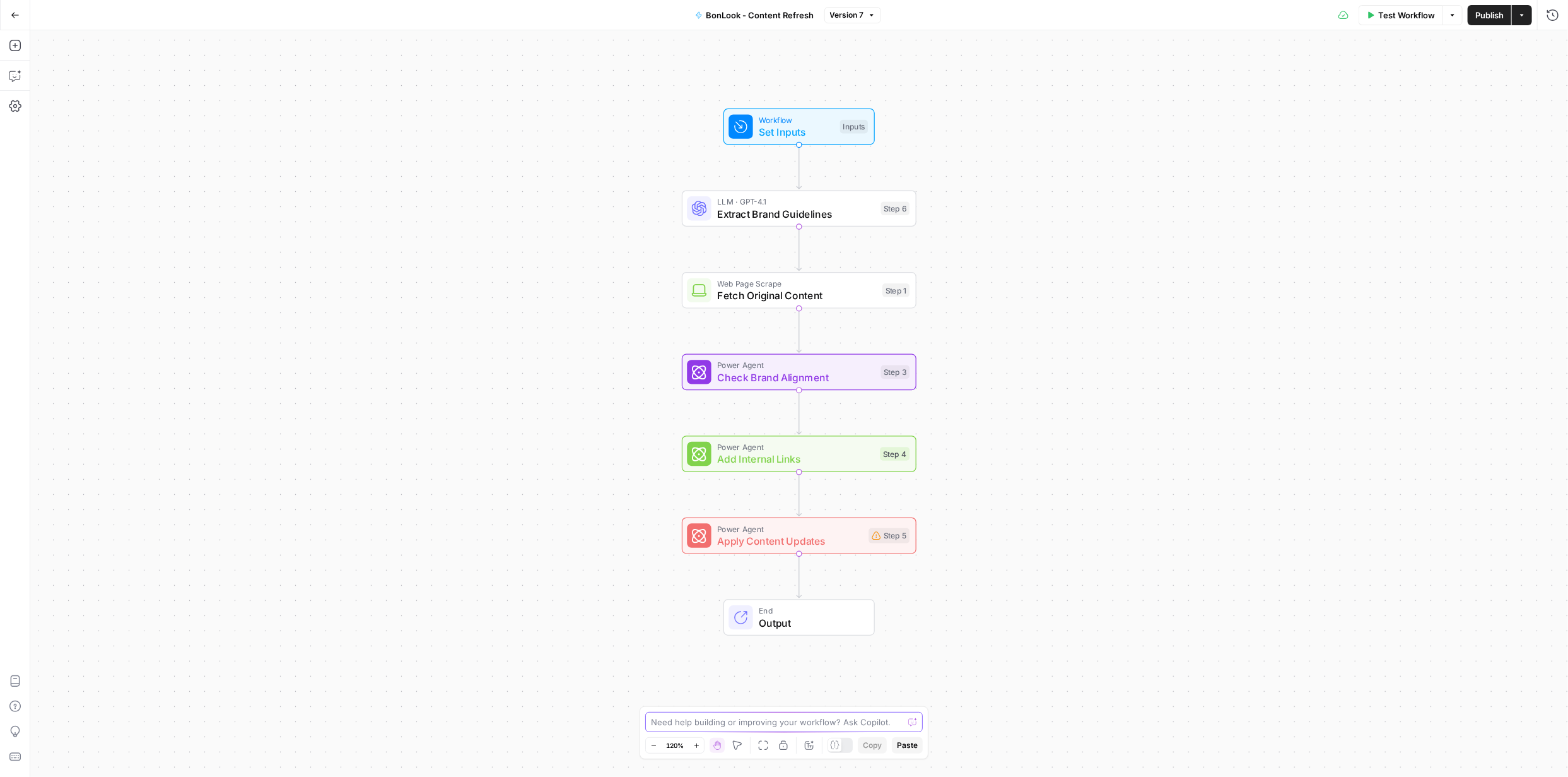
click at [814, 718] on textarea at bounding box center [777, 722] width 252 height 13
type textarea "Add to the prompt "generate a featured snippet of between 60-120 words optimize…"
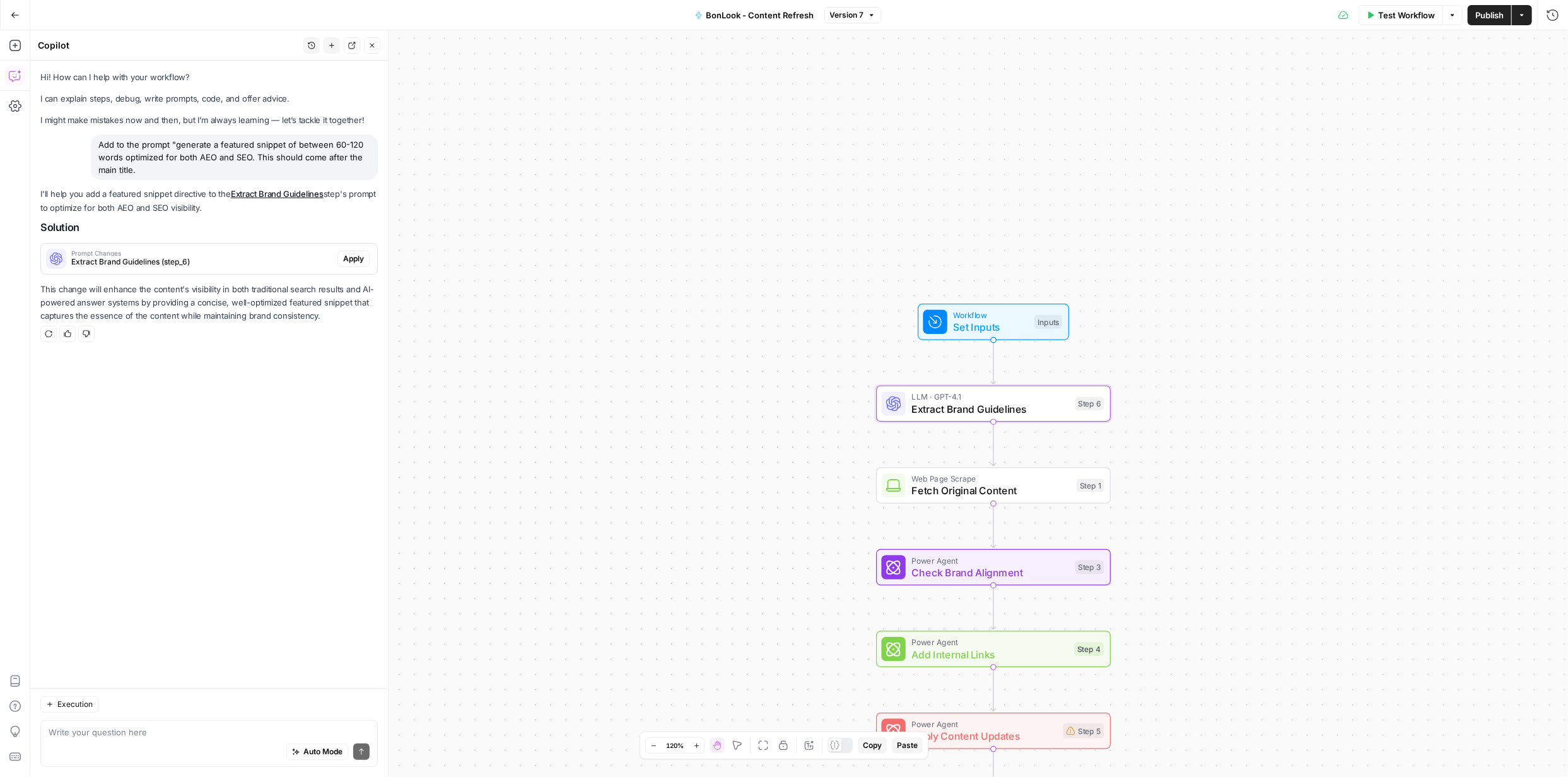
click at [357, 262] on span "Apply" at bounding box center [353, 259] width 20 height 11
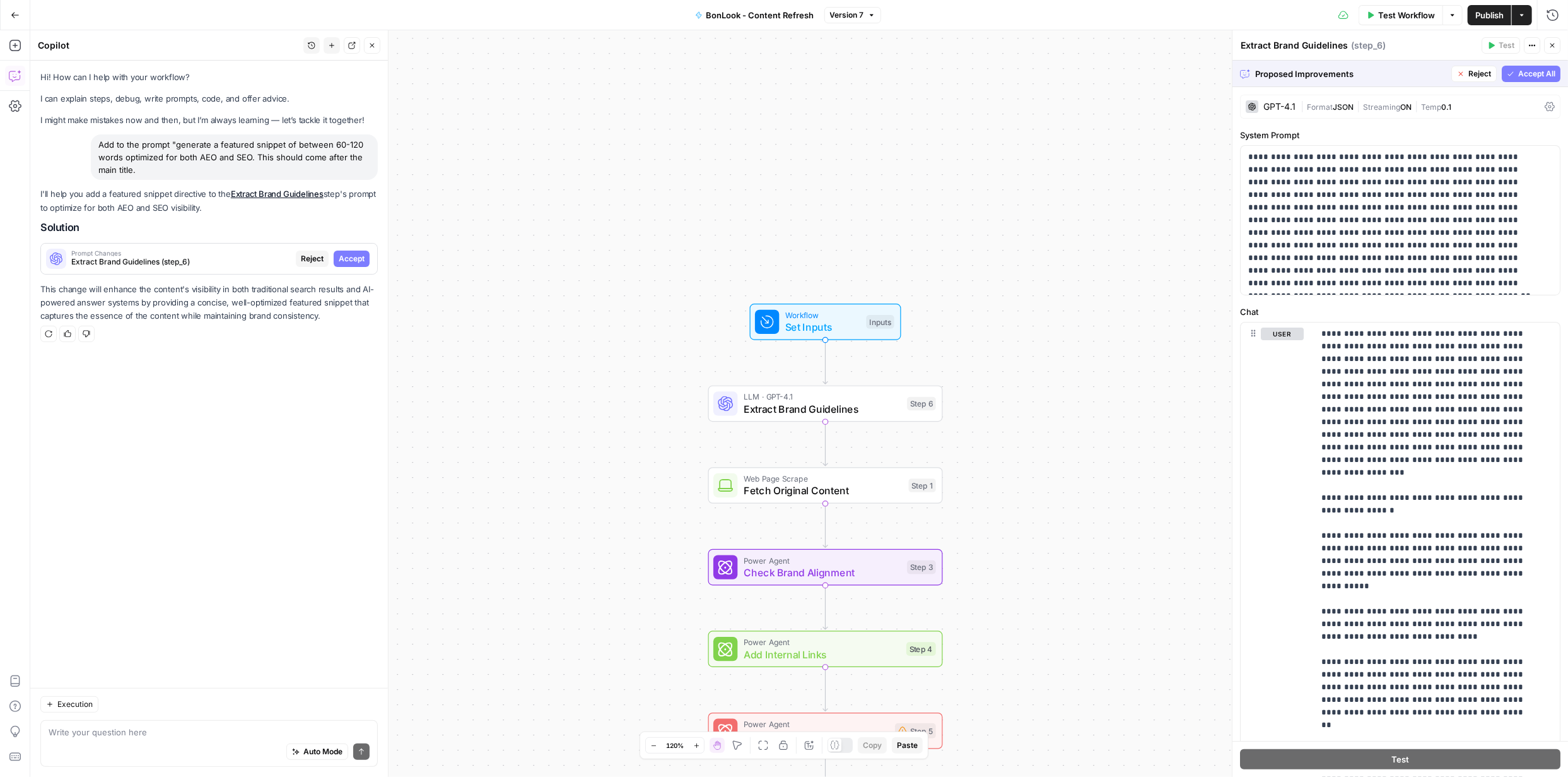
click at [1525, 71] on span "Accept All" at bounding box center [1537, 74] width 37 height 11
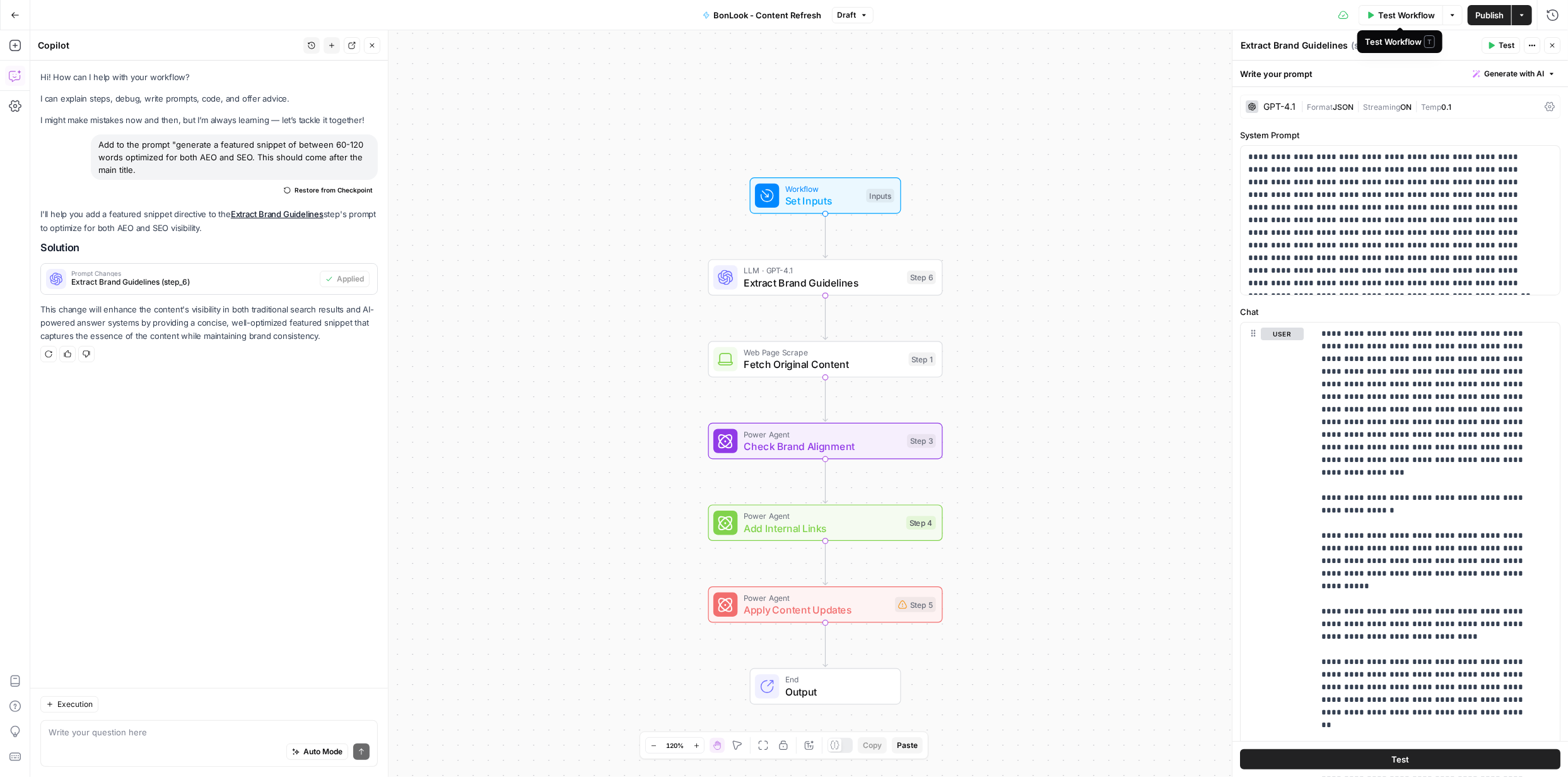
click at [1494, 12] on span "Publish" at bounding box center [1490, 15] width 28 height 13
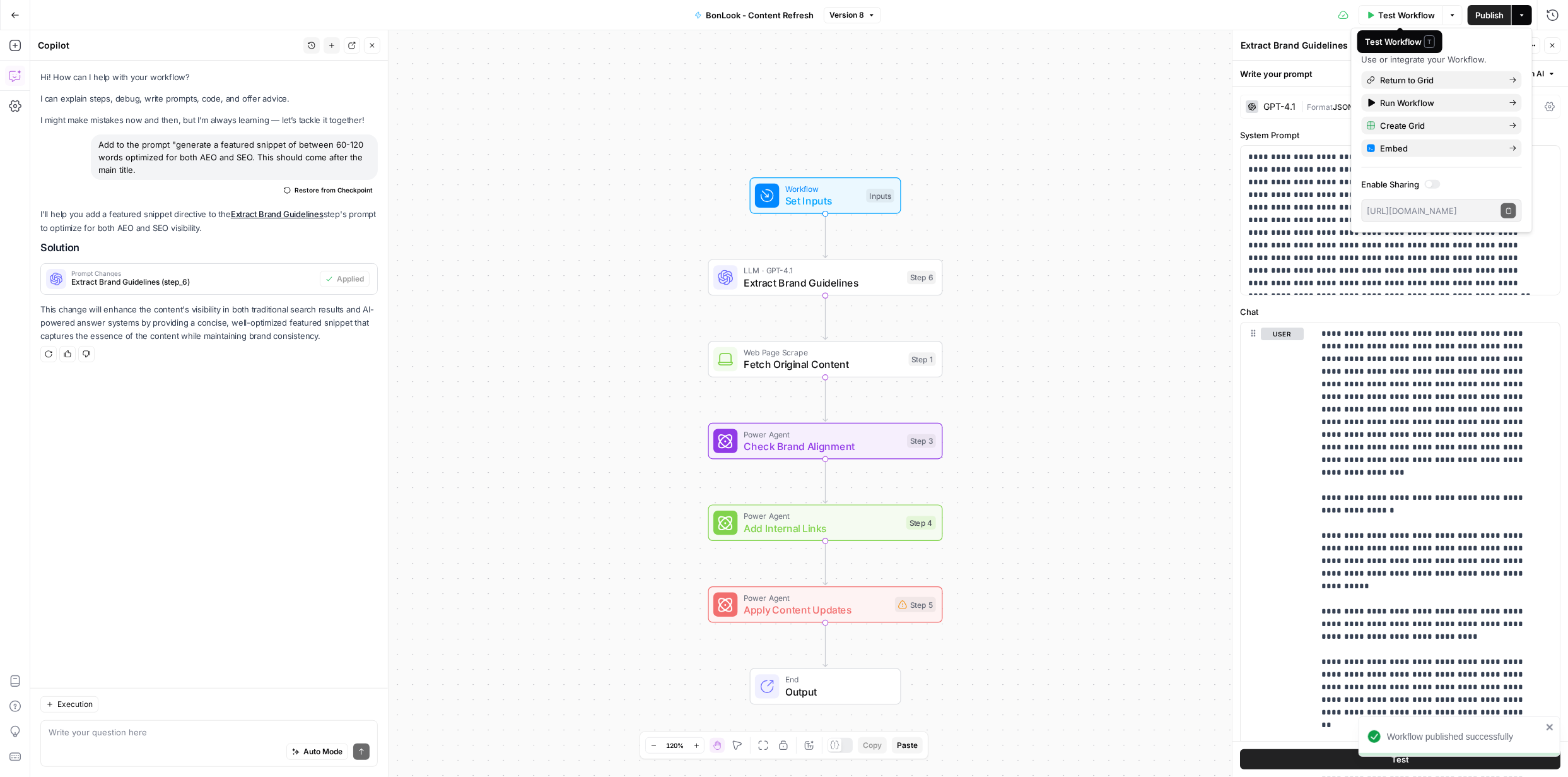
click at [1408, 13] on span "Test Workflow" at bounding box center [1407, 15] width 57 height 13
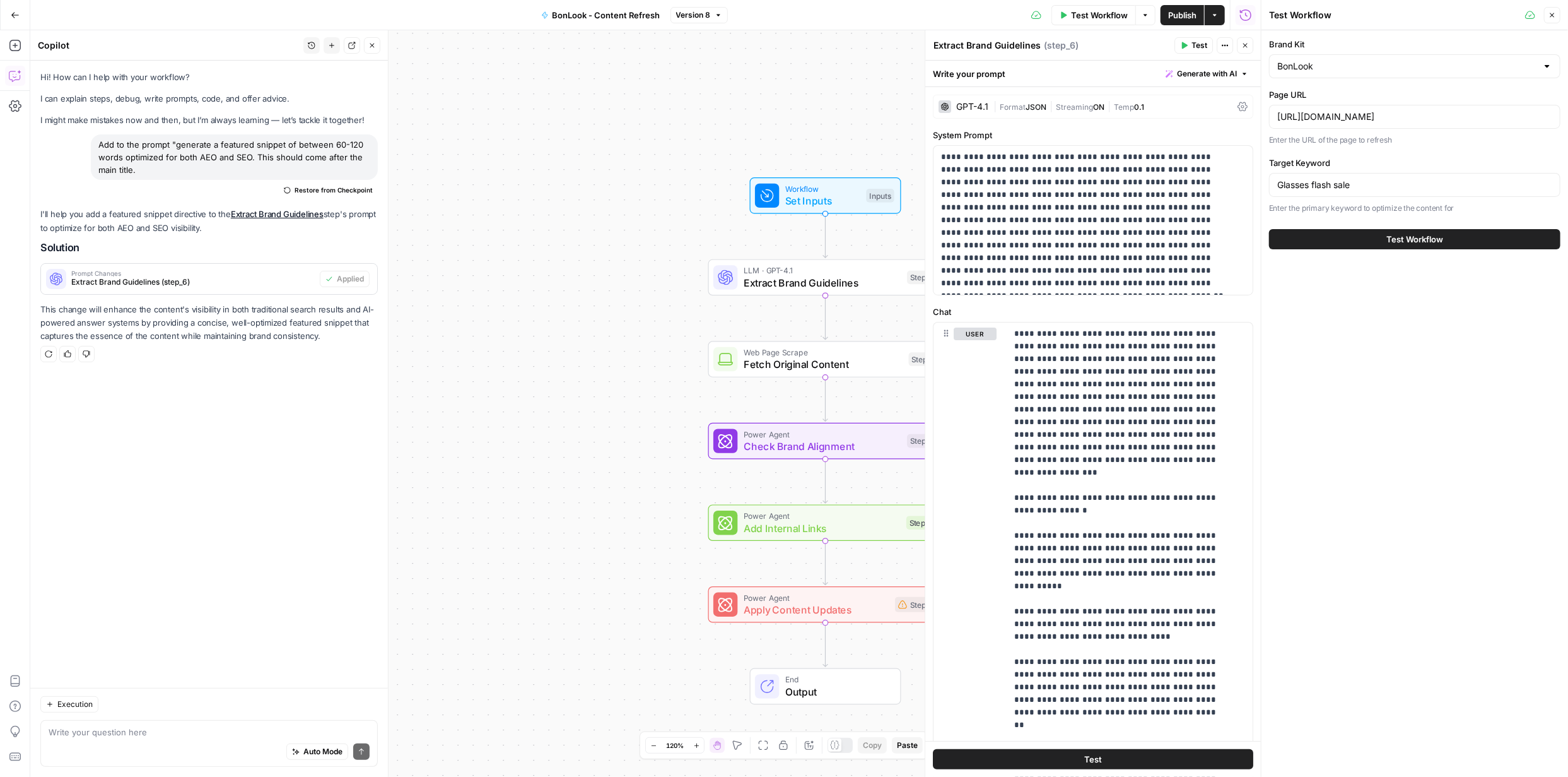
click at [1520, 126] on div "https://www.bonlook.ca/pages/hp-bl-flash-sale-sept" at bounding box center [1415, 117] width 291 height 24
click at [1521, 127] on div "https://www.bonlook.ca/pages/hp-bl-flash-sale-sept" at bounding box center [1415, 117] width 291 height 24
click at [1490, 119] on input "https://www.bonlook.ca/pages/hp-bl-flash-sale-sept" at bounding box center [1415, 117] width 275 height 13
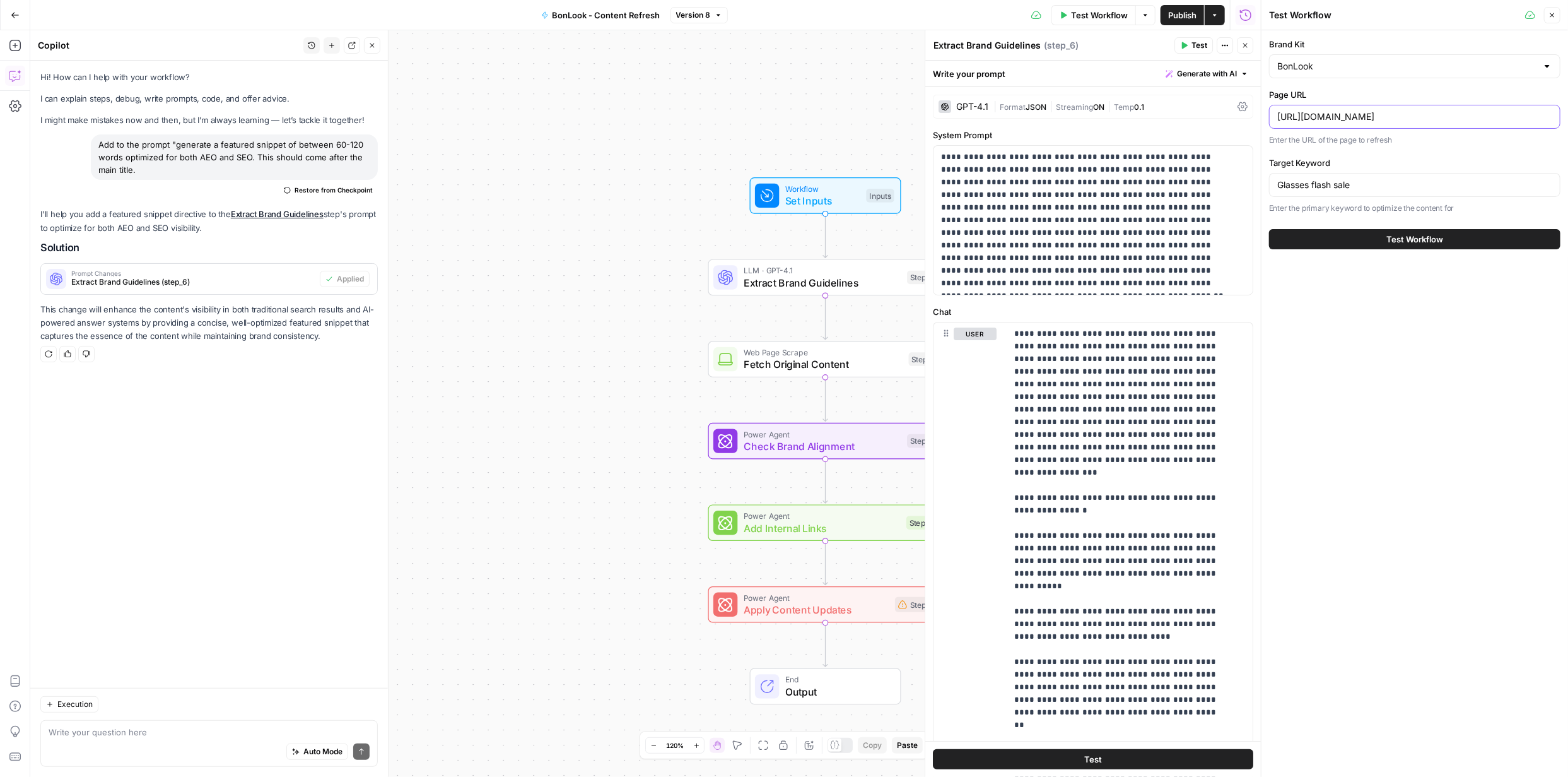
click at [1488, 119] on input "https://www.bonlook.ca/pages/hp-bl-flash-sale-sept" at bounding box center [1415, 117] width 275 height 13
paste input "blogs/blog/photochromic-lenses-what-they-are-and-why-you-ll-love-them"
type input "https://www.bonlook.ca/blogs/blog/photochromic-lenses-what-they-are-and-why-you…"
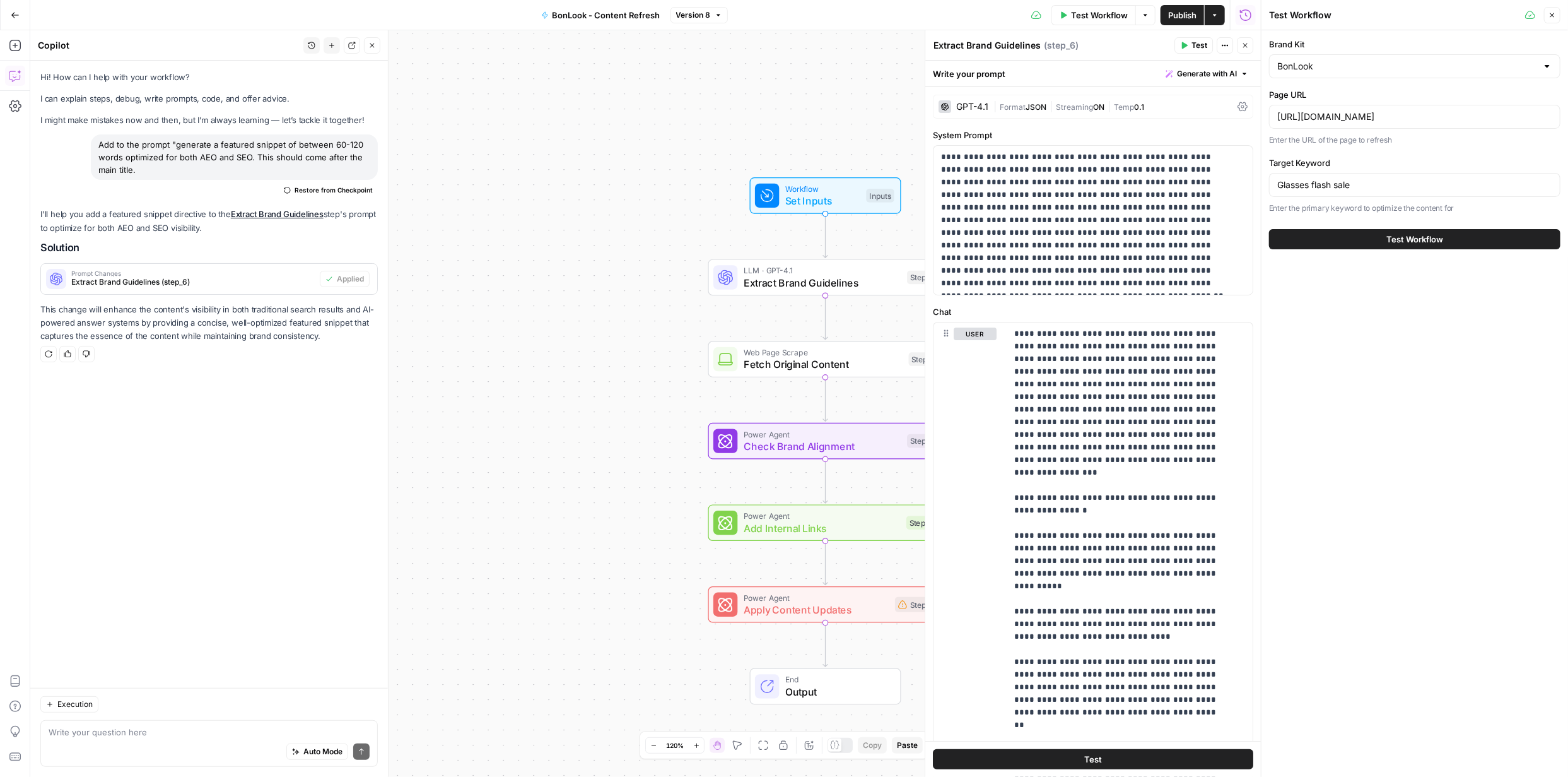
scroll to position [0, 0]
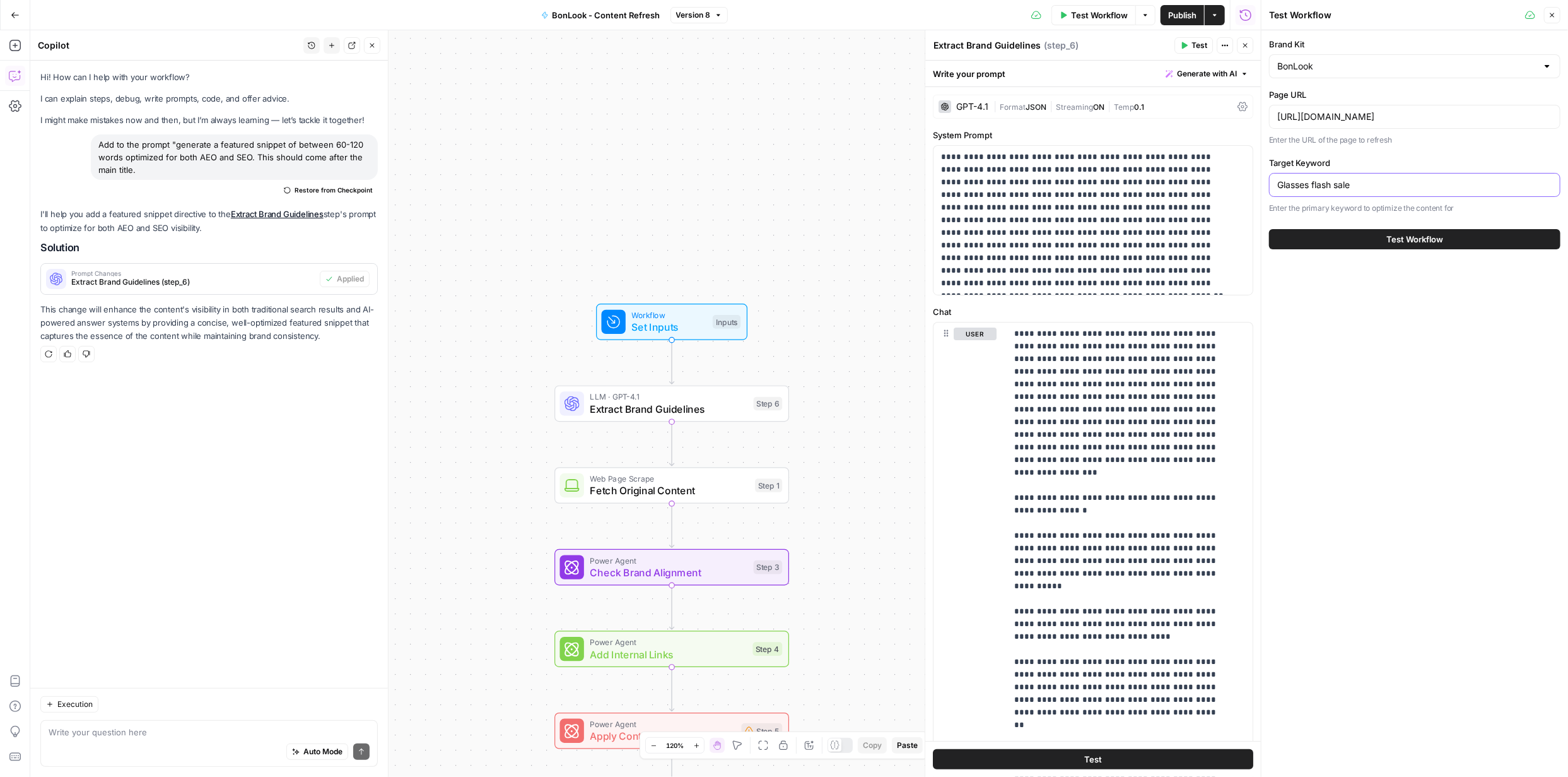
click at [1397, 189] on input "Glasses flash sale" at bounding box center [1415, 185] width 275 height 13
click at [1396, 189] on input "Glasses flash sale" at bounding box center [1415, 185] width 275 height 13
paste input "photochromic lenses"
type input "photochromic lenses"
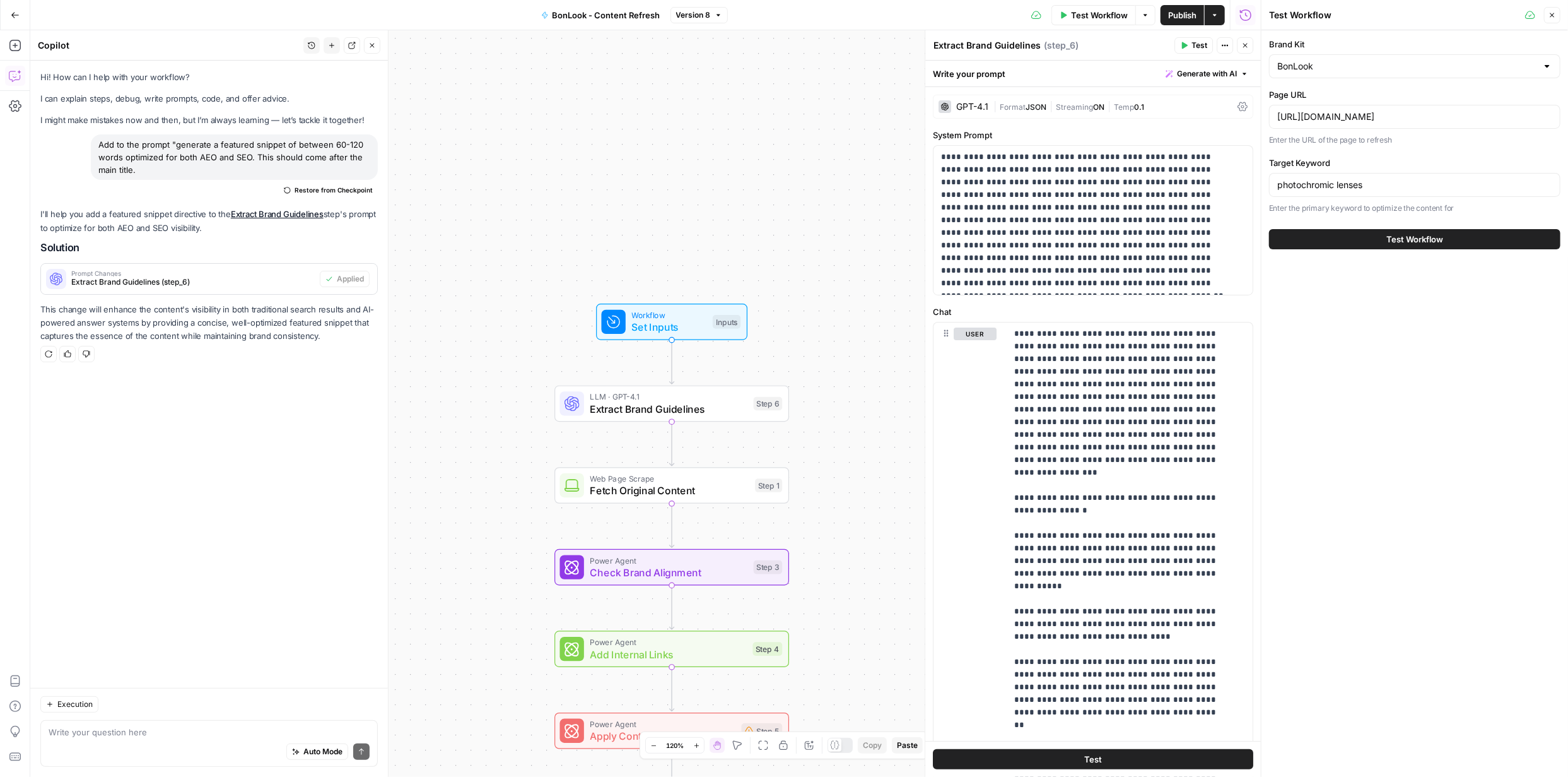
click at [1429, 238] on span "Test Workflow" at bounding box center [1415, 239] width 57 height 13
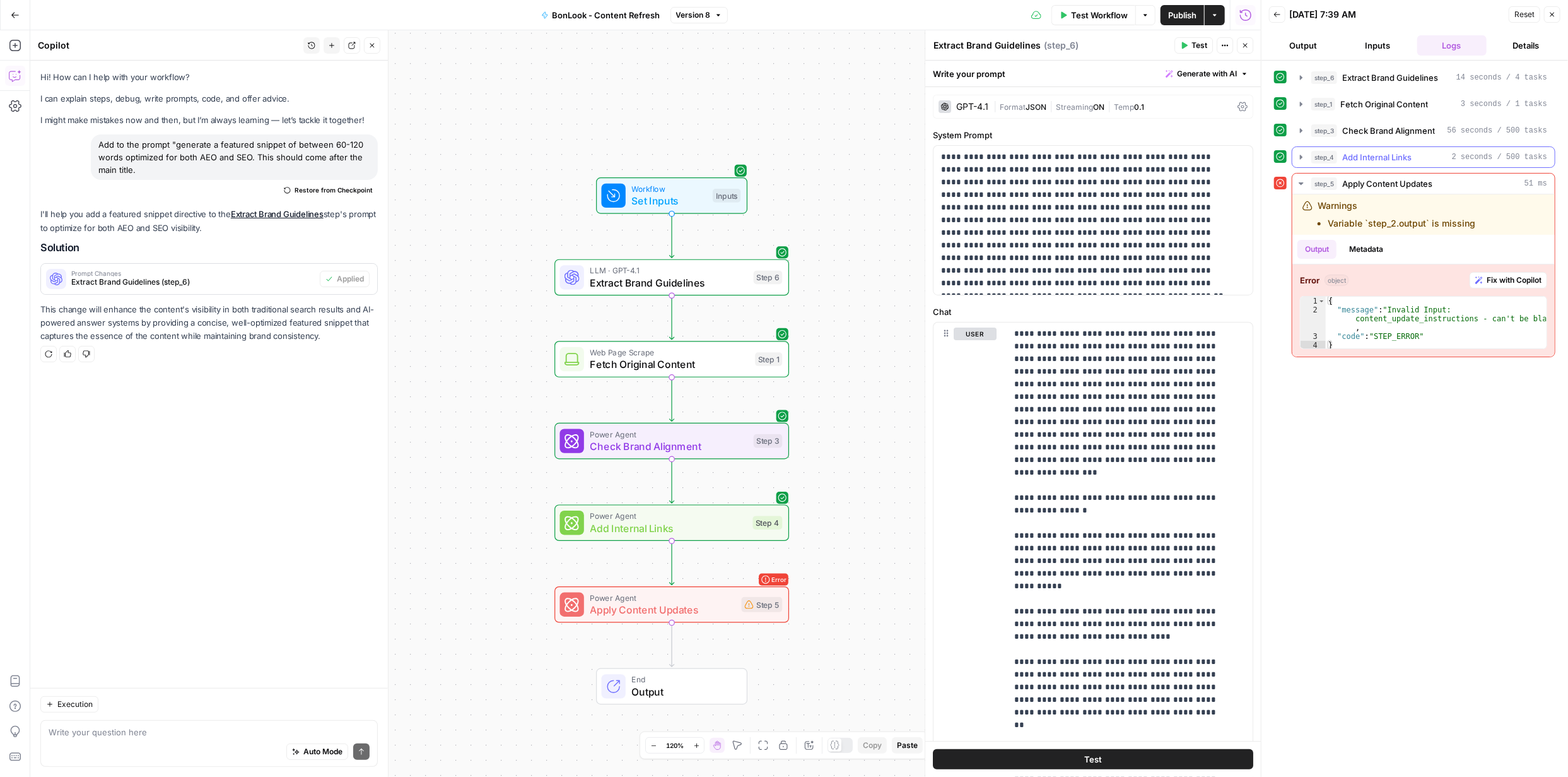
click at [1303, 156] on icon "button" at bounding box center [1302, 157] width 10 height 10
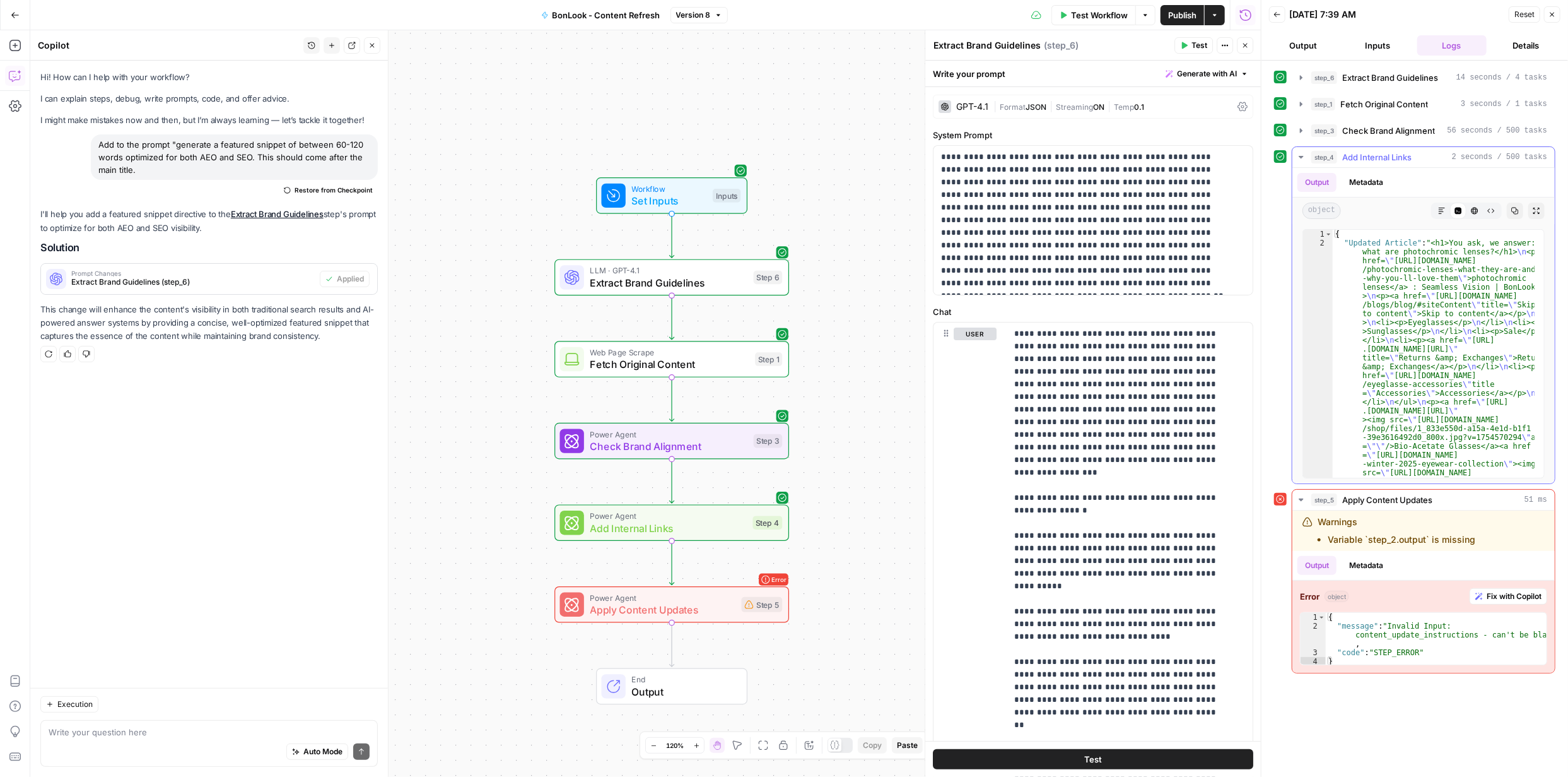
scroll to position [38, 0]
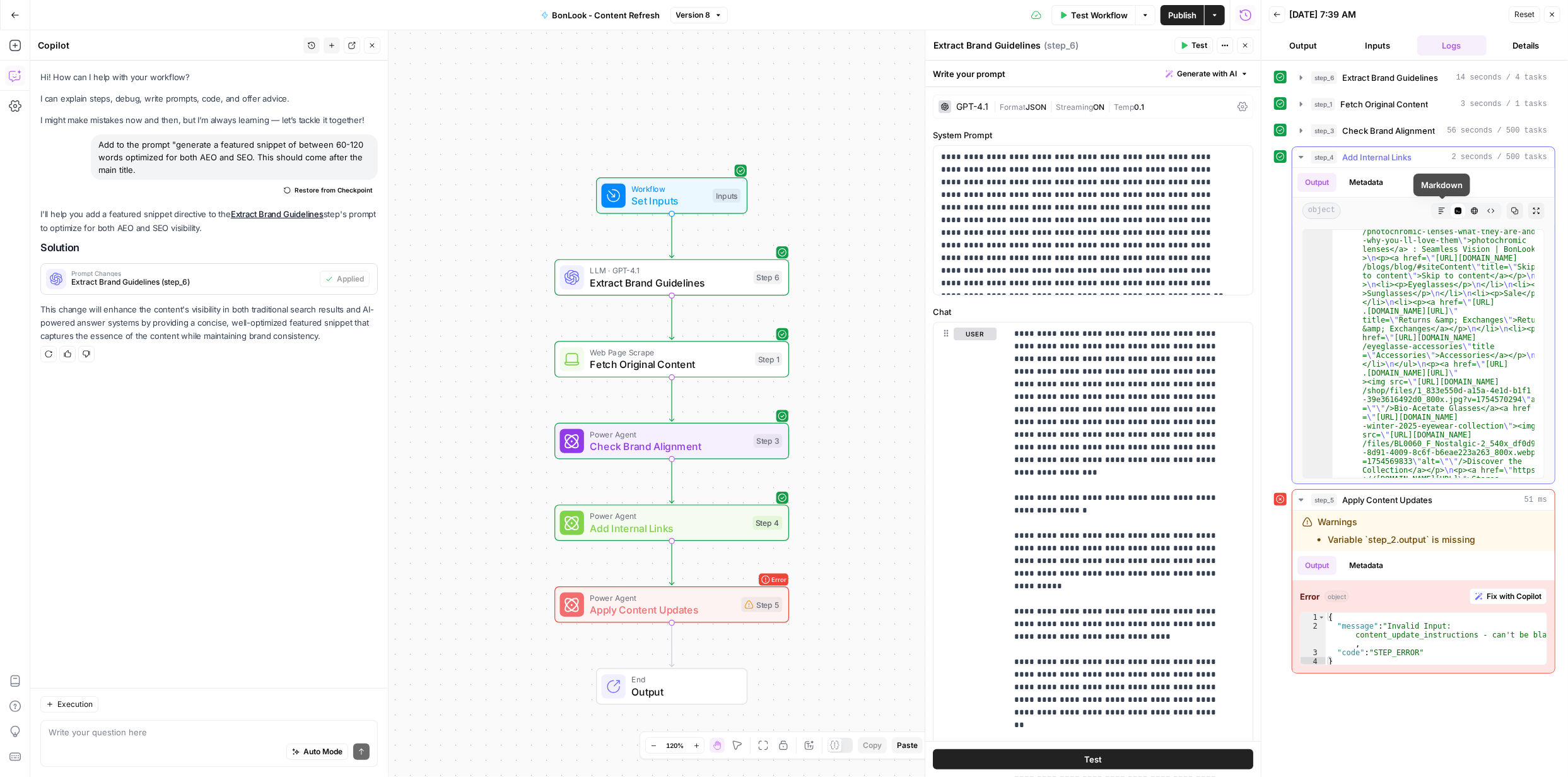
click at [1442, 209] on icon "button" at bounding box center [1442, 211] width 8 height 8
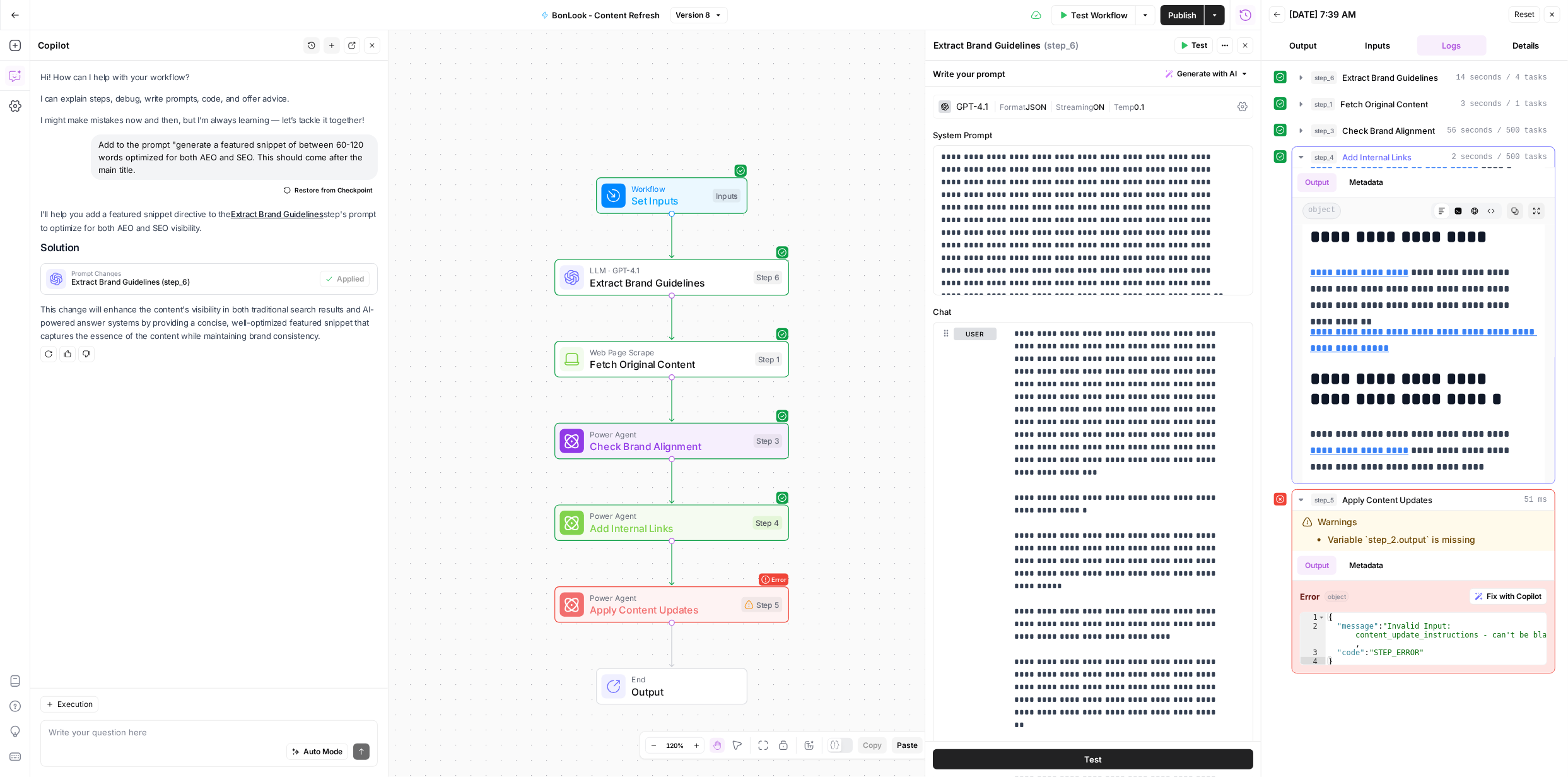
scroll to position [2916, 0]
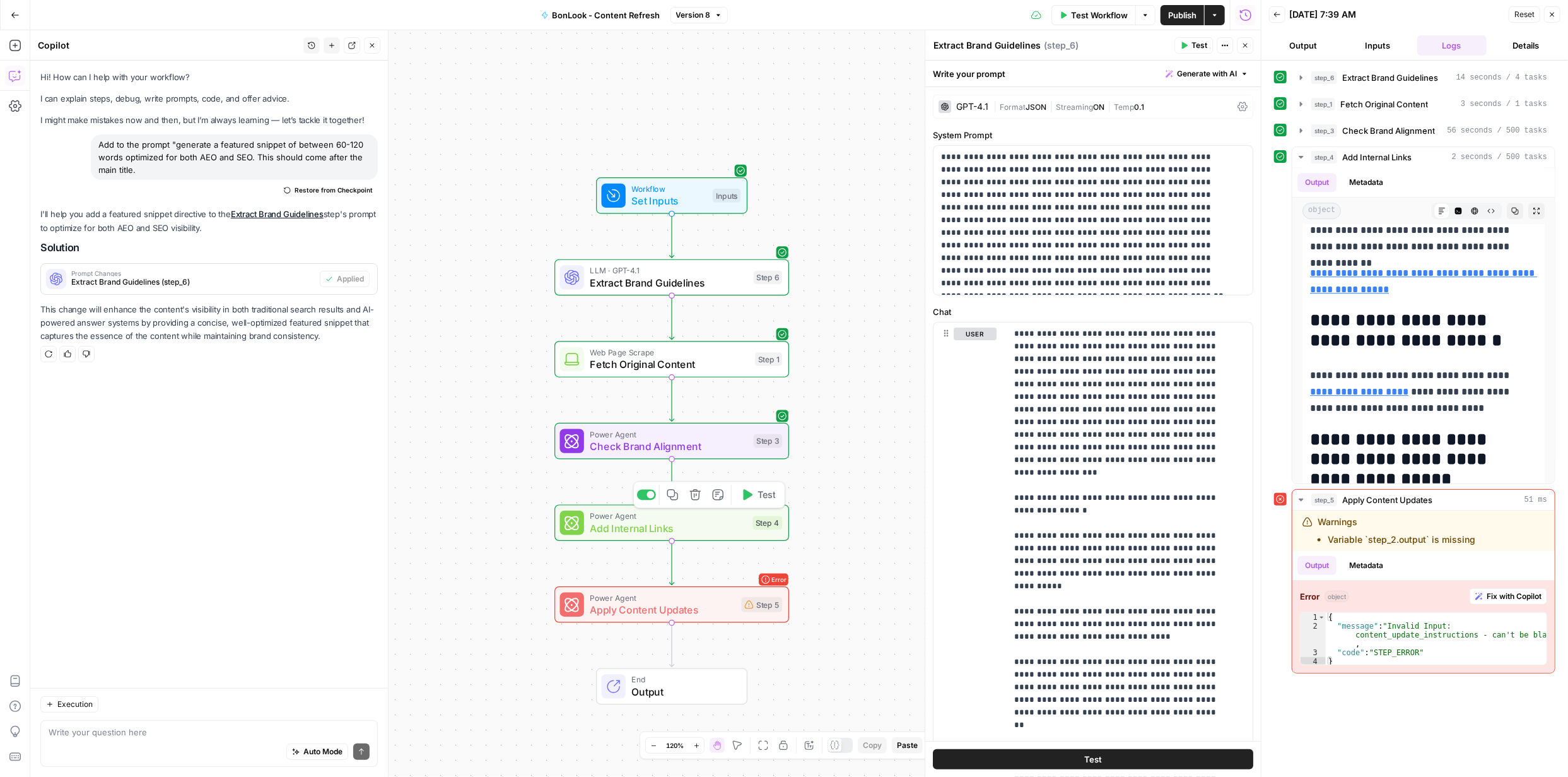
click at [685, 527] on span "Add Internal Links" at bounding box center [668, 528] width 156 height 15
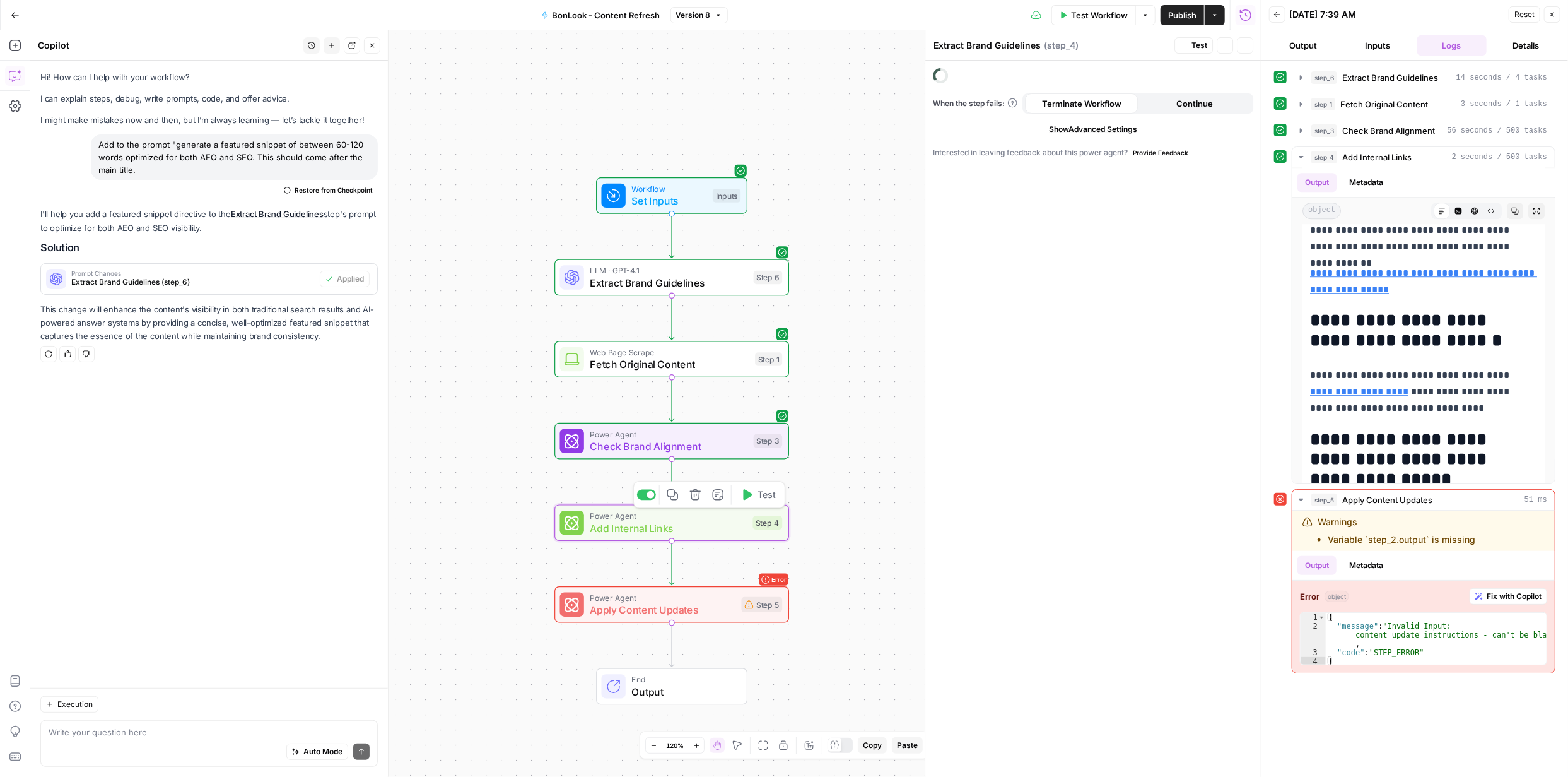
click at [685, 527] on span "Add Internal Links" at bounding box center [668, 528] width 156 height 15
type textarea "Add Internal Links"
click at [685, 527] on span "Add Internal Links" at bounding box center [668, 528] width 156 height 15
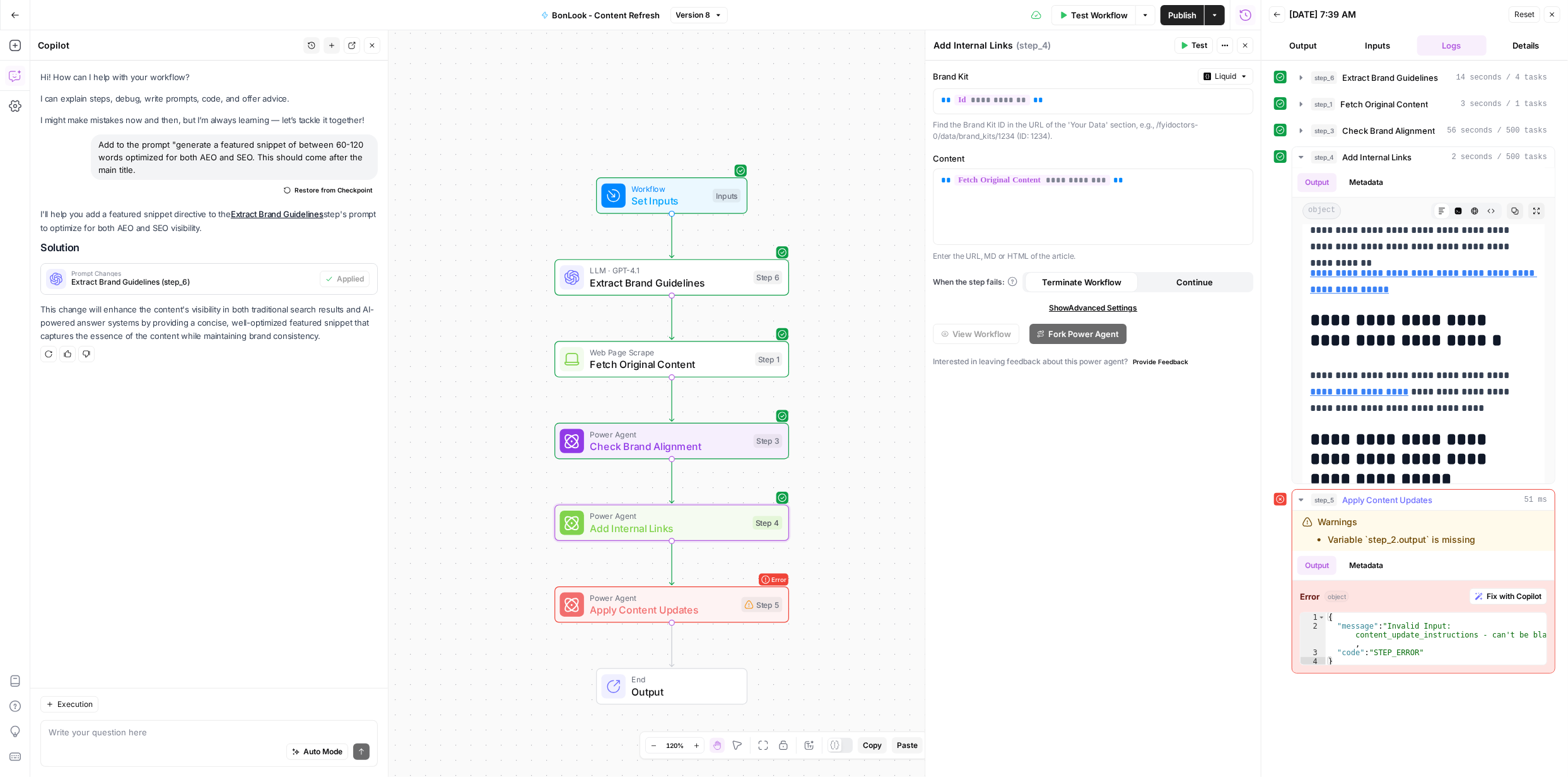
click at [1503, 601] on span "Fix with Copilot" at bounding box center [1514, 597] width 55 height 11
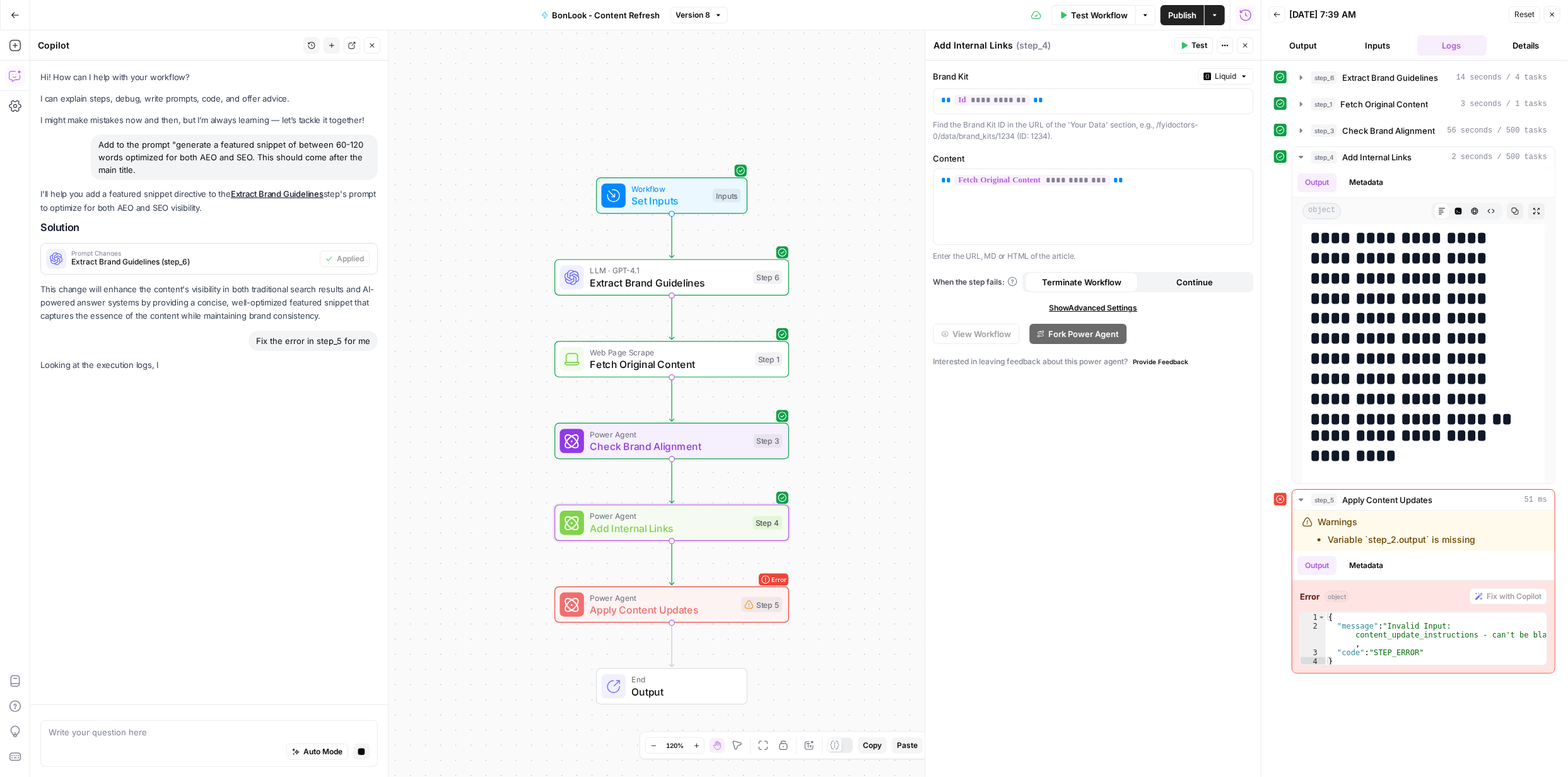
scroll to position [2144, 0]
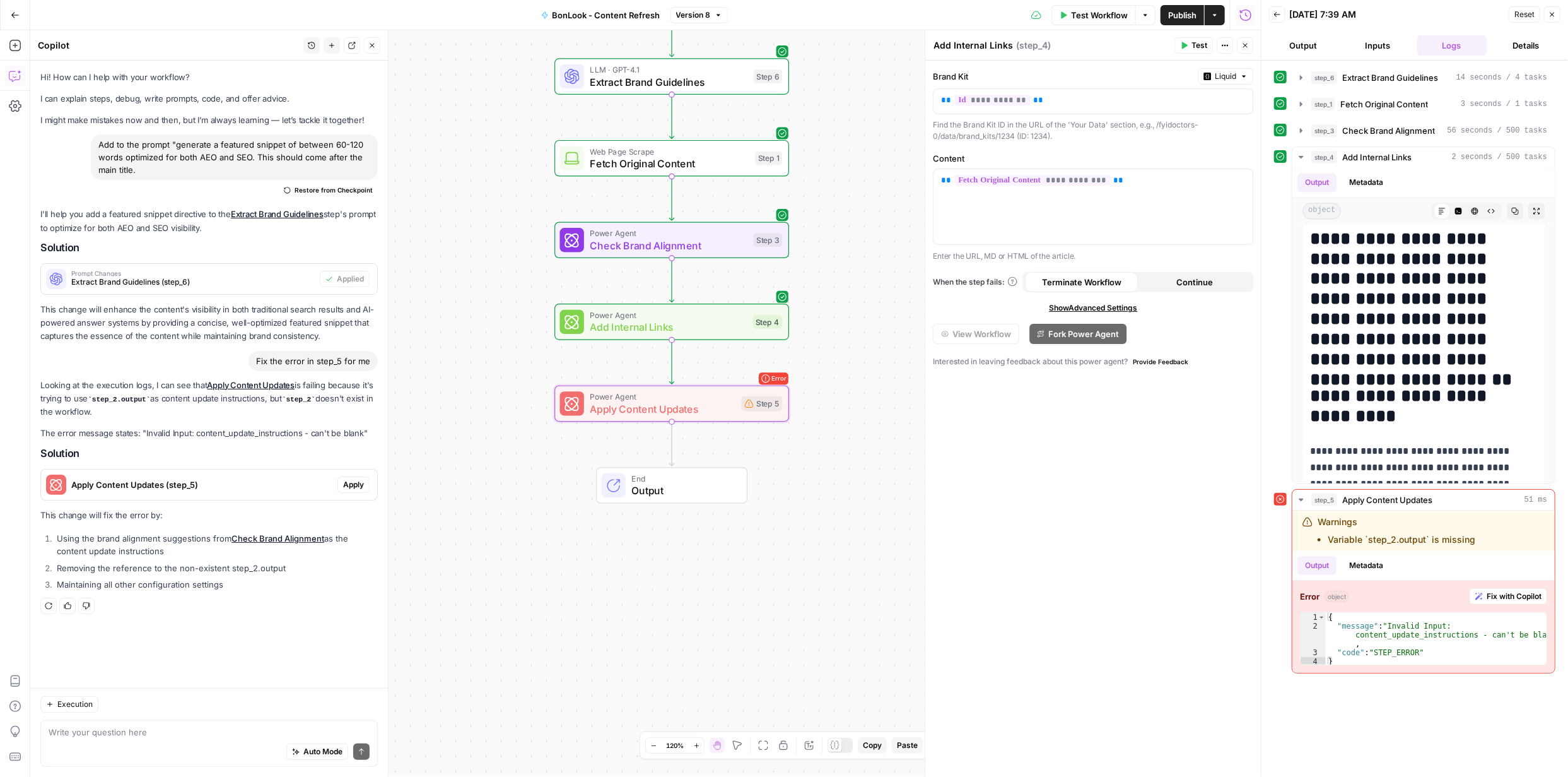
click at [354, 480] on span "Apply" at bounding box center [353, 485] width 20 height 11
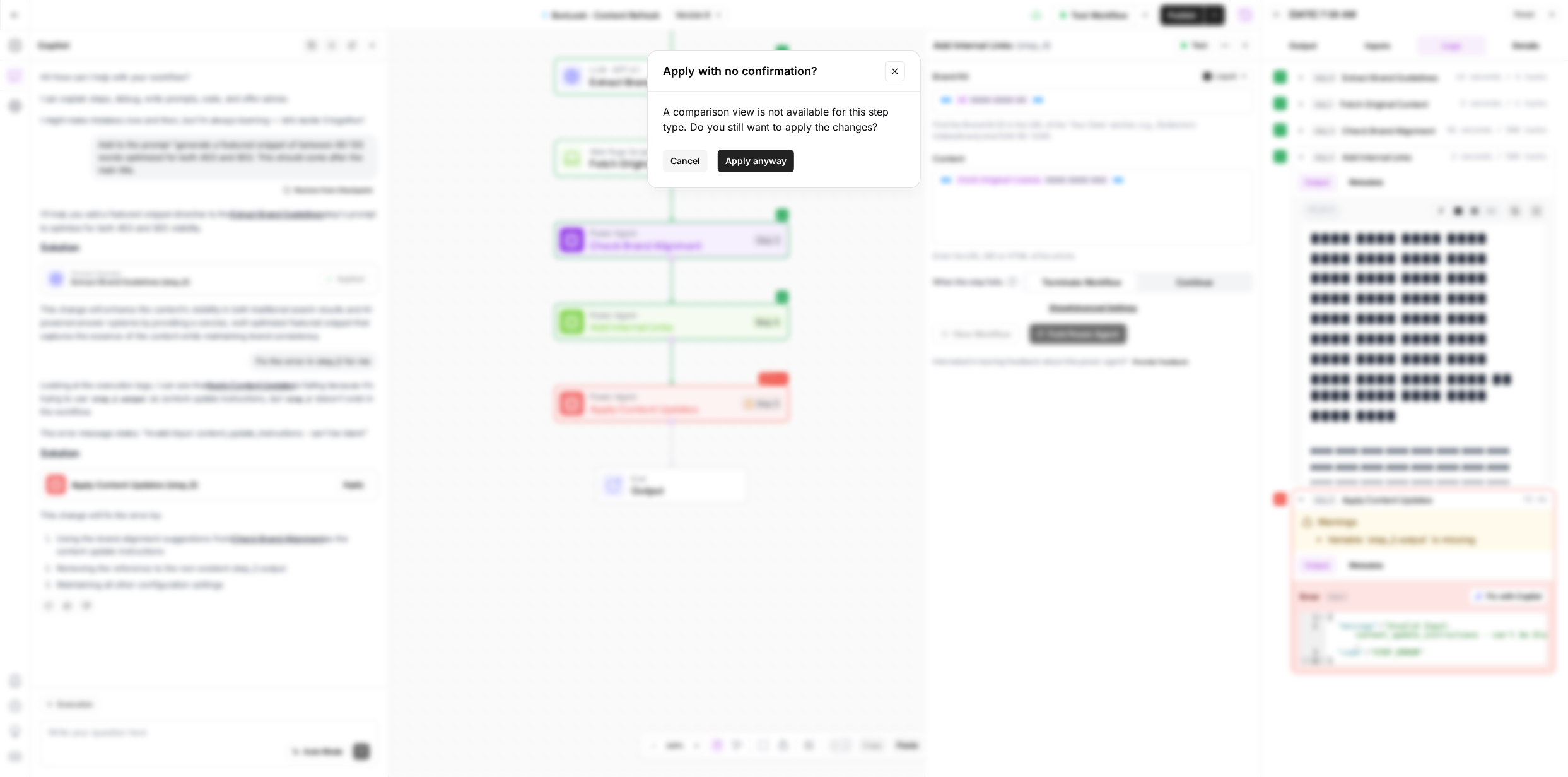
click at [772, 156] on span "Apply anyway" at bounding box center [756, 161] width 61 height 13
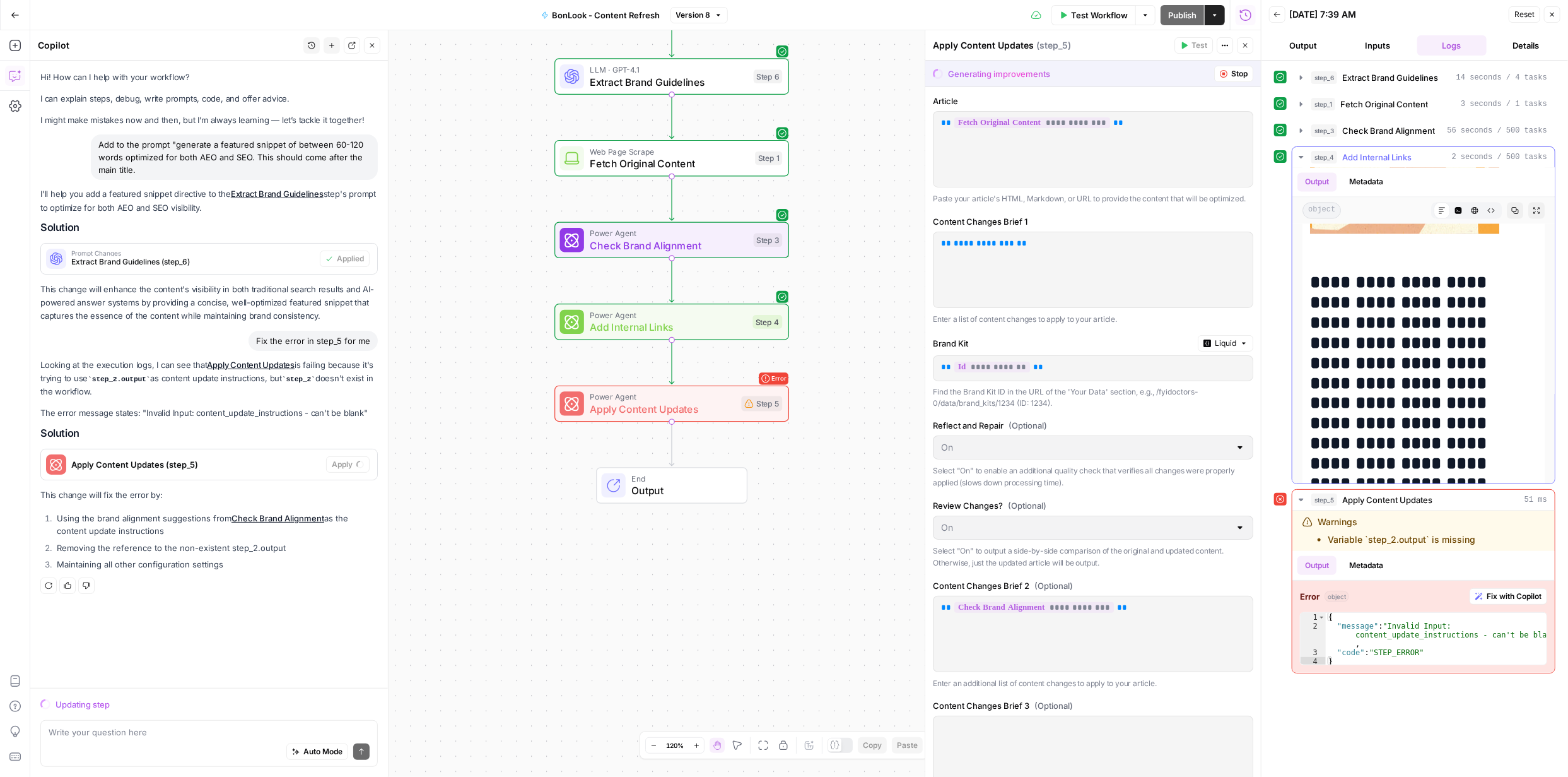
scroll to position [1999, 0]
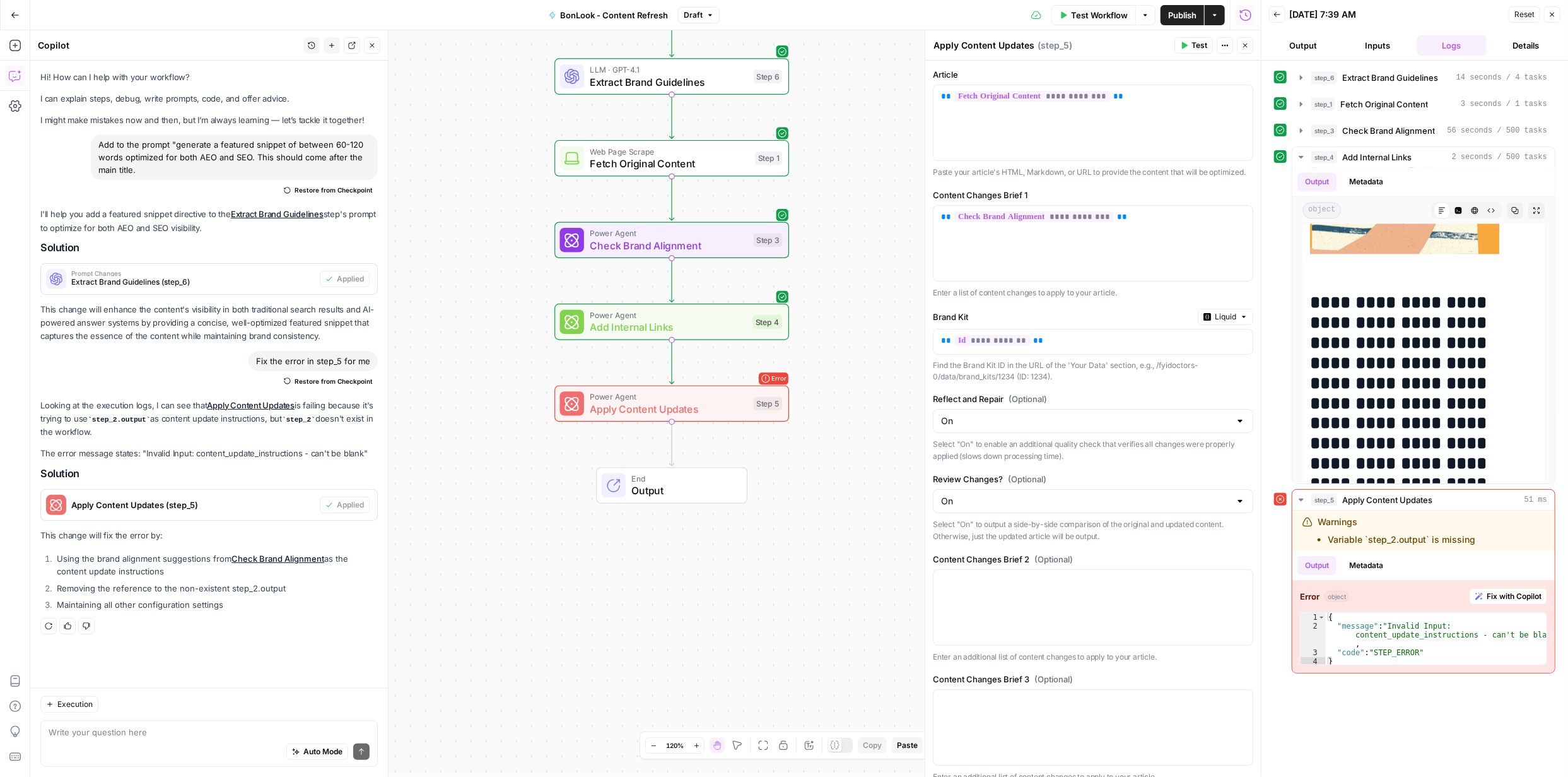
click at [1179, 17] on span "Publish" at bounding box center [1182, 15] width 28 height 13
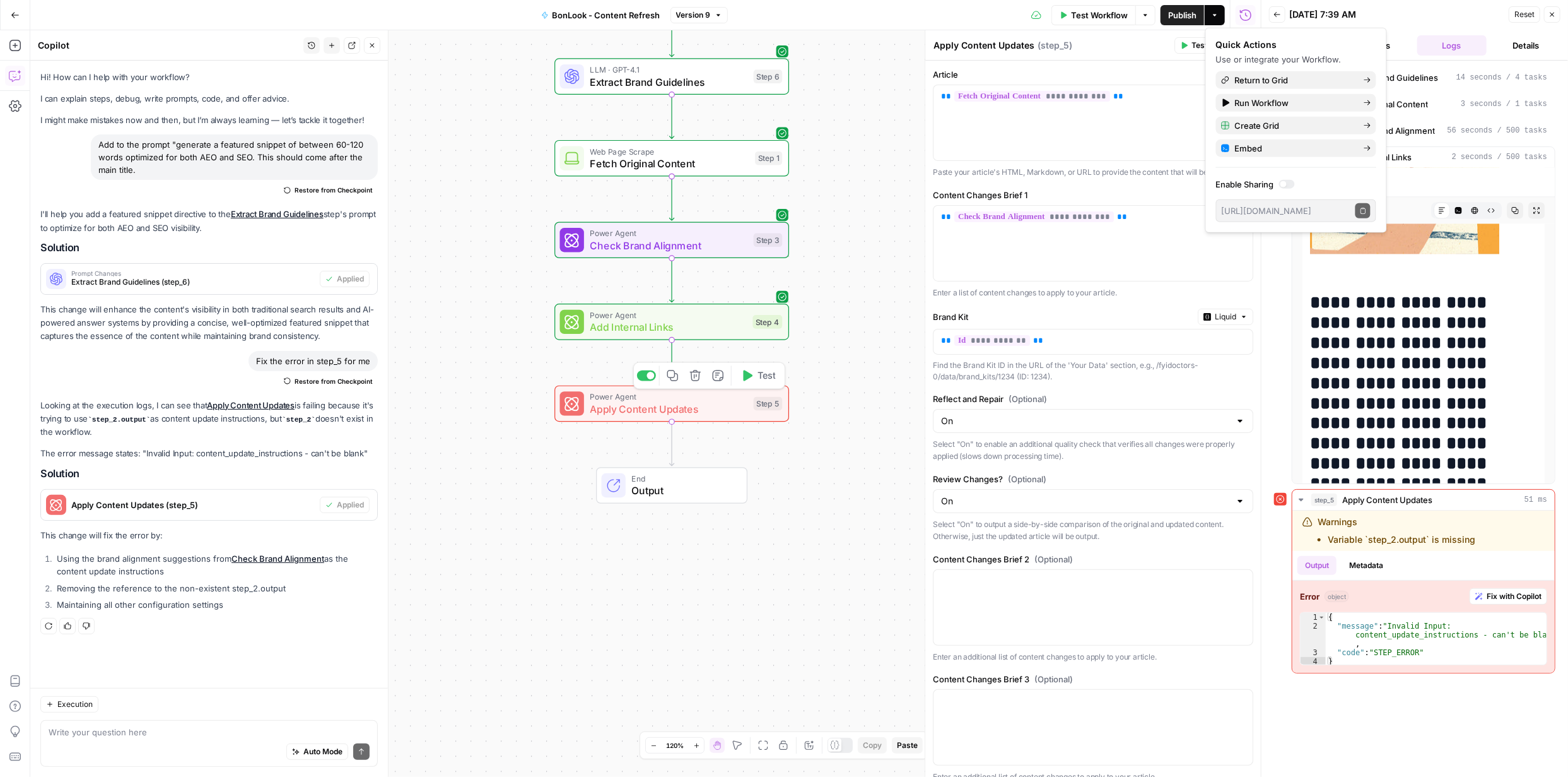
click at [761, 375] on span "Test" at bounding box center [767, 375] width 18 height 14
